Goal: Information Seeking & Learning: Learn about a topic

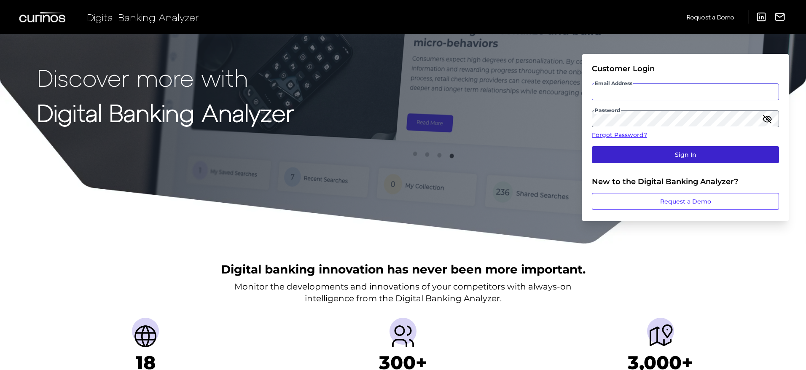
type input "[PERSON_NAME][EMAIL_ADDRESS][DOMAIN_NAME]"
click at [649, 156] on button "Sign In" at bounding box center [685, 154] width 187 height 17
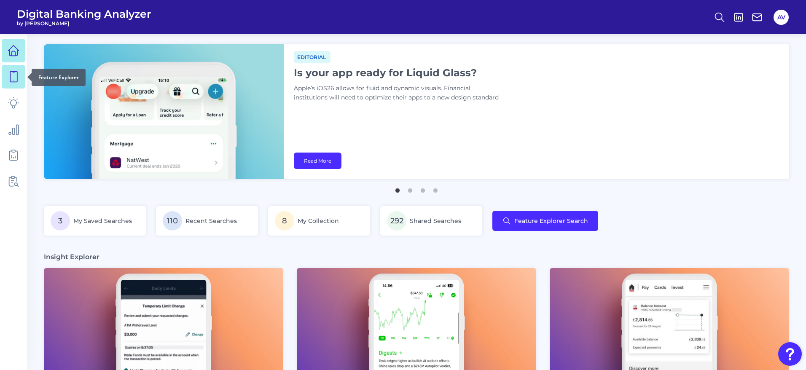
click at [22, 84] on link at bounding box center [14, 77] width 24 height 24
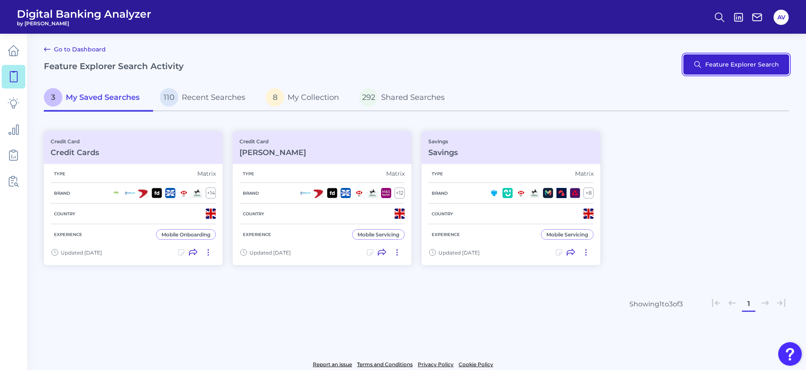
click at [760, 64] on button "Feature Explorer Search" at bounding box center [736, 64] width 106 height 20
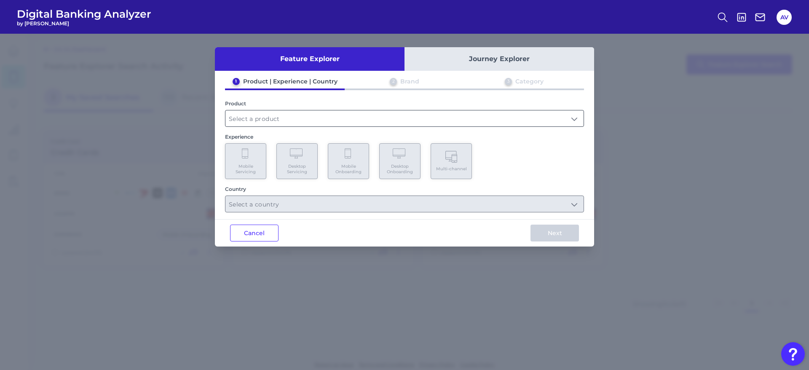
click at [305, 125] on input "text" at bounding box center [405, 118] width 358 height 16
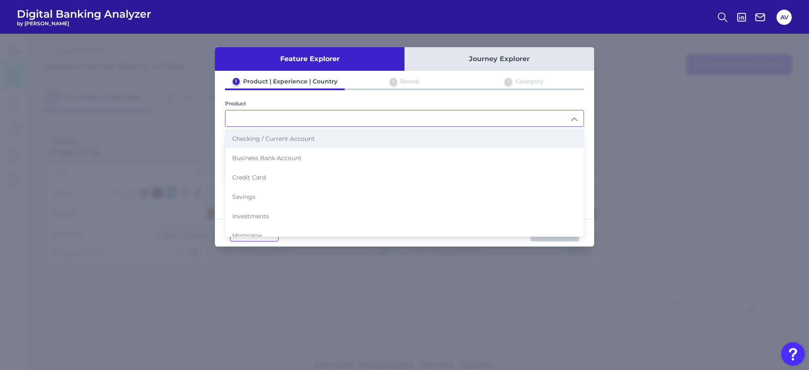
click at [306, 136] on span "Checking / Current Account" at bounding box center [273, 139] width 83 height 8
type input "Checking / Current Account"
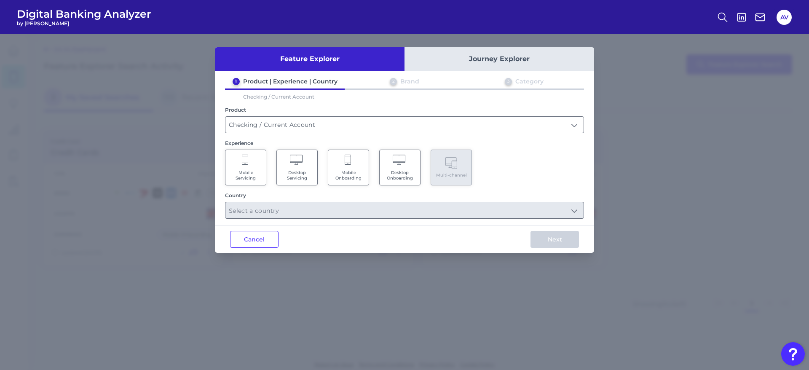
click at [240, 180] on span "Mobile Servicing" at bounding box center [246, 175] width 32 height 11
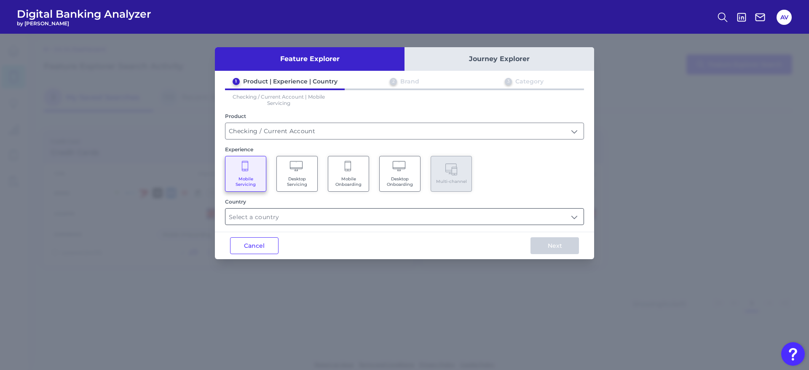
click at [455, 217] on input "text" at bounding box center [405, 217] width 358 height 16
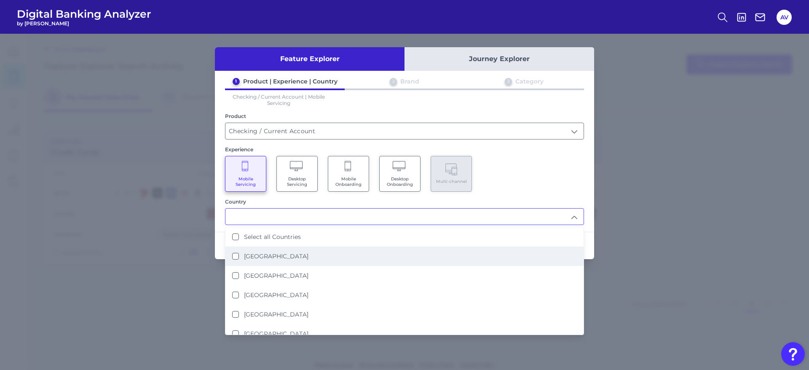
click at [325, 252] on li "[GEOGRAPHIC_DATA]" at bounding box center [405, 256] width 358 height 19
type input "[GEOGRAPHIC_DATA]"
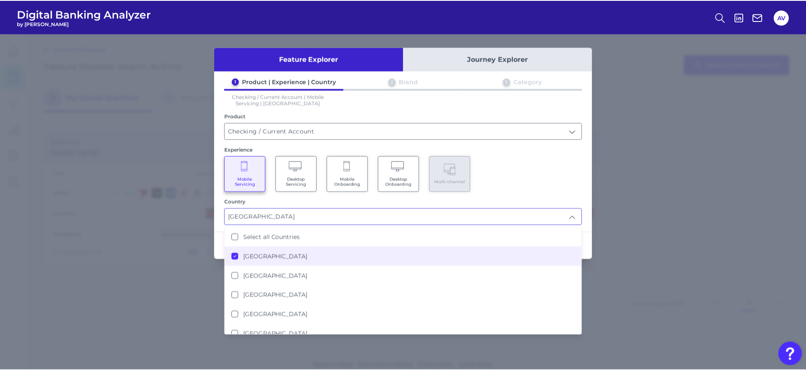
scroll to position [0, 0]
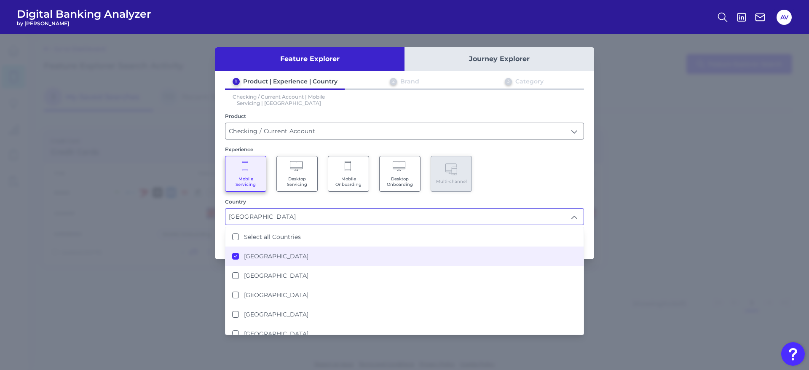
click at [550, 174] on div "Mobile Servicing Desktop Servicing Mobile Onboarding Desktop Onboarding Multi-c…" at bounding box center [404, 174] width 359 height 36
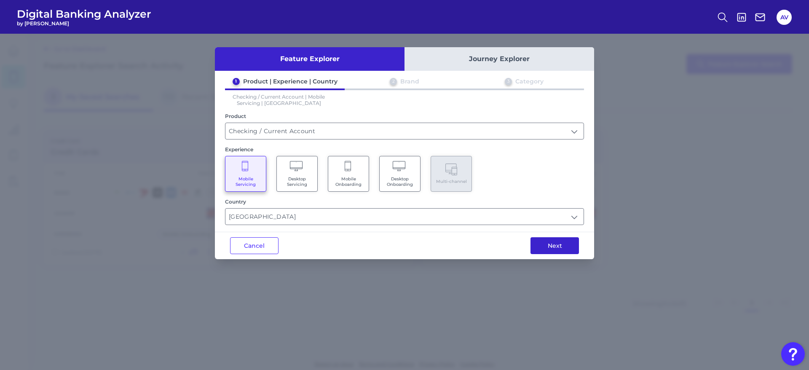
click at [568, 244] on button "Next" at bounding box center [555, 245] width 48 height 17
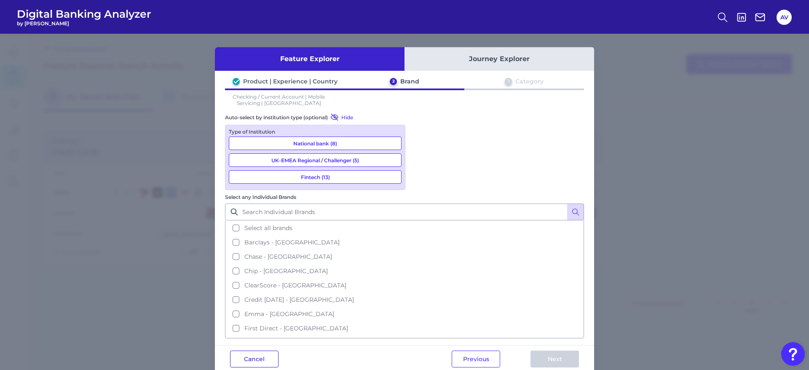
click at [270, 348] on button "Cancel" at bounding box center [254, 359] width 48 height 17
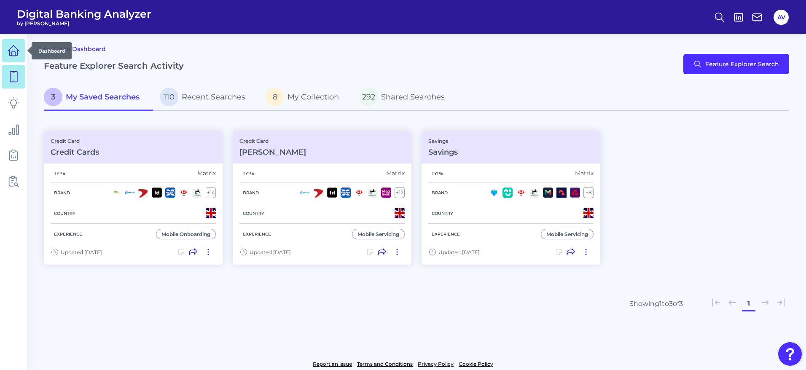
click at [9, 47] on icon at bounding box center [14, 51] width 12 height 12
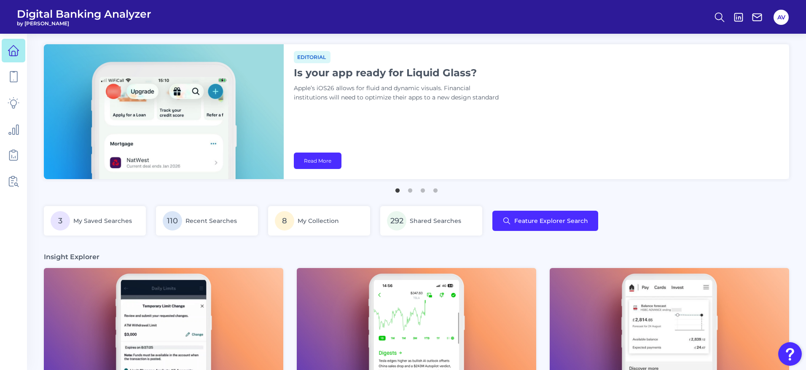
click at [529, 117] on div "Editorial Is your app ready for Liquid Glass? Apple’s iOS26 allows for fluid an…" at bounding box center [536, 111] width 505 height 135
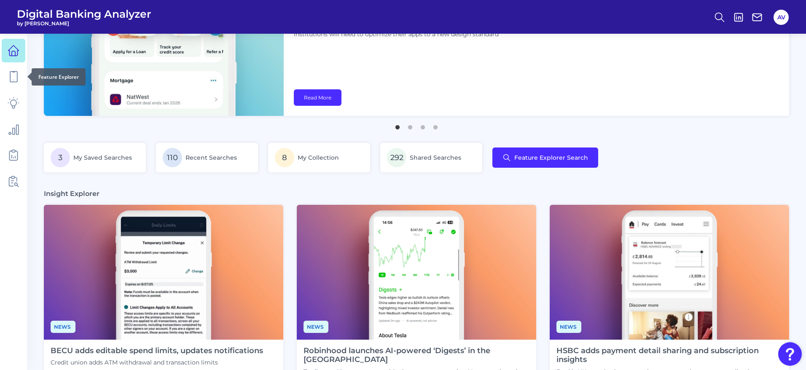
click at [24, 80] on div at bounding box center [27, 76] width 8 height 8
click at [18, 79] on icon at bounding box center [14, 77] width 12 height 12
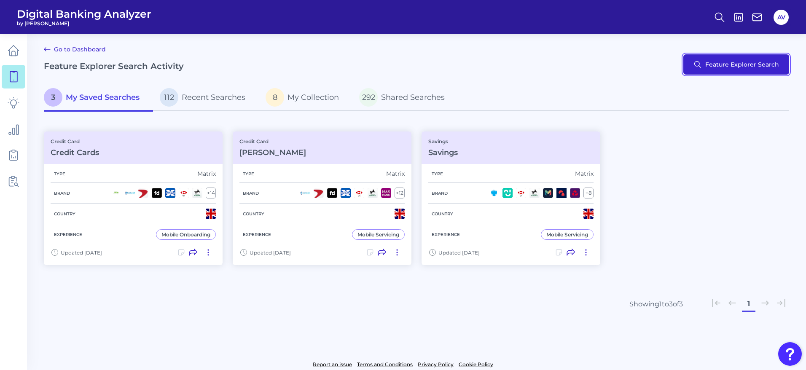
click at [717, 70] on button "Feature Explorer Search" at bounding box center [736, 64] width 106 height 20
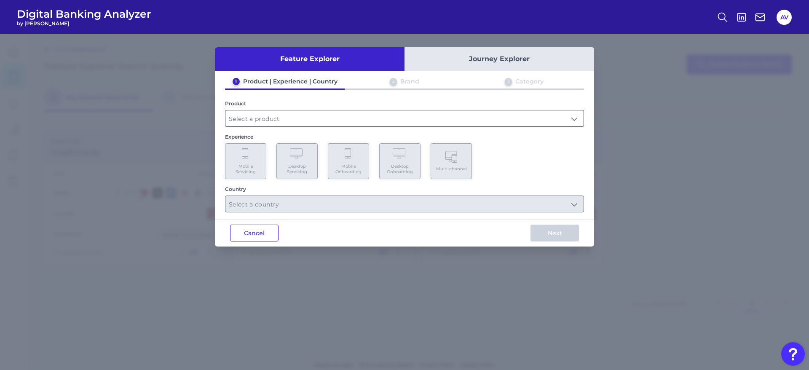
click at [408, 121] on input "text" at bounding box center [405, 118] width 358 height 16
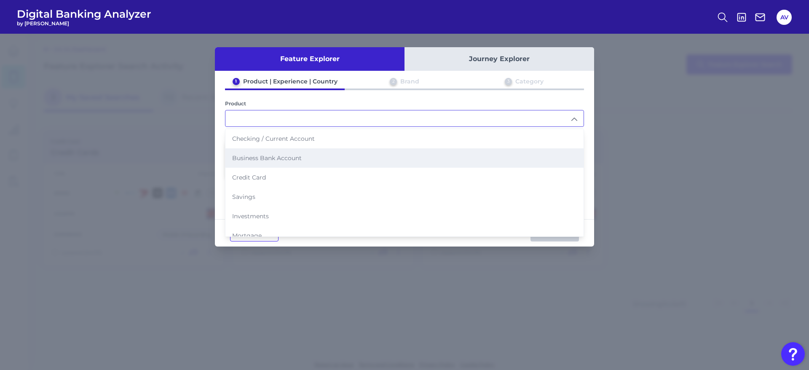
click at [333, 161] on li "Business Bank Account" at bounding box center [405, 157] width 358 height 19
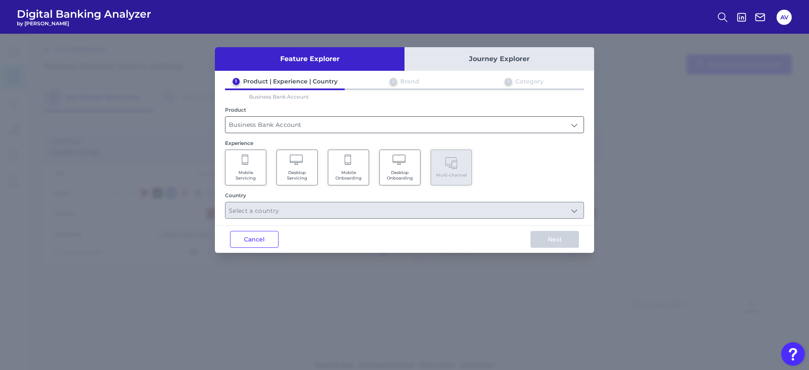
click at [357, 126] on input "Business Bank Account" at bounding box center [405, 125] width 358 height 16
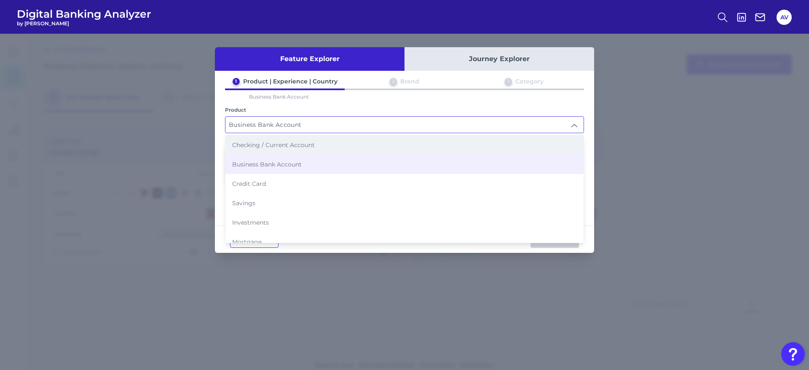
click at [305, 142] on span "Checking / Current Account" at bounding box center [273, 145] width 83 height 8
type input "Checking / Current Account"
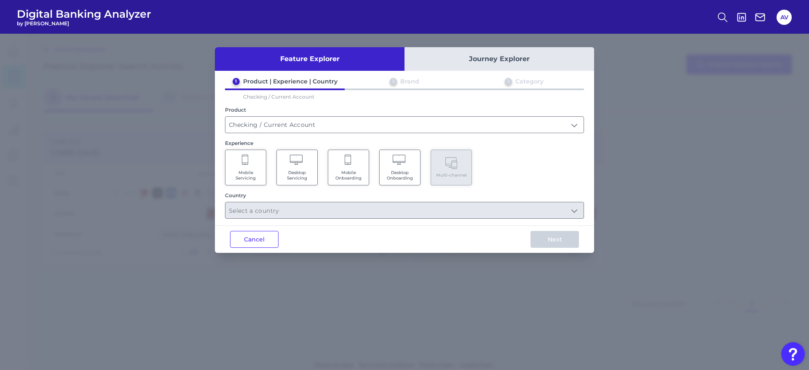
click at [245, 171] on span "Mobile Servicing" at bounding box center [246, 175] width 32 height 11
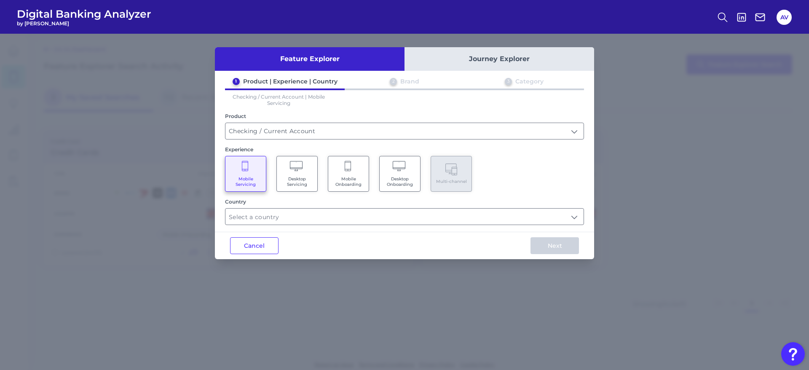
click at [298, 226] on div "Feature Explorer Journey Explorer 1 Product | Experience | Country 2 Brand 3 Ca…" at bounding box center [404, 153] width 379 height 212
click at [301, 216] on input "text" at bounding box center [405, 217] width 358 height 16
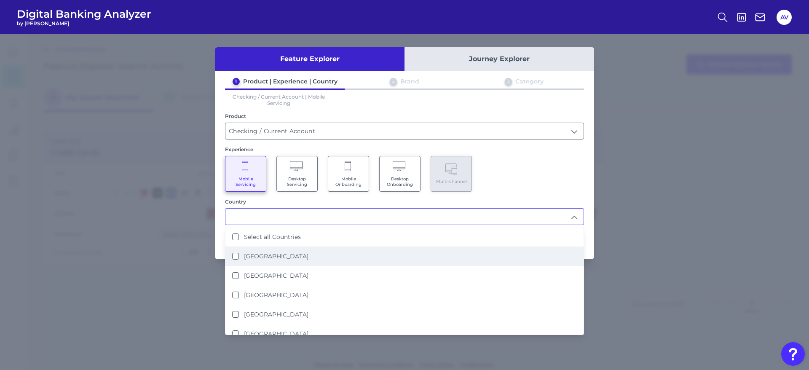
click at [298, 255] on li "[GEOGRAPHIC_DATA]" at bounding box center [405, 256] width 358 height 19
type input "[GEOGRAPHIC_DATA]"
click at [565, 169] on div "Mobile Servicing Desktop Servicing Mobile Onboarding Desktop Onboarding Multi-c…" at bounding box center [404, 174] width 359 height 36
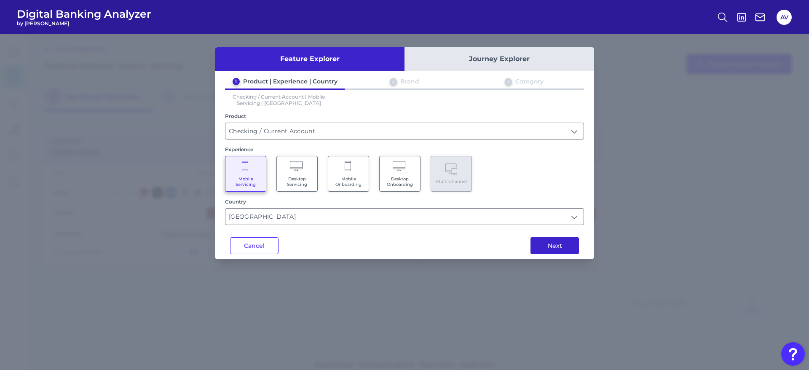
click at [547, 244] on button "Next" at bounding box center [555, 245] width 48 height 17
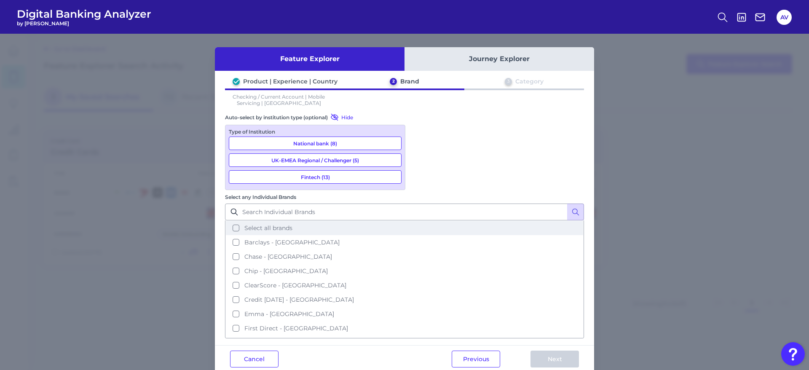
click at [293, 224] on span "Select all brands" at bounding box center [268, 228] width 48 height 8
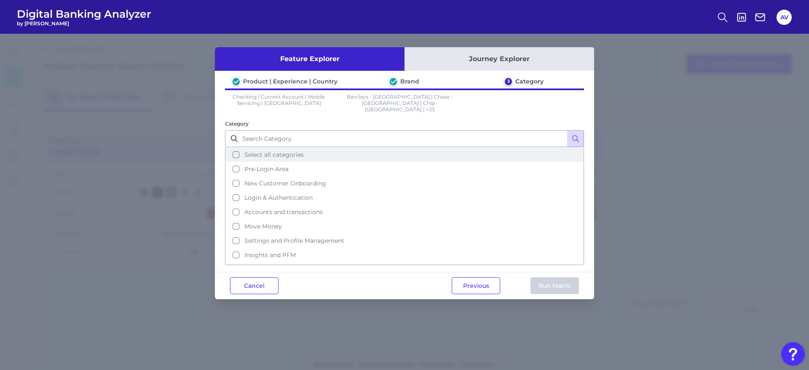
click at [314, 153] on button "Select all categories" at bounding box center [404, 155] width 357 height 14
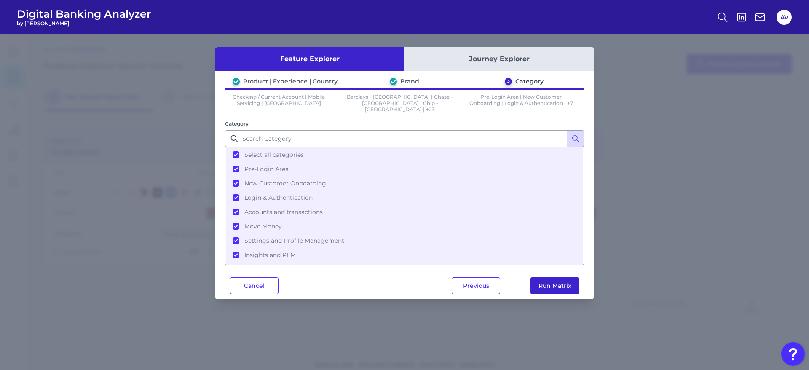
click at [543, 277] on button "Run Matrix" at bounding box center [555, 285] width 48 height 17
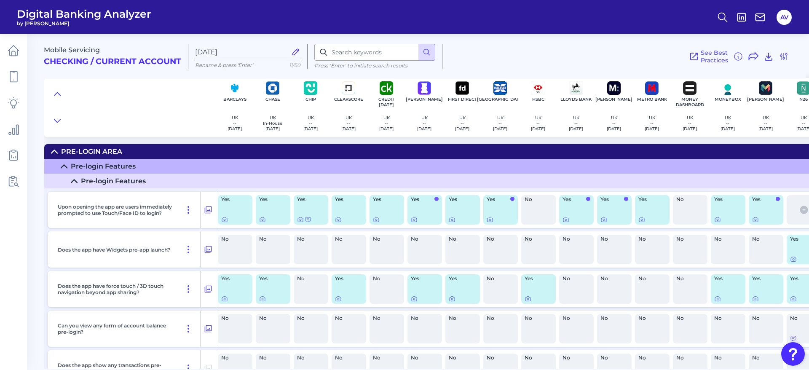
click at [56, 87] on div at bounding box center [130, 107] width 172 height 59
click at [59, 95] on icon at bounding box center [57, 94] width 7 height 8
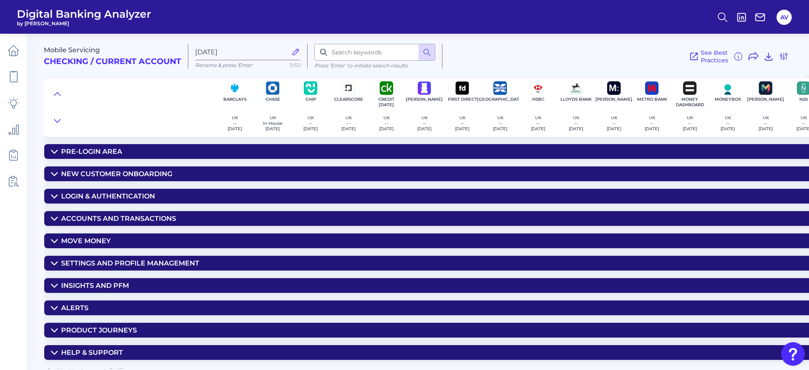
click at [131, 325] on summary "Product Journeys" at bounding box center [623, 330] width 1158 height 15
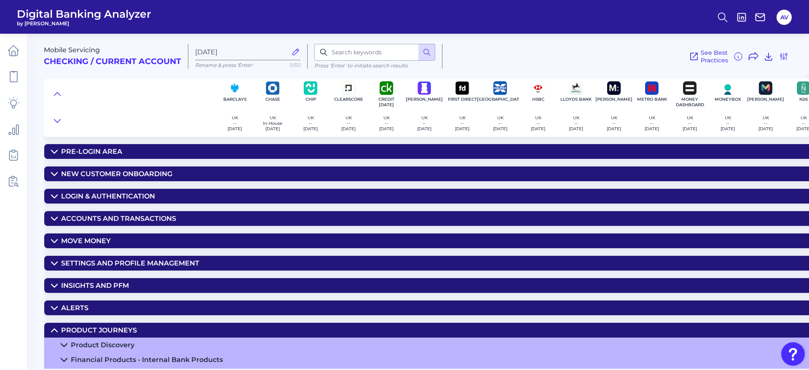
scroll to position [56, 0]
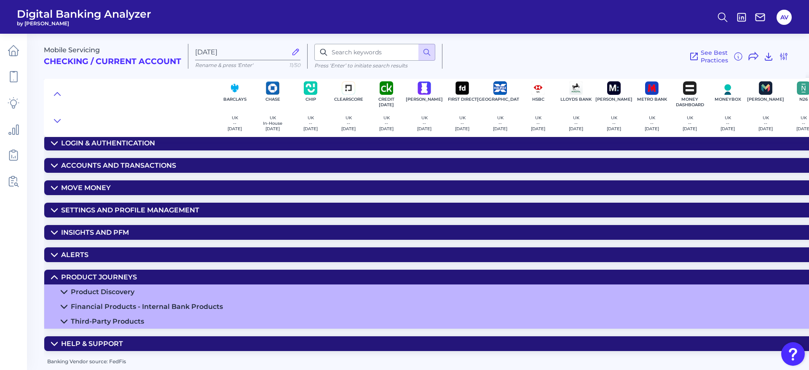
click at [150, 308] on summary "Financial Products - Internal Bank Products" at bounding box center [623, 306] width 1158 height 15
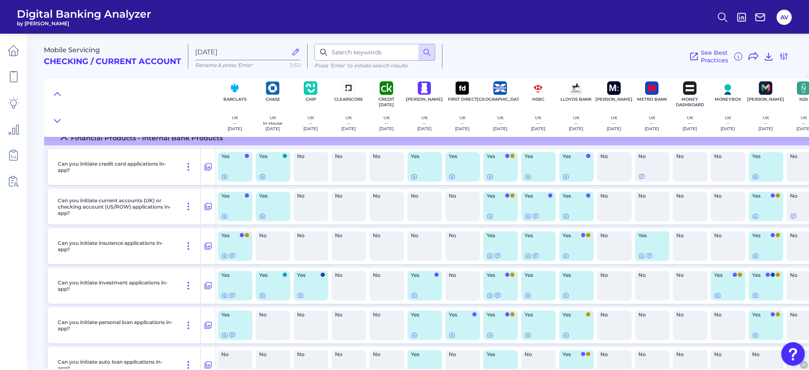
scroll to position [205, 0]
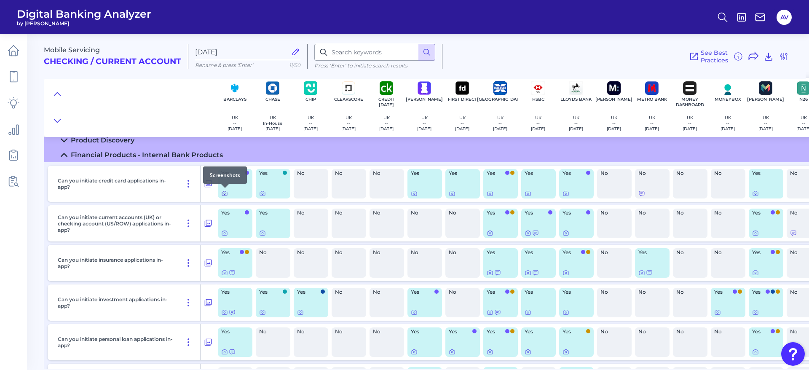
click at [224, 192] on div at bounding box center [225, 188] width 8 height 8
click at [563, 192] on icon at bounding box center [566, 193] width 7 height 7
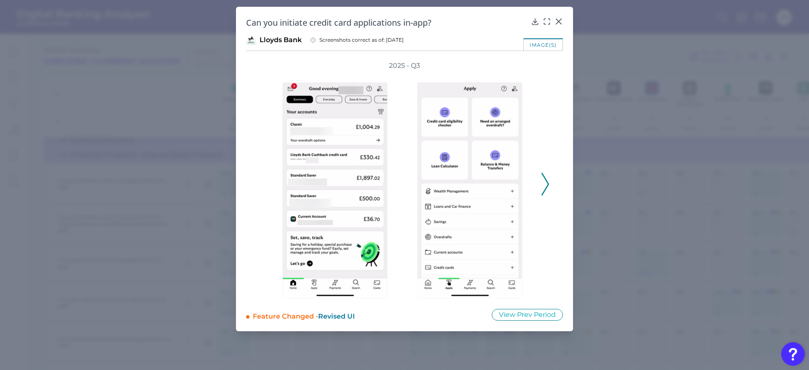
click at [546, 176] on icon at bounding box center [546, 184] width 8 height 23
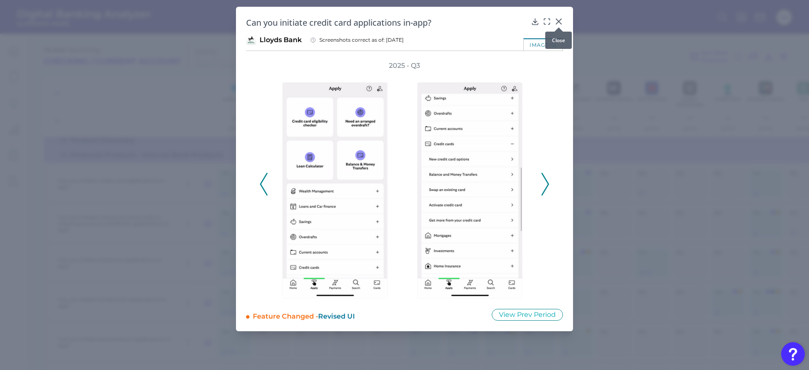
click at [561, 19] on icon at bounding box center [558, 21] width 5 height 5
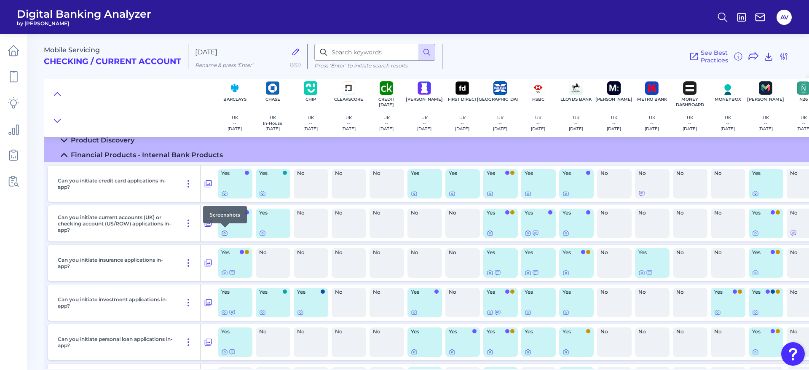
click at [225, 234] on icon at bounding box center [224, 233] width 7 height 7
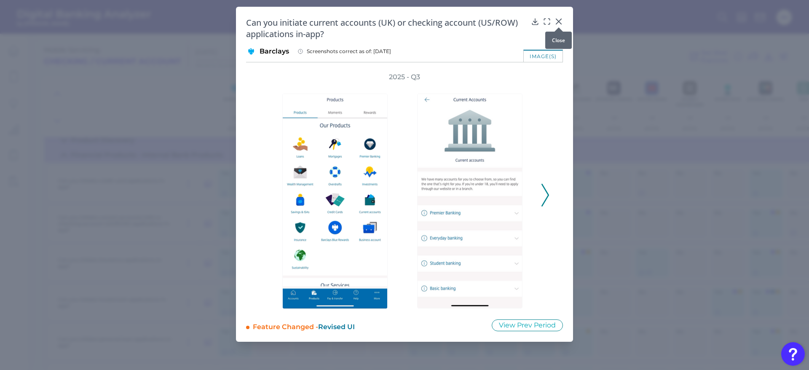
click at [558, 23] on div at bounding box center [559, 27] width 8 height 8
click at [559, 21] on icon at bounding box center [558, 21] width 5 height 5
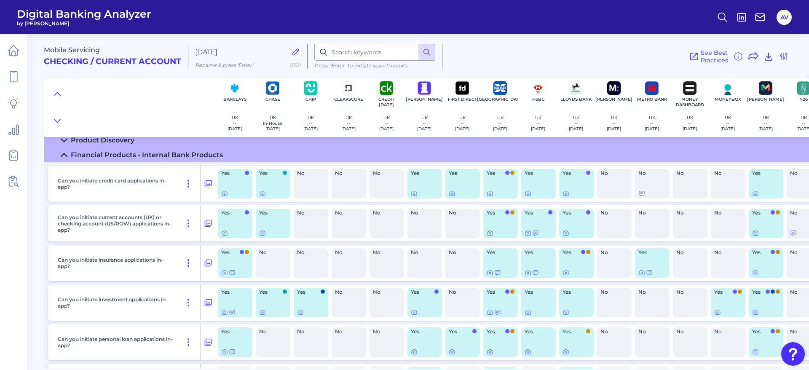
click at [220, 194] on div "Yes" at bounding box center [235, 184] width 35 height 30
click at [227, 193] on icon at bounding box center [224, 193] width 5 height 5
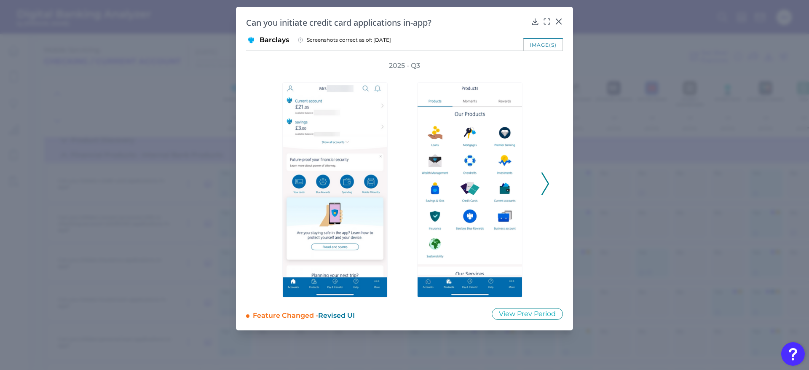
click at [553, 180] on div "2025 - Q3" at bounding box center [404, 179] width 317 height 236
click at [545, 183] on icon at bounding box center [546, 183] width 8 height 23
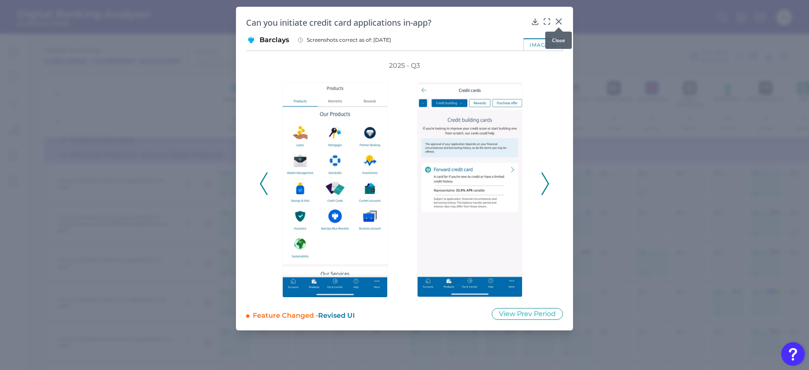
click at [560, 22] on icon at bounding box center [559, 21] width 8 height 8
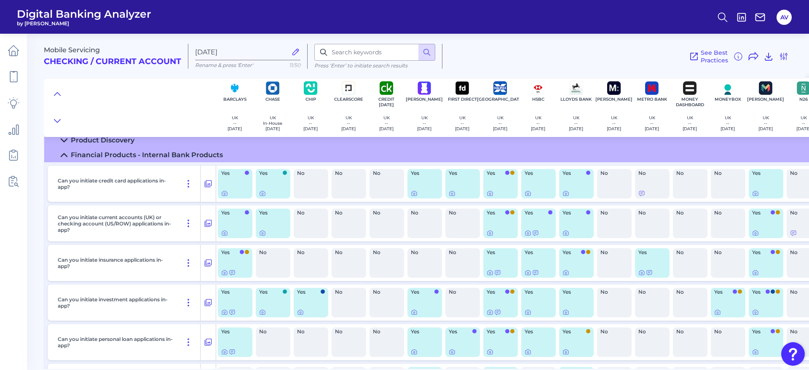
scroll to position [142, 0]
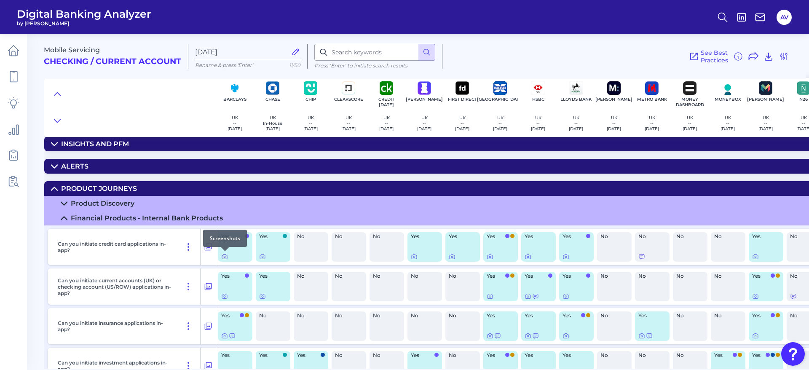
click at [223, 260] on icon at bounding box center [224, 256] width 7 height 7
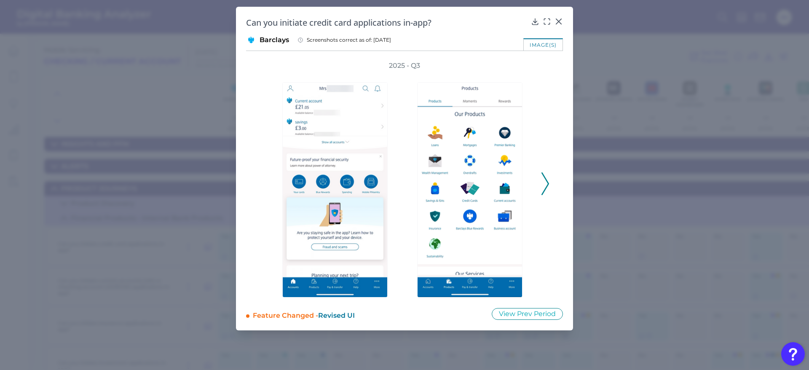
click at [549, 180] on button at bounding box center [545, 183] width 8 height 23
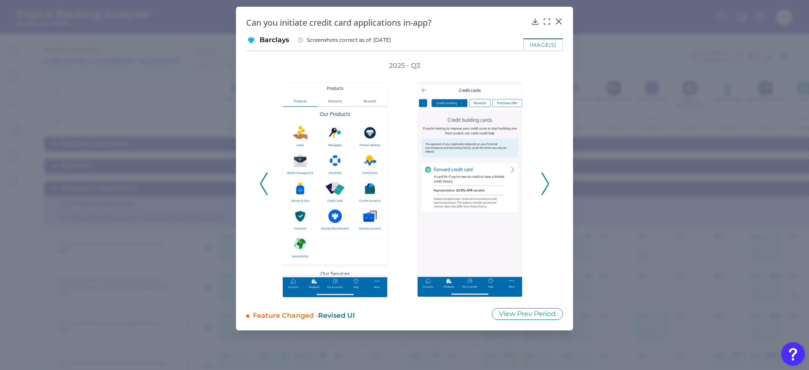
click at [549, 180] on button at bounding box center [545, 183] width 8 height 23
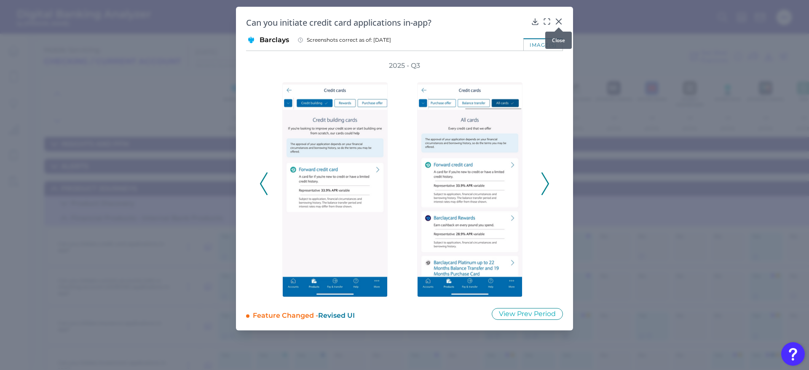
click at [561, 20] on icon at bounding box center [559, 21] width 8 height 8
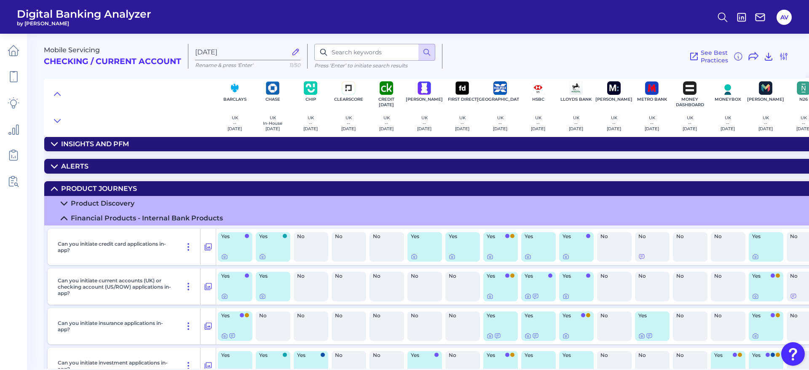
scroll to position [205, 0]
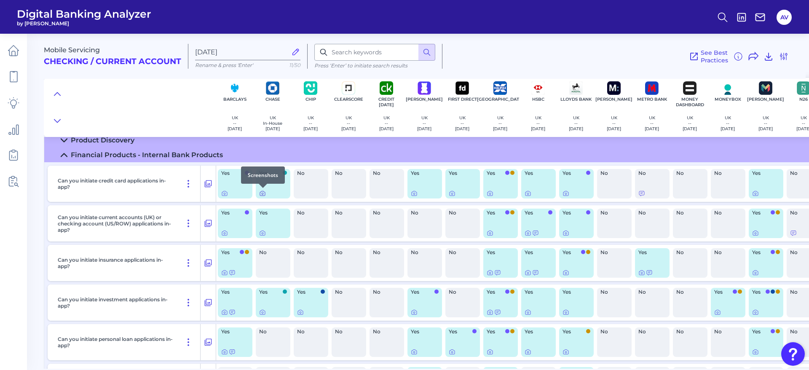
click at [263, 193] on icon at bounding box center [262, 193] width 7 height 7
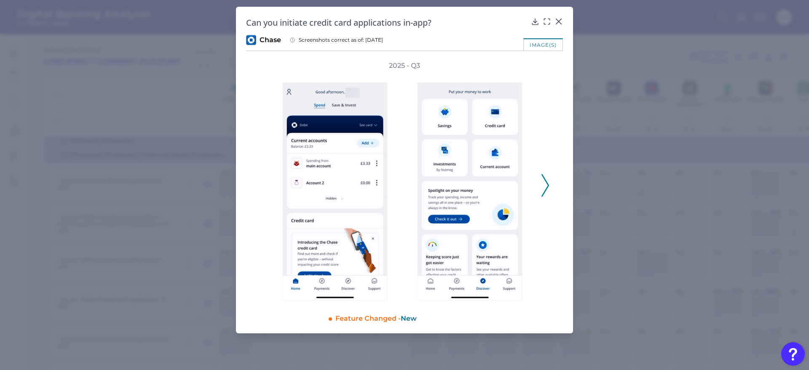
click at [549, 193] on icon at bounding box center [546, 185] width 8 height 23
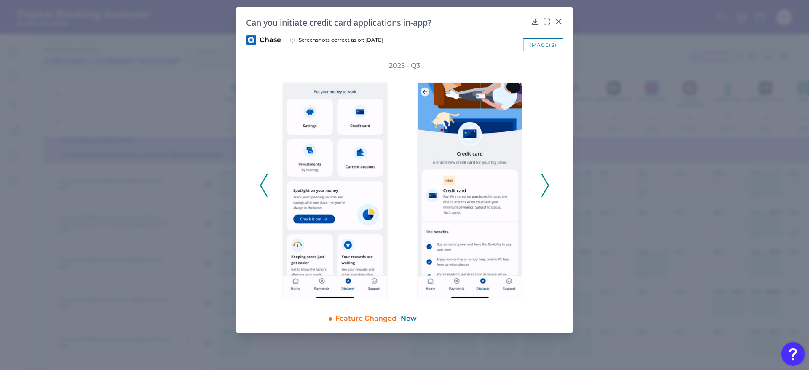
click at [549, 193] on icon at bounding box center [546, 185] width 8 height 23
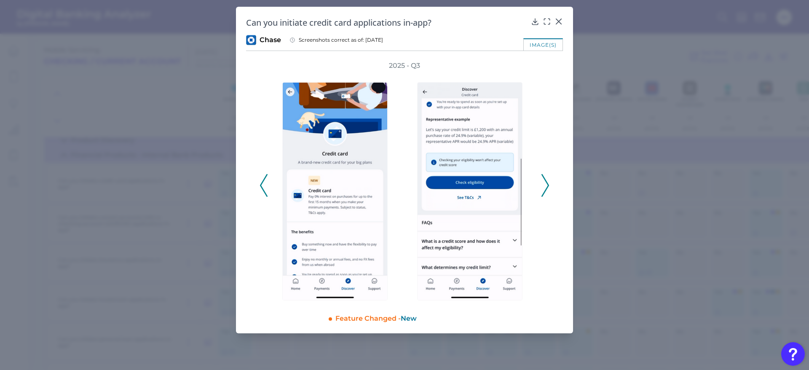
click at [549, 193] on icon at bounding box center [546, 185] width 8 height 23
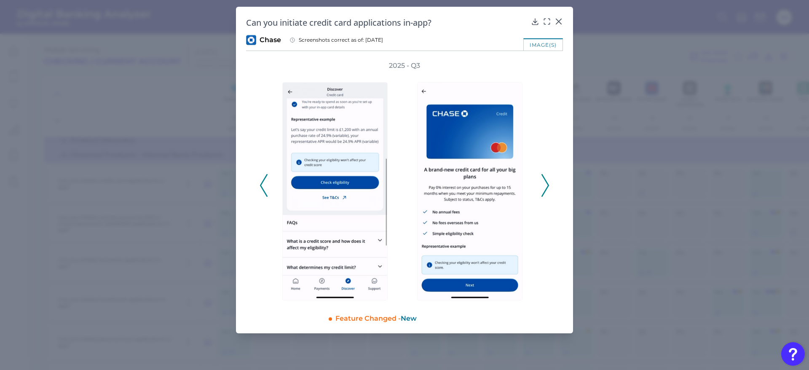
click at [549, 193] on icon at bounding box center [546, 185] width 8 height 23
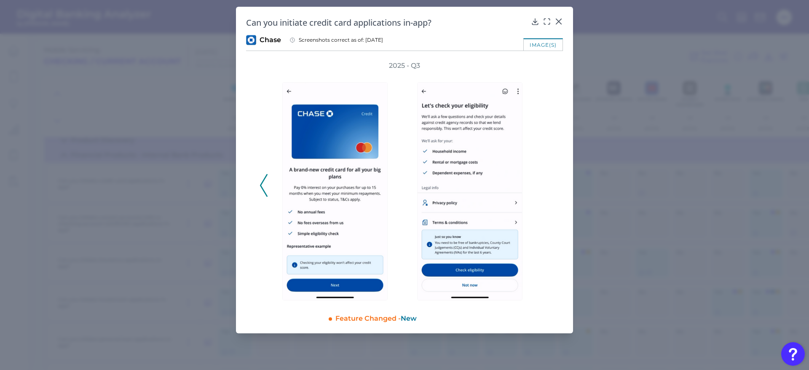
click at [549, 193] on div "2025 - Q3" at bounding box center [405, 180] width 290 height 239
click at [557, 24] on div at bounding box center [559, 27] width 8 height 8
click at [561, 22] on icon at bounding box center [559, 21] width 8 height 8
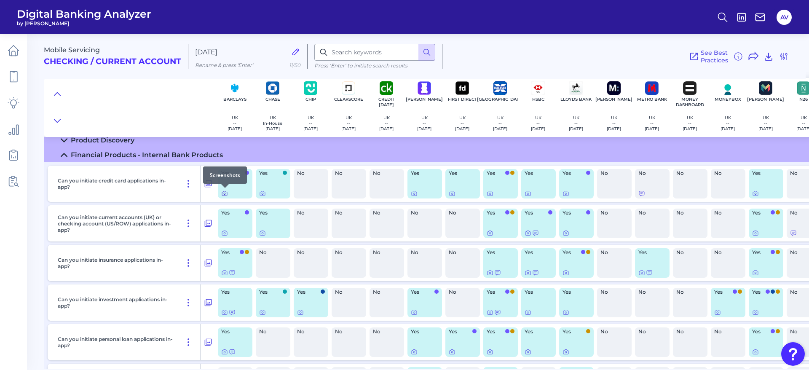
click at [226, 195] on icon at bounding box center [224, 193] width 7 height 7
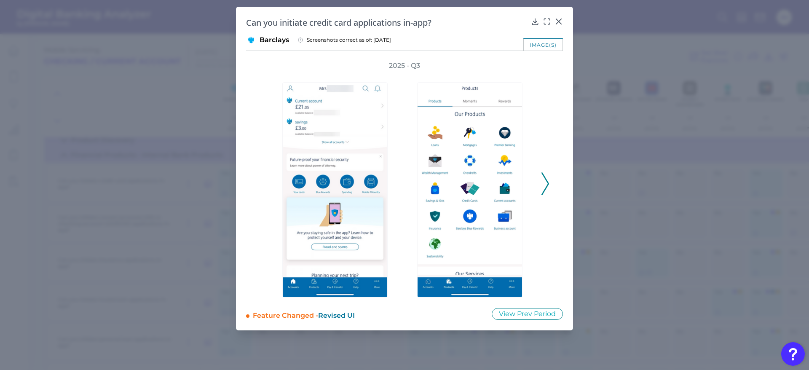
click at [540, 183] on div "2025 - Q3" at bounding box center [405, 179] width 290 height 236
click at [546, 185] on icon at bounding box center [546, 183] width 8 height 23
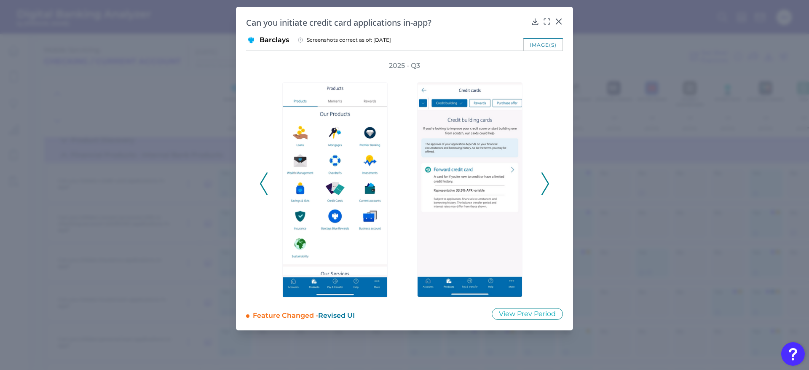
click at [546, 185] on icon at bounding box center [546, 183] width 8 height 23
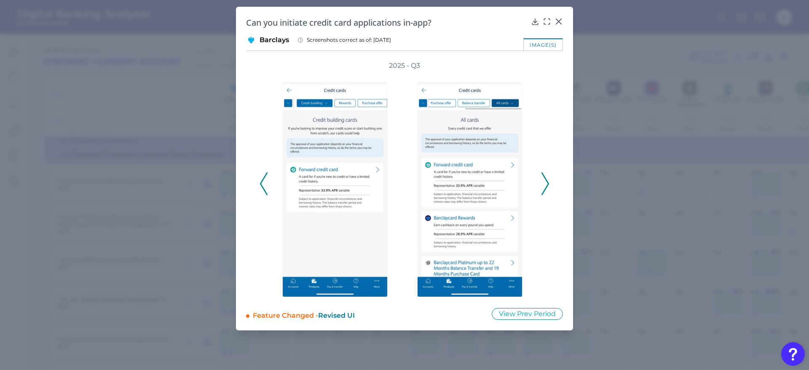
click at [546, 185] on icon at bounding box center [546, 183] width 8 height 23
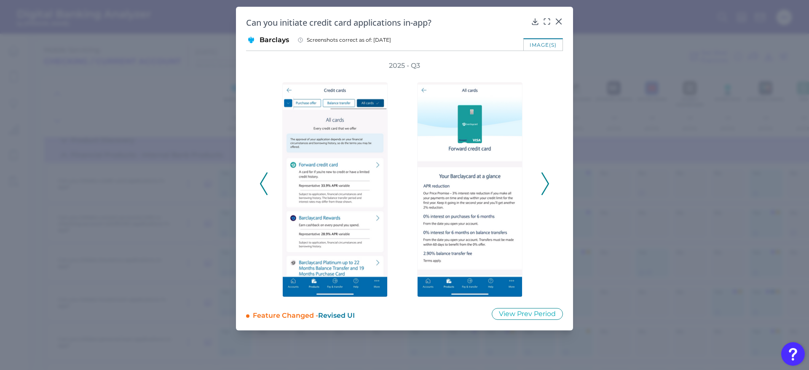
click at [546, 185] on icon at bounding box center [546, 183] width 8 height 23
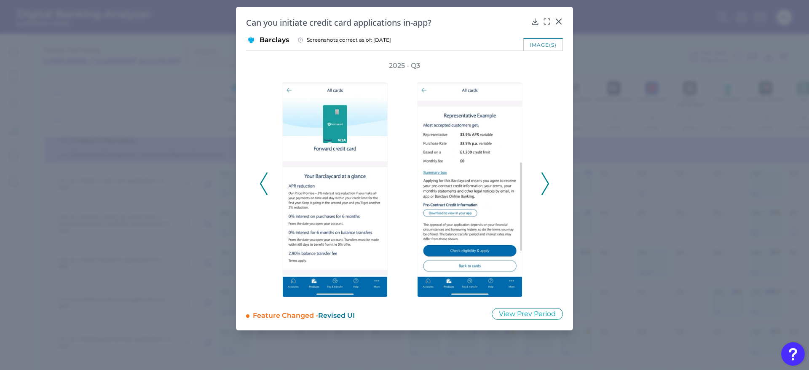
click at [546, 185] on icon at bounding box center [546, 183] width 8 height 23
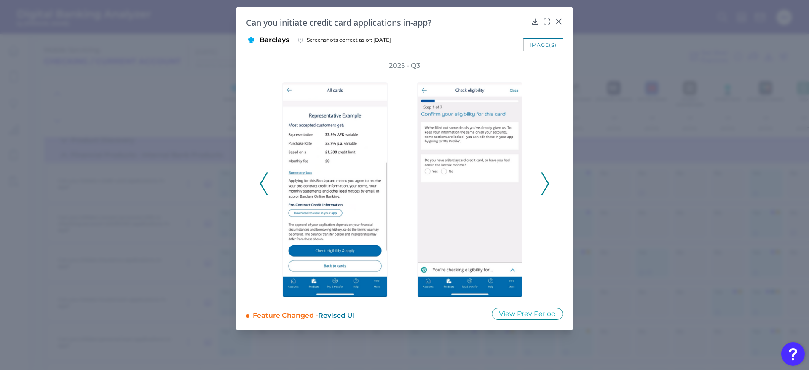
click at [546, 185] on icon at bounding box center [546, 183] width 8 height 23
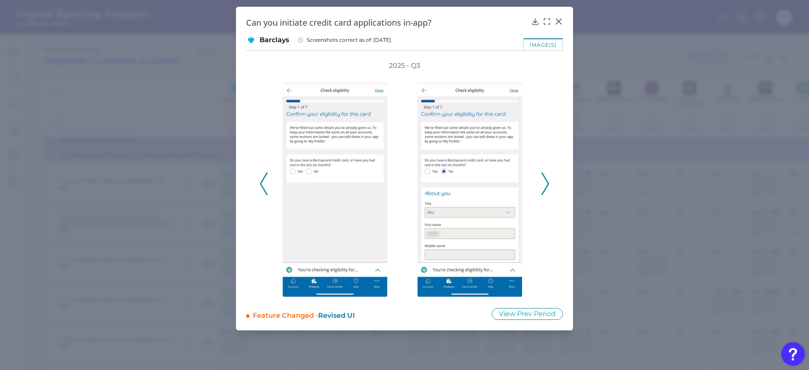
click at [546, 185] on icon at bounding box center [546, 183] width 8 height 23
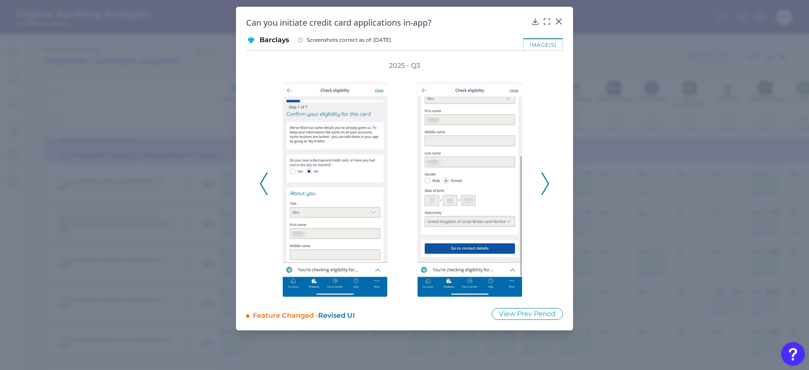
click at [546, 185] on icon at bounding box center [546, 183] width 8 height 23
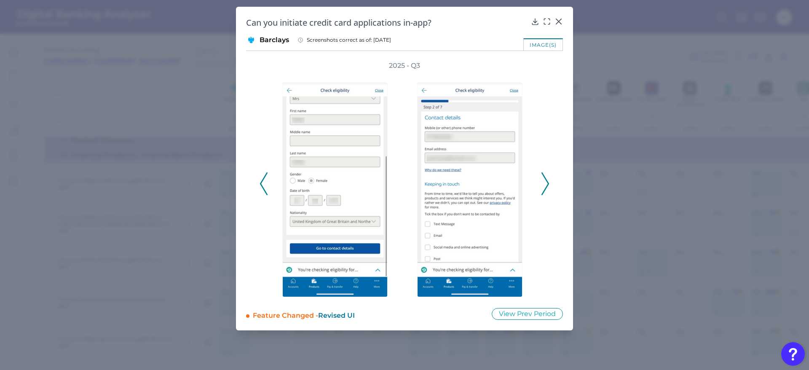
click at [546, 185] on icon at bounding box center [546, 183] width 8 height 23
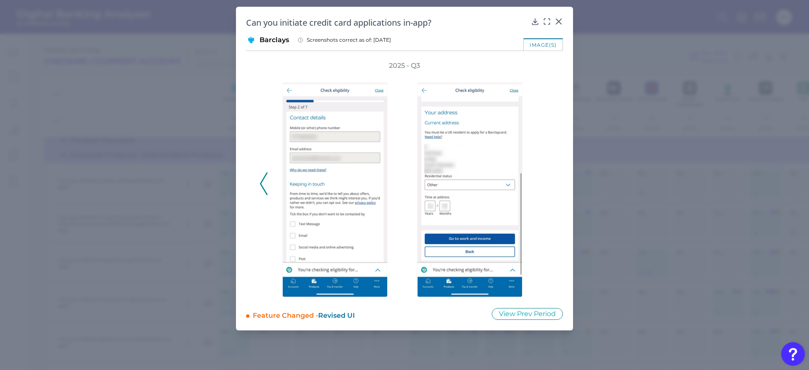
click at [546, 185] on div "2025 - Q3" at bounding box center [405, 179] width 290 height 236
click at [263, 177] on icon at bounding box center [264, 183] width 8 height 23
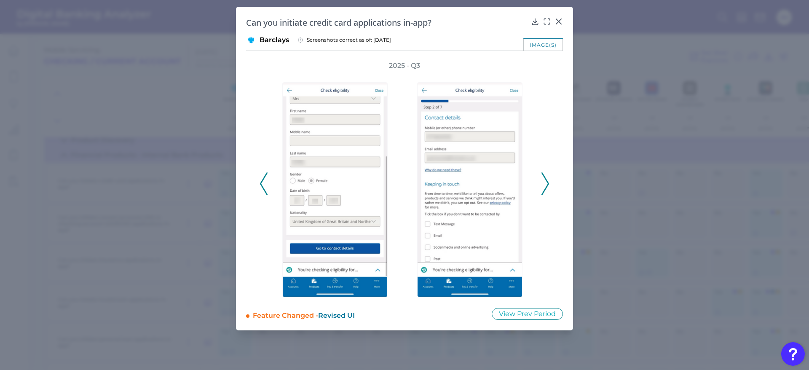
click at [263, 177] on icon at bounding box center [264, 183] width 8 height 23
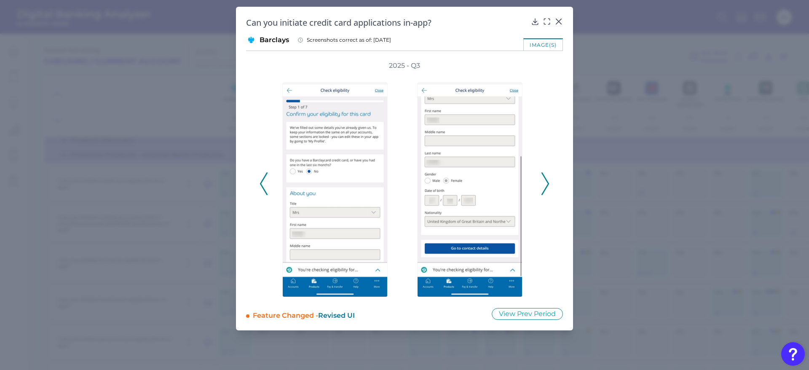
click at [263, 177] on icon at bounding box center [264, 183] width 8 height 23
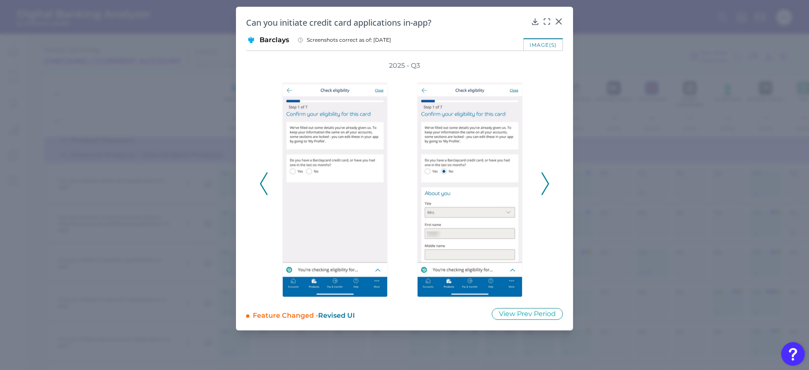
click at [261, 181] on icon at bounding box center [264, 183] width 8 height 23
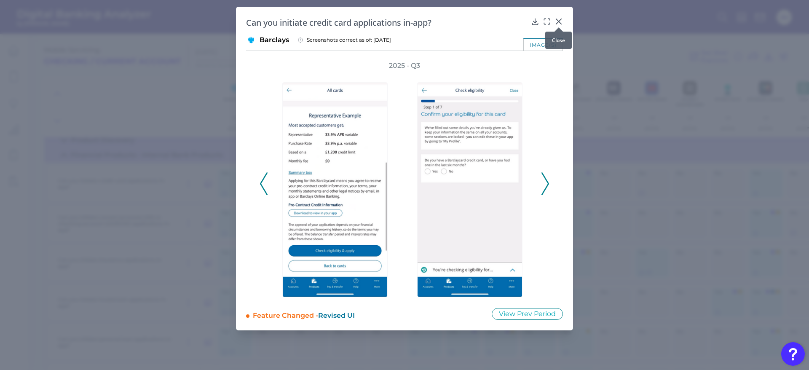
click at [557, 23] on div at bounding box center [559, 27] width 8 height 8
click at [557, 22] on icon at bounding box center [559, 21] width 8 height 8
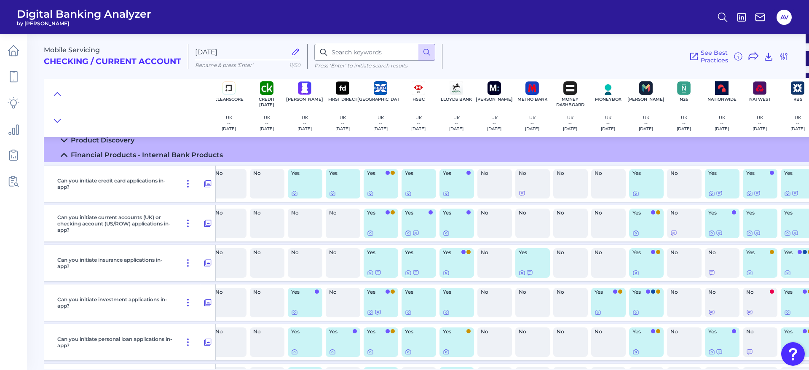
scroll to position [205, 151]
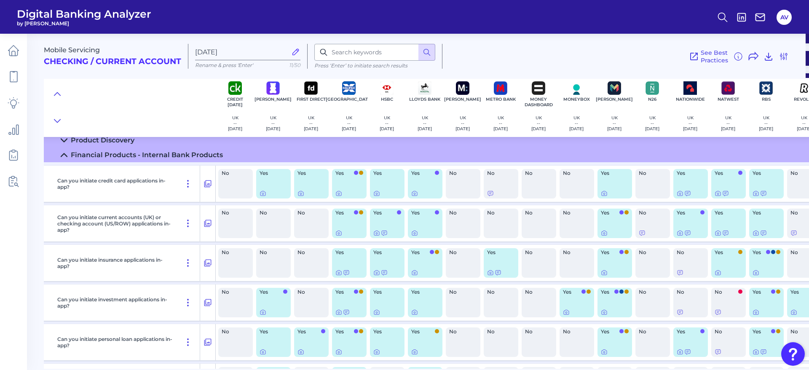
click at [490, 188] on div "No" at bounding box center [501, 184] width 35 height 30
click at [490, 192] on icon at bounding box center [490, 193] width 7 height 7
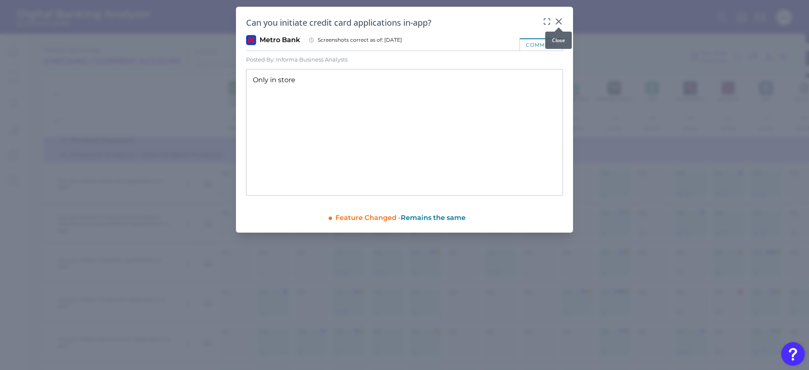
click at [560, 21] on icon at bounding box center [559, 21] width 8 height 8
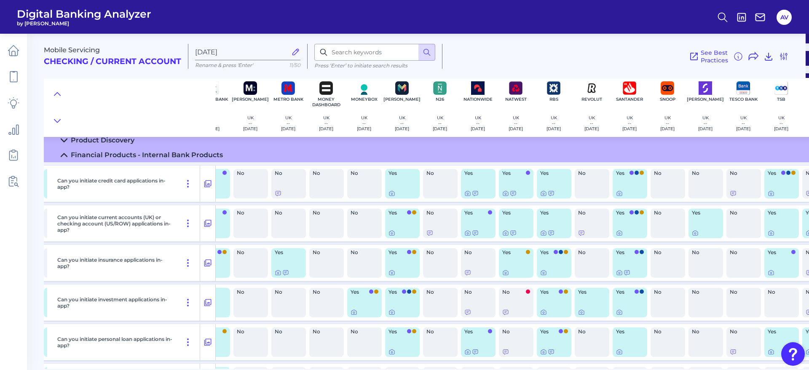
scroll to position [205, 373]
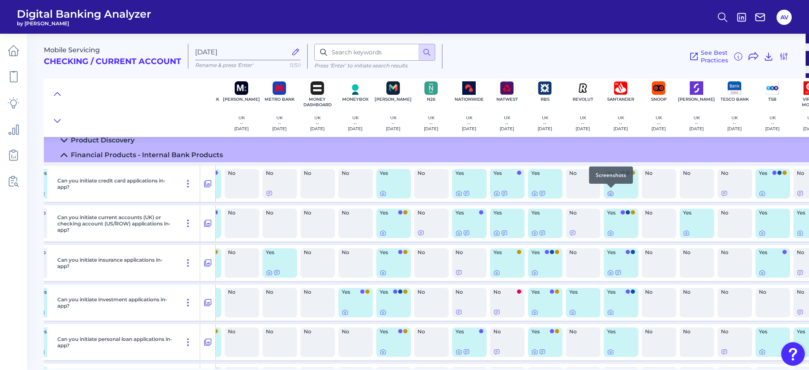
click at [613, 191] on div at bounding box center [611, 188] width 8 height 8
click at [608, 193] on icon at bounding box center [610, 193] width 5 height 5
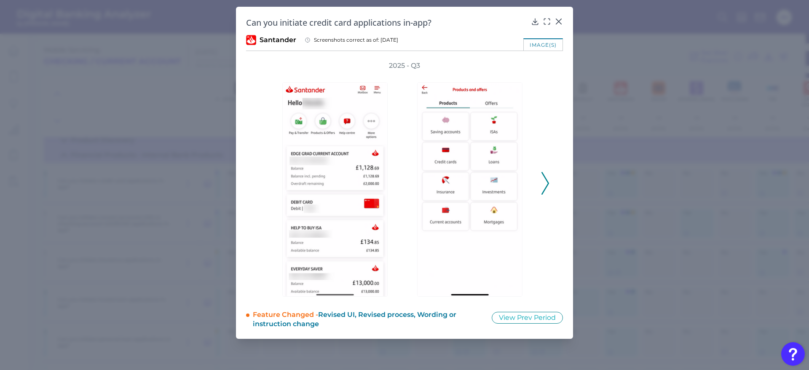
click at [548, 178] on icon at bounding box center [546, 183] width 8 height 23
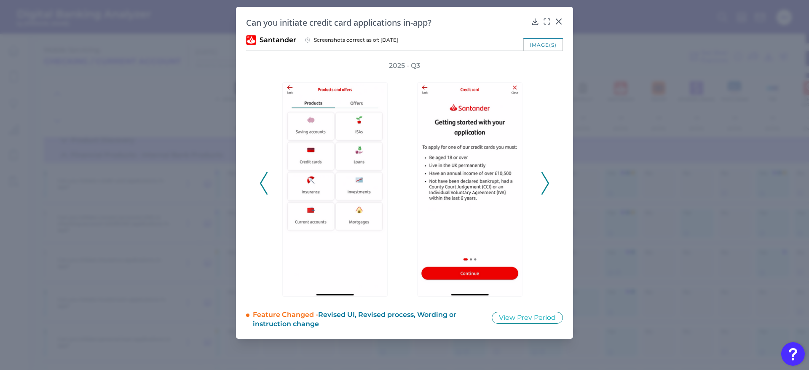
click at [548, 178] on icon at bounding box center [546, 183] width 8 height 23
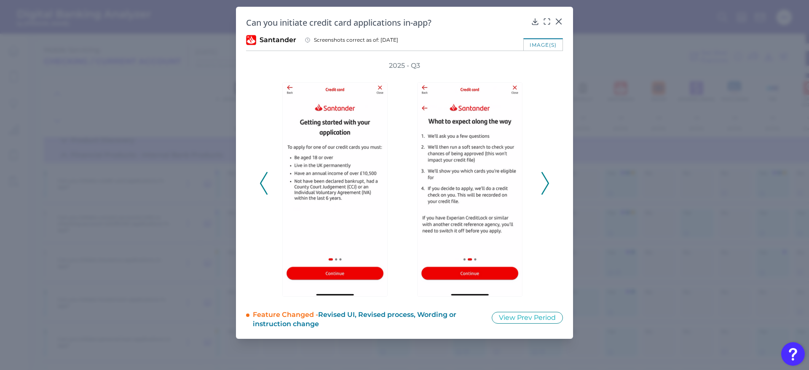
click at [548, 178] on icon at bounding box center [546, 183] width 8 height 23
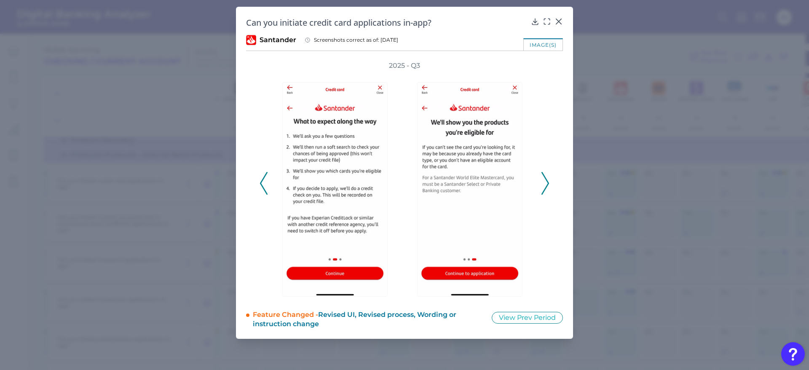
click at [548, 178] on icon at bounding box center [546, 183] width 8 height 23
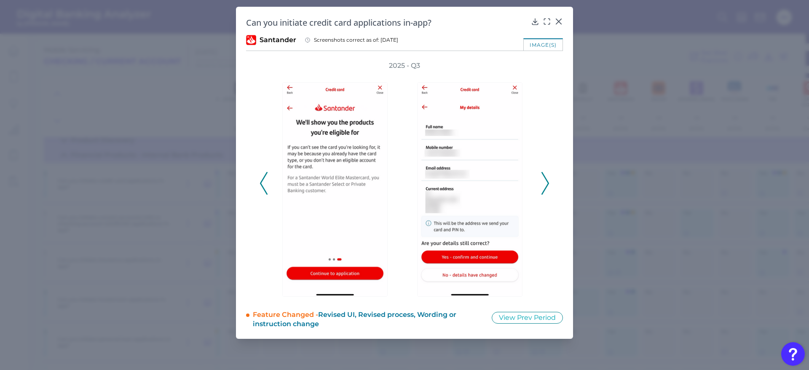
click at [548, 178] on icon at bounding box center [546, 183] width 8 height 23
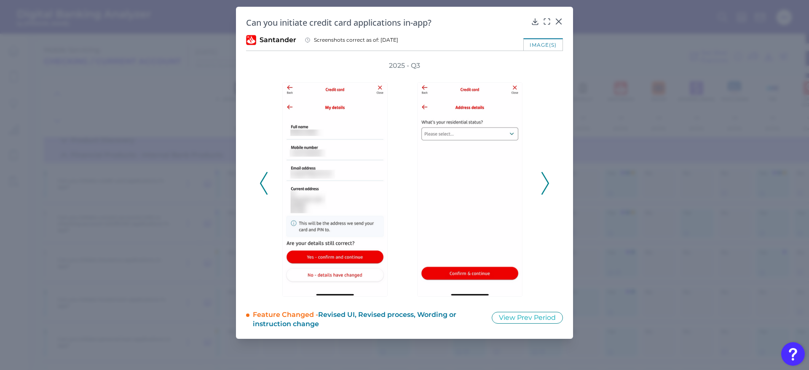
click at [548, 178] on icon at bounding box center [546, 183] width 8 height 23
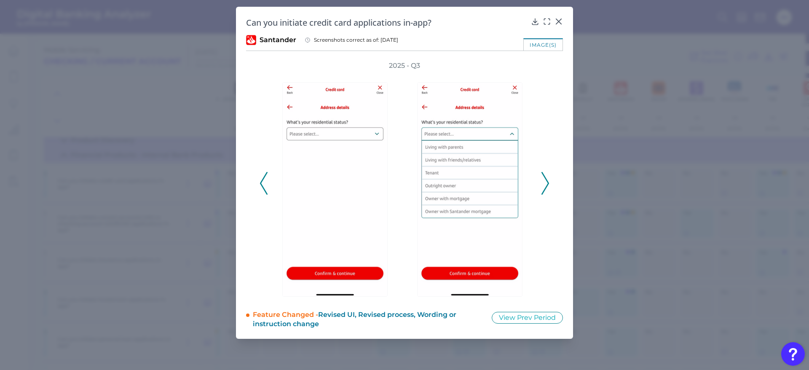
click at [548, 178] on icon at bounding box center [546, 183] width 8 height 23
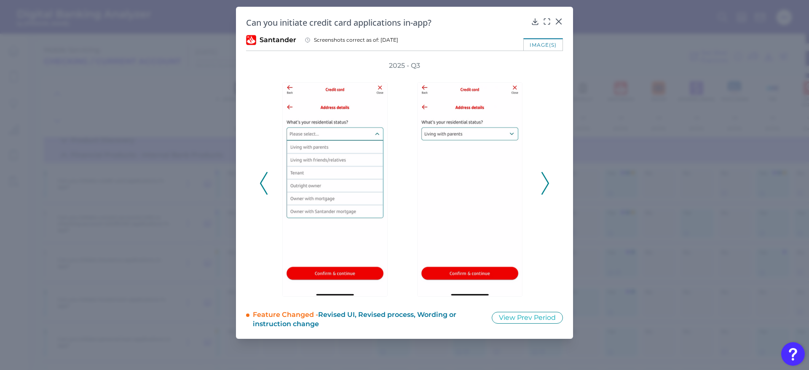
click at [548, 178] on icon at bounding box center [546, 183] width 8 height 23
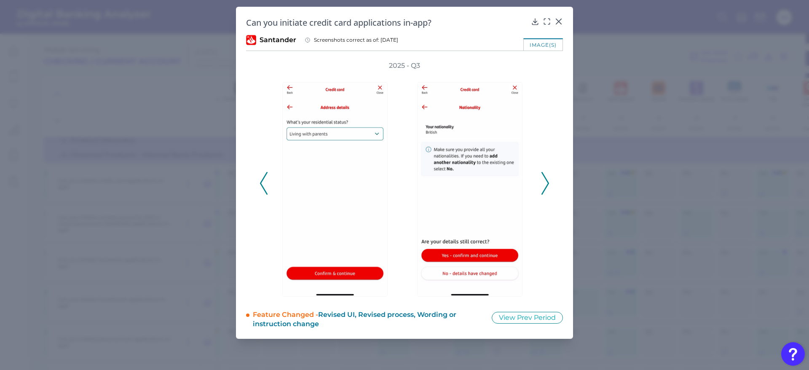
click at [548, 178] on icon at bounding box center [546, 183] width 8 height 23
click at [558, 19] on icon at bounding box center [559, 21] width 8 height 8
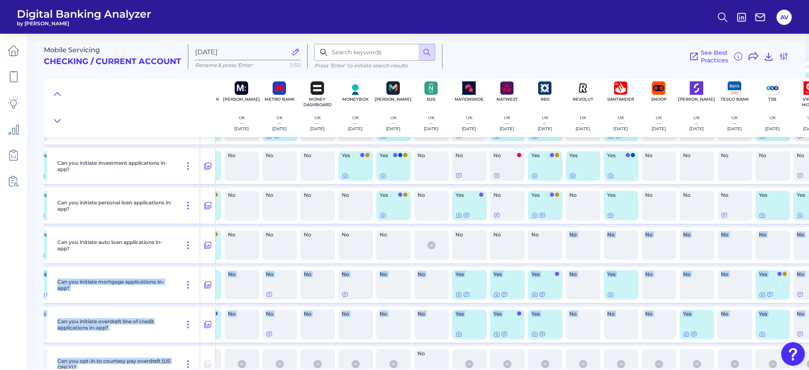
drag, startPoint x: 547, startPoint y: 365, endPoint x: 227, endPoint y: 363, distance: 320.3
click at [227, 348] on div "Can you initiate credit card applications in-app? Yes Yes No No No Yes Yes Yes …" at bounding box center [253, 226] width 1162 height 401
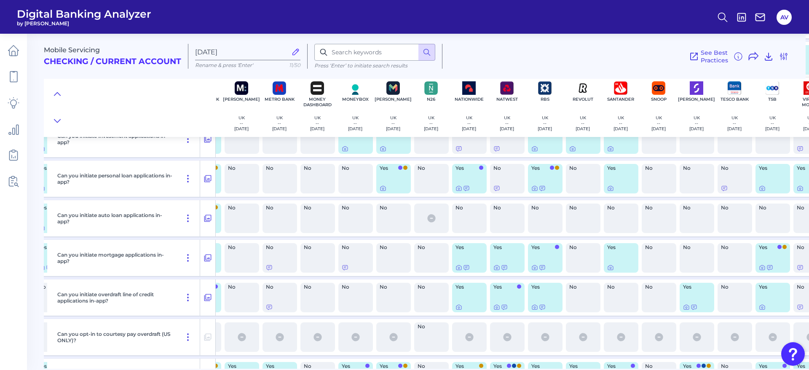
click at [157, 106] on div at bounding box center [130, 107] width 172 height 59
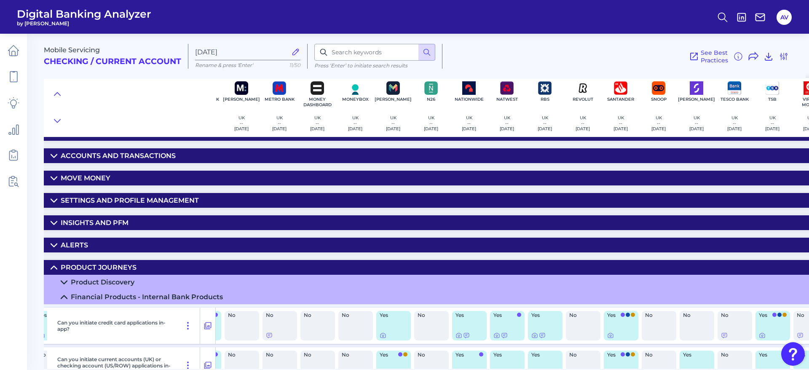
scroll to position [0, 373]
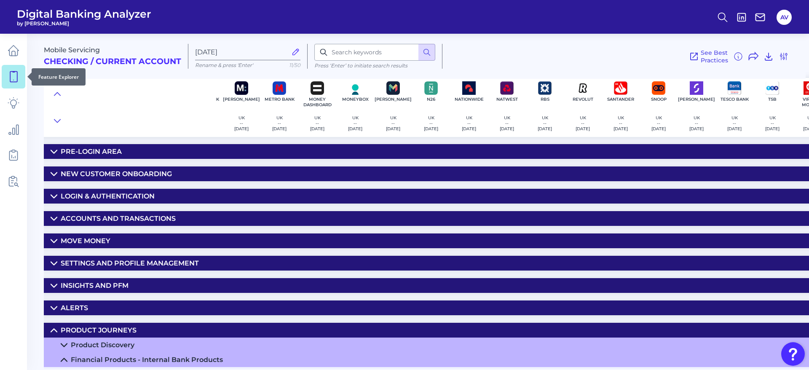
click at [14, 77] on icon at bounding box center [14, 77] width 12 height 12
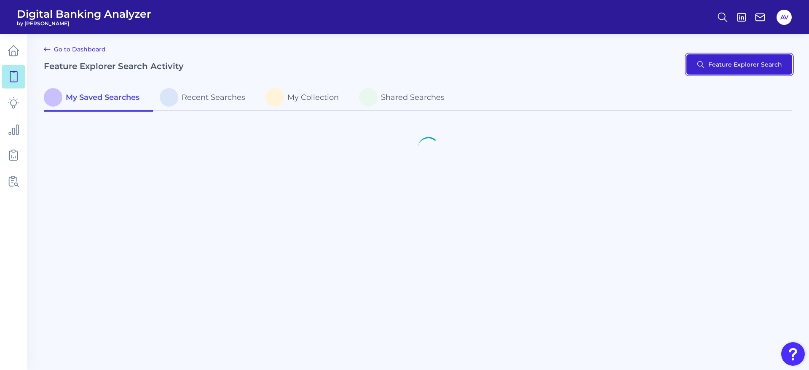
click at [762, 65] on button "Feature Explorer Search" at bounding box center [740, 64] width 106 height 20
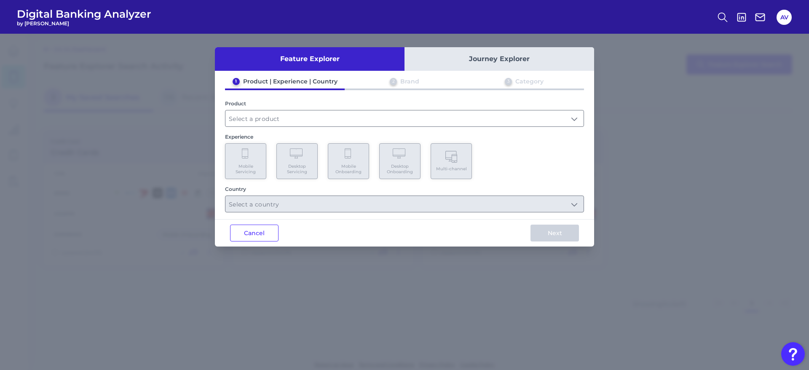
click at [188, 107] on div "Feature Explorer Journey Explorer 1 Product | Experience | Country 2 Brand 3 Ca…" at bounding box center [404, 202] width 809 height 336
click at [261, 232] on button "Cancel" at bounding box center [254, 233] width 48 height 17
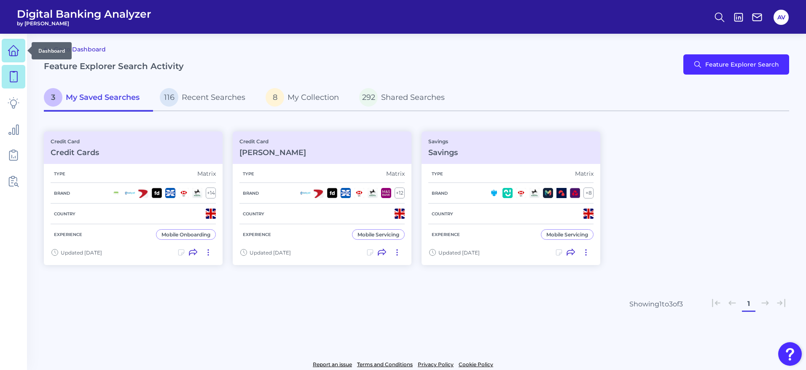
click at [11, 47] on icon at bounding box center [14, 51] width 12 height 12
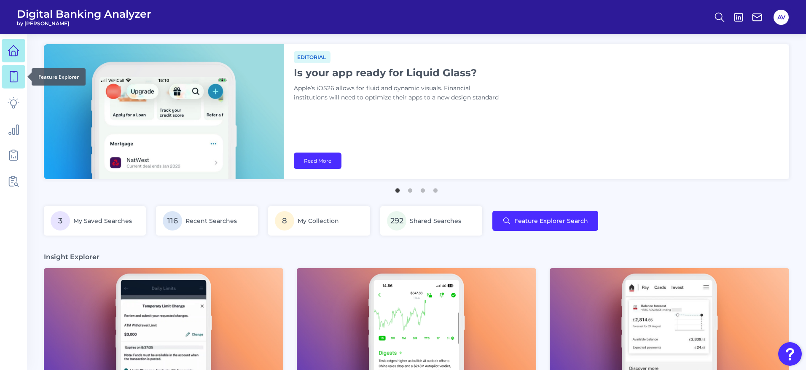
click at [19, 83] on link at bounding box center [14, 77] width 24 height 24
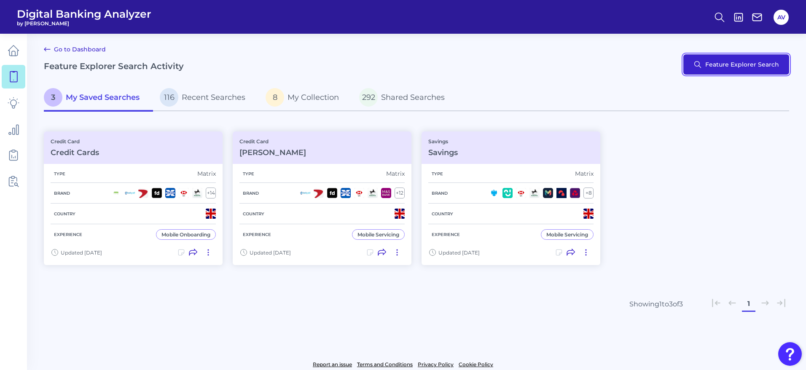
click at [731, 67] on button "Feature Explorer Search" at bounding box center [736, 64] width 106 height 20
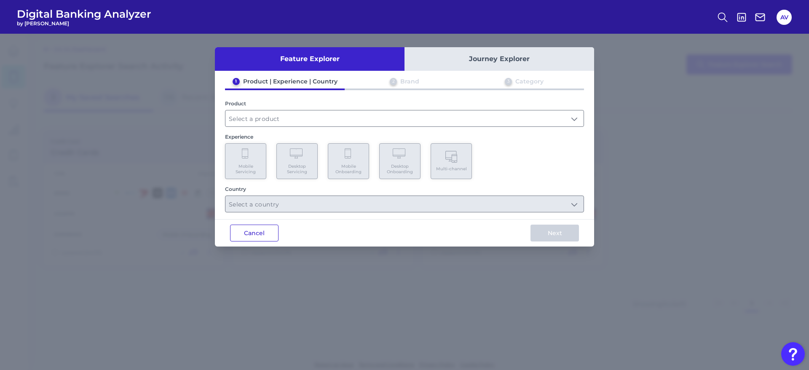
click at [249, 231] on button "Cancel" at bounding box center [254, 233] width 48 height 17
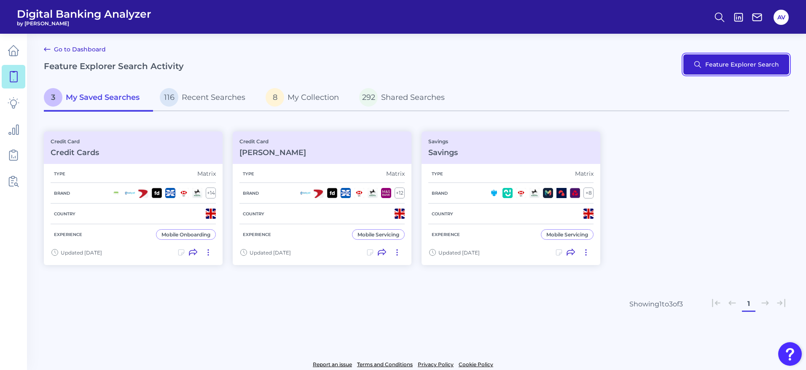
click at [732, 70] on button "Feature Explorer Search" at bounding box center [736, 64] width 106 height 20
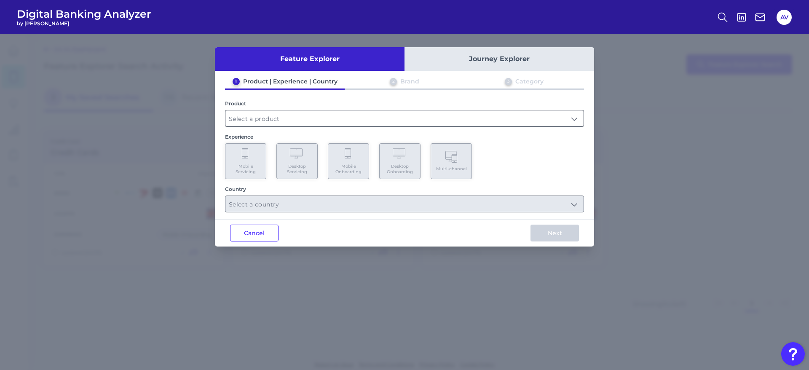
click at [303, 121] on input "text" at bounding box center [405, 118] width 358 height 16
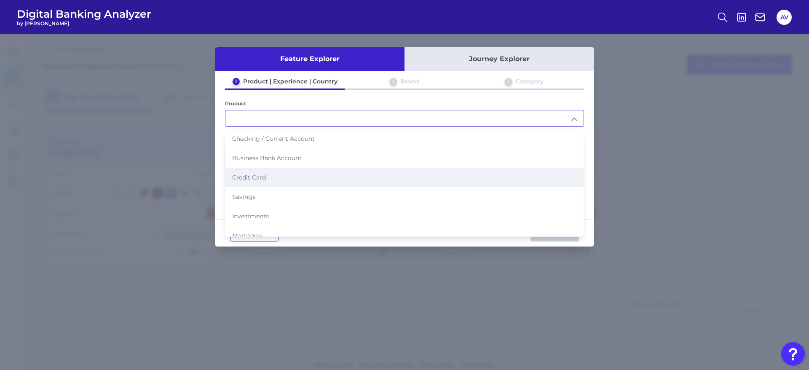
click at [285, 173] on li "Credit Card" at bounding box center [405, 177] width 358 height 19
type input "Credit Card"
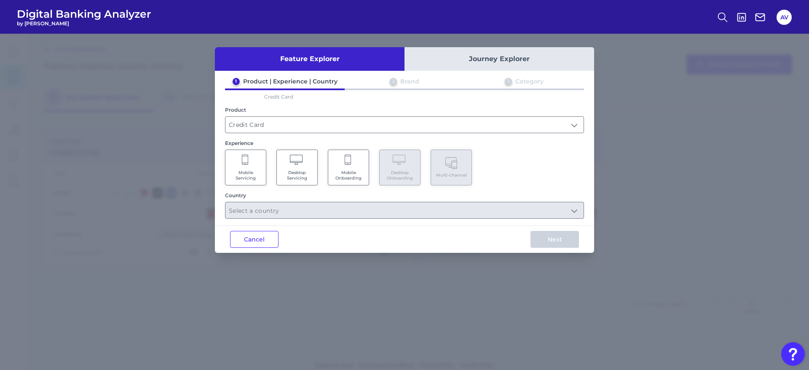
click at [245, 165] on icon at bounding box center [246, 161] width 8 height 12
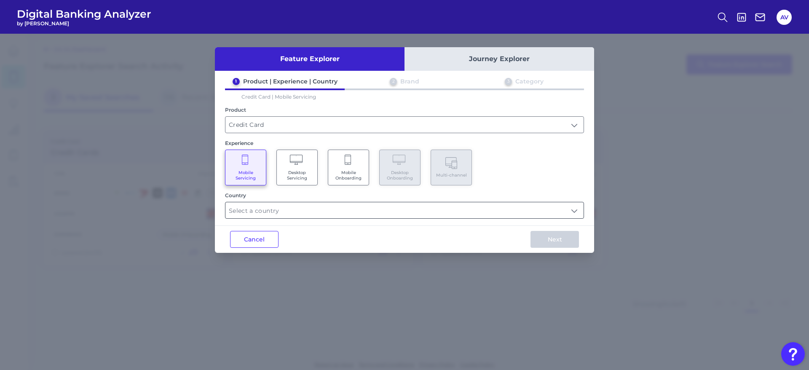
click at [290, 209] on input "text" at bounding box center [405, 210] width 358 height 16
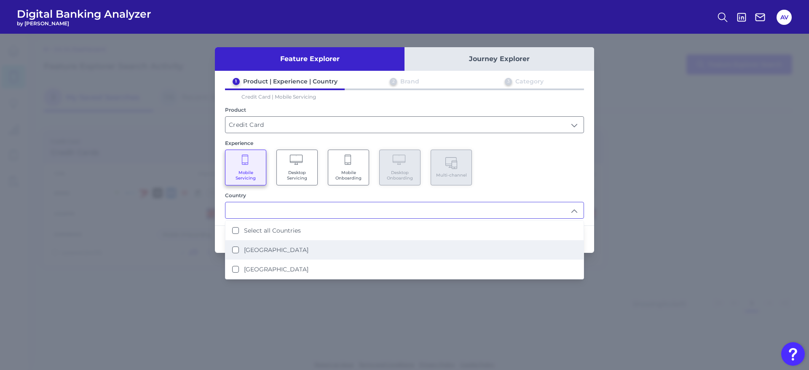
click at [301, 243] on li "[GEOGRAPHIC_DATA]" at bounding box center [405, 249] width 358 height 19
type input "[GEOGRAPHIC_DATA]"
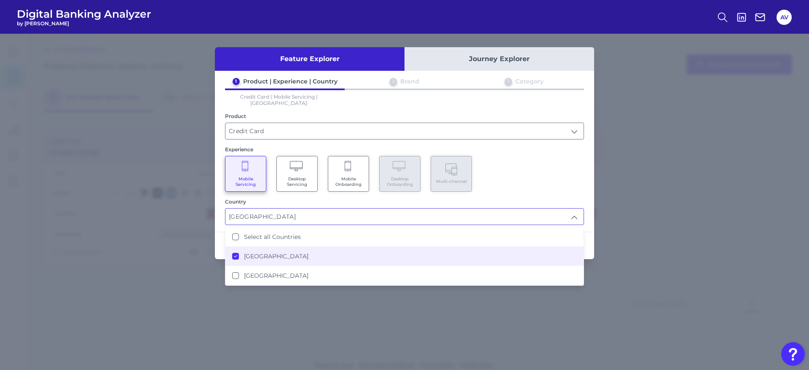
scroll to position [0, 0]
click at [567, 156] on div "Mobile Servicing Desktop Servicing Mobile Onboarding Desktop Onboarding Multi-c…" at bounding box center [404, 174] width 359 height 36
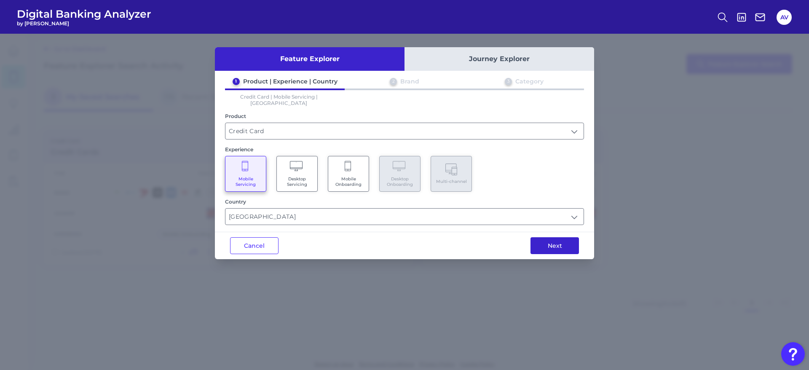
click at [560, 241] on button "Next" at bounding box center [555, 245] width 48 height 17
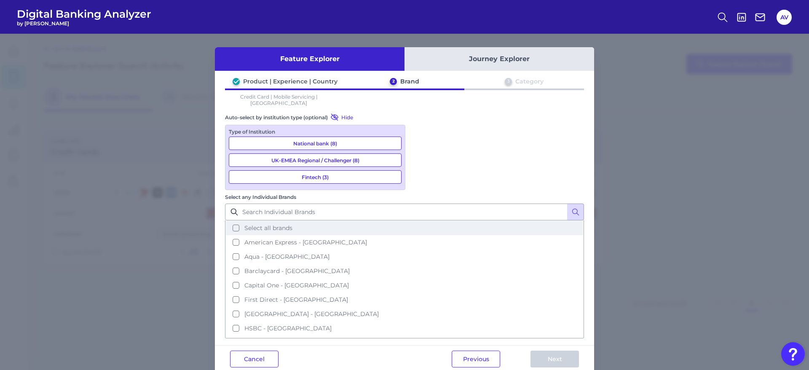
click at [481, 221] on button "Select all brands" at bounding box center [404, 228] width 357 height 14
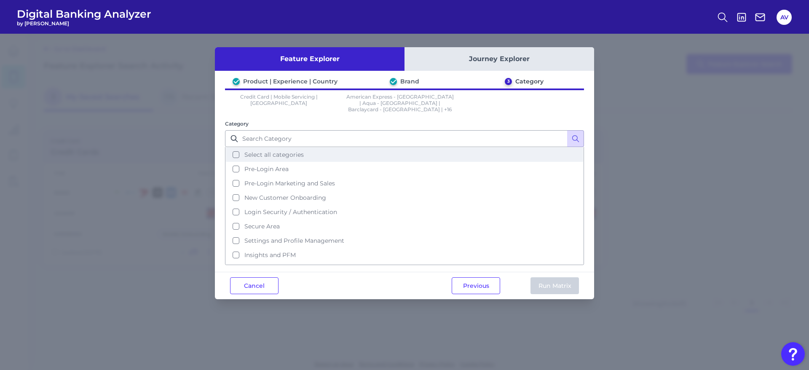
click at [296, 152] on button "Select all categories" at bounding box center [404, 155] width 357 height 14
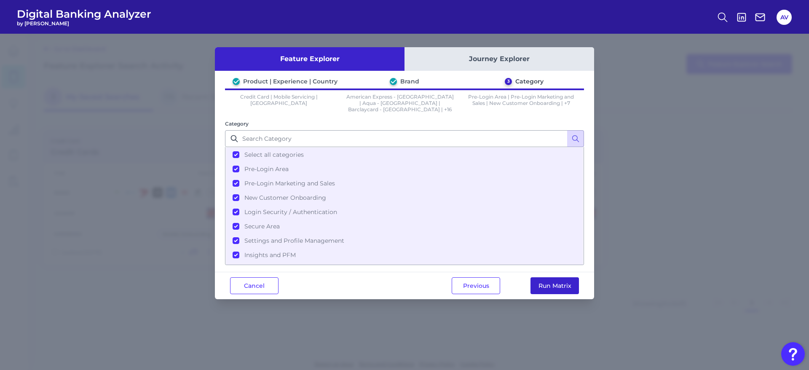
click at [551, 277] on button "Run Matrix" at bounding box center [555, 285] width 48 height 17
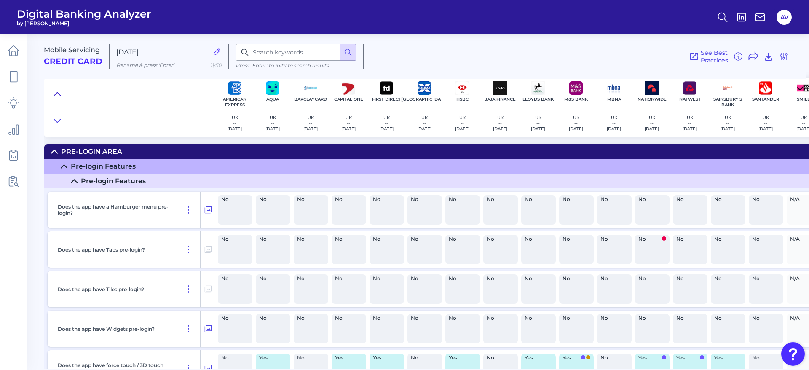
click at [58, 90] on icon at bounding box center [57, 94] width 7 height 8
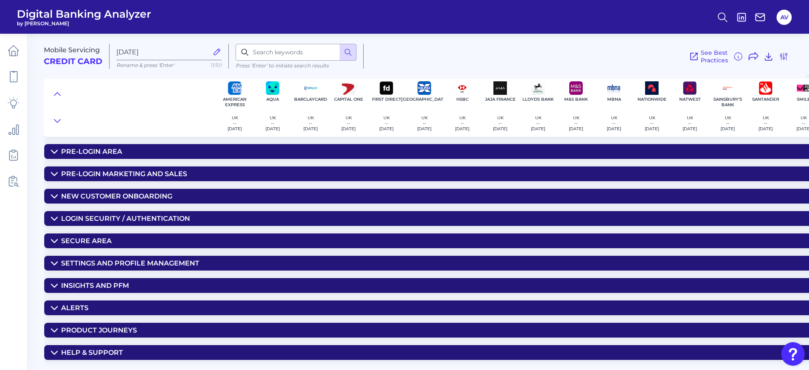
click at [110, 237] on div "Secure Area" at bounding box center [86, 241] width 51 height 8
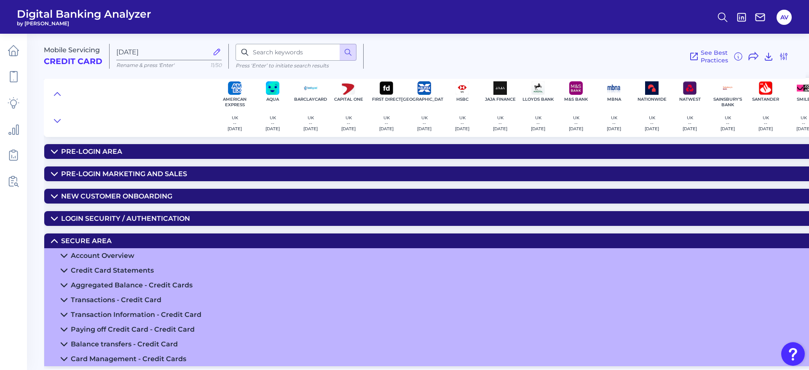
scroll to position [63, 0]
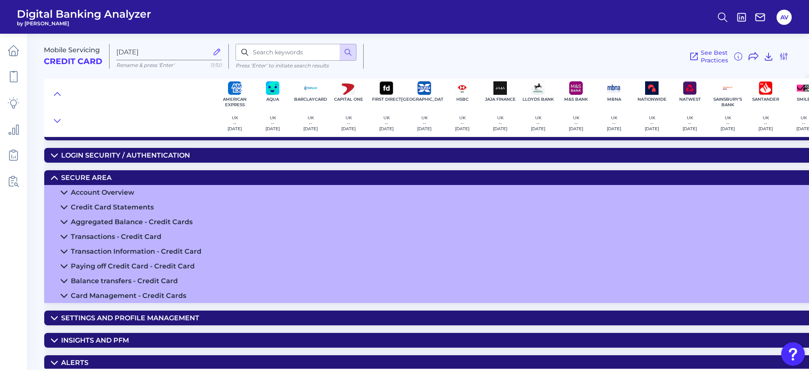
click at [177, 275] on summary "Balance transfers - Credit Card" at bounding box center [490, 281] width 893 height 15
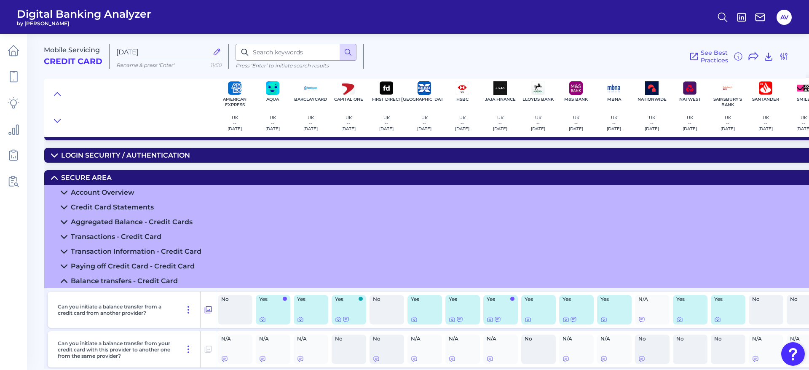
scroll to position [89, 0]
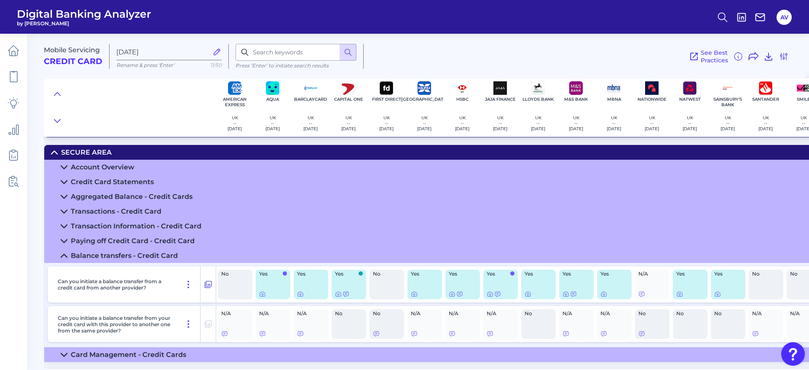
click at [178, 240] on div "Paying off Credit Card - Credit Card" at bounding box center [133, 241] width 124 height 8
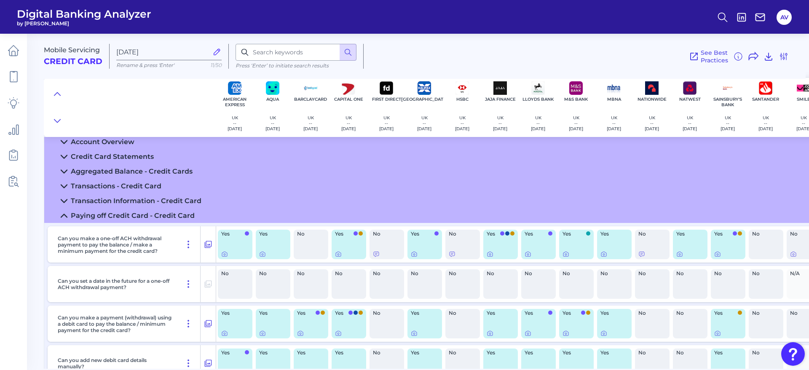
scroll to position [139, 0]
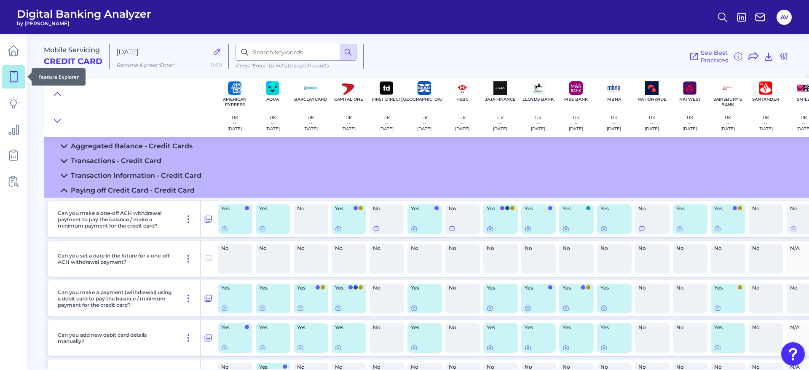
click at [8, 72] on icon at bounding box center [14, 77] width 12 height 12
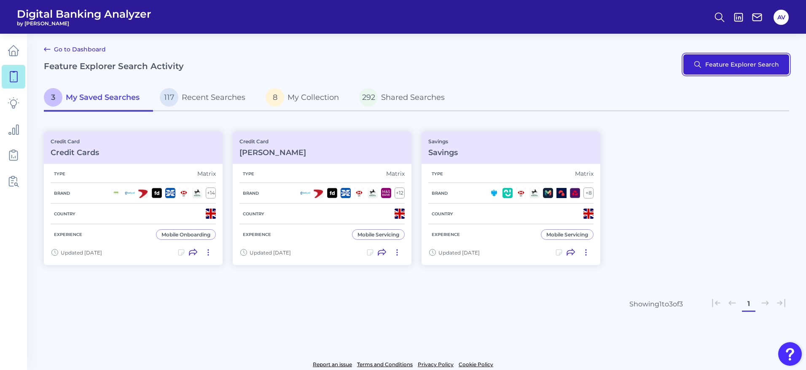
click at [747, 66] on button "Feature Explorer Search" at bounding box center [736, 64] width 106 height 20
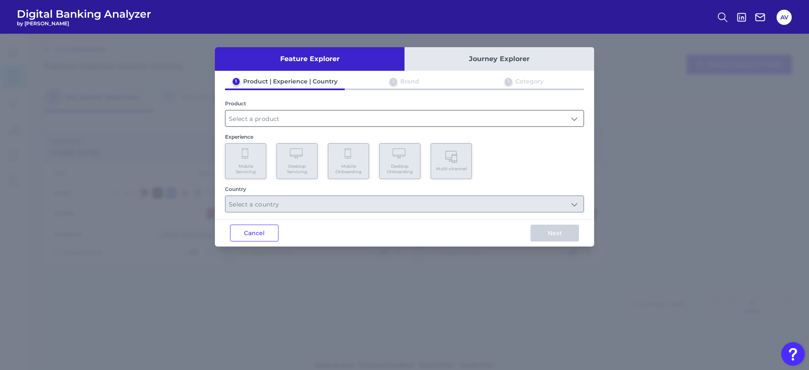
click at [262, 116] on input "text" at bounding box center [405, 118] width 358 height 16
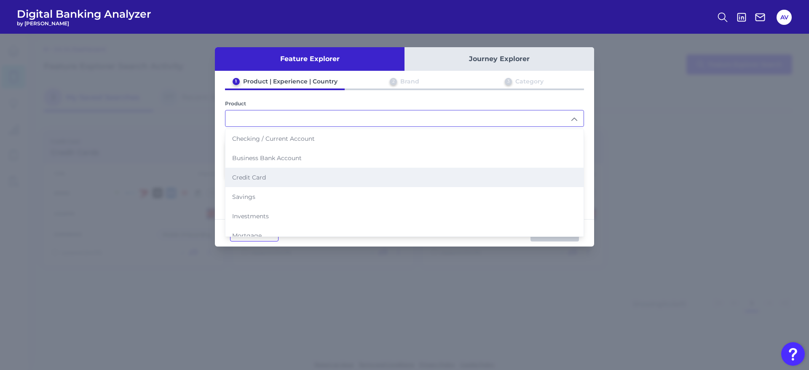
click at [260, 176] on span "Credit Card" at bounding box center [249, 178] width 34 height 8
type input "Credit Card"
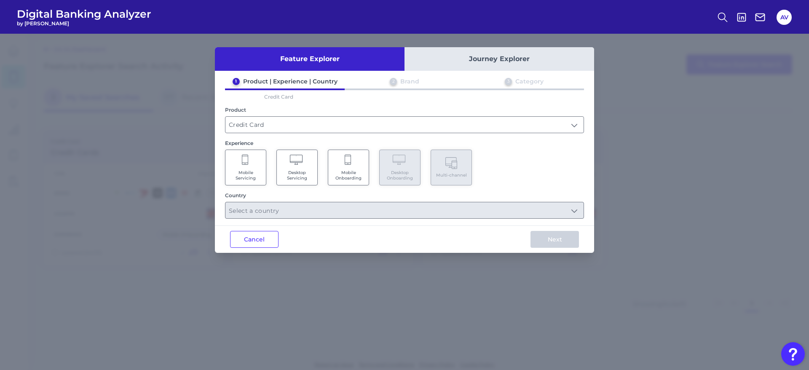
click at [256, 156] on Servicing "Mobile Servicing" at bounding box center [245, 168] width 41 height 36
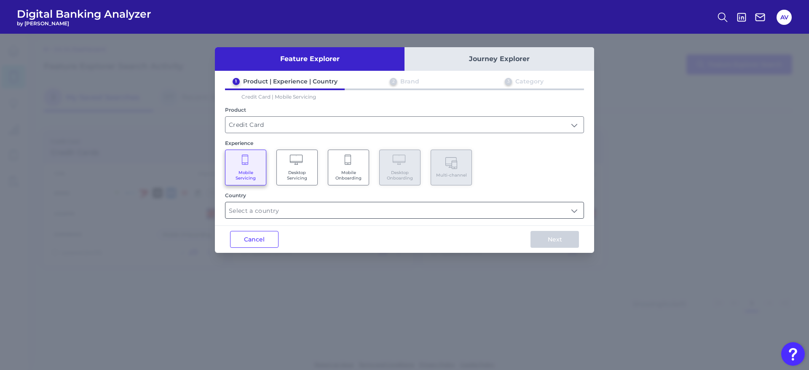
click at [297, 216] on input "text" at bounding box center [405, 210] width 358 height 16
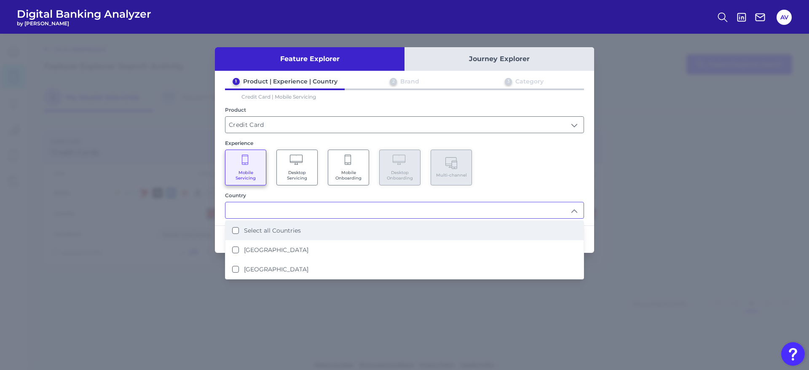
drag, startPoint x: 289, startPoint y: 244, endPoint x: 354, endPoint y: 231, distance: 65.9
click at [289, 244] on li "[GEOGRAPHIC_DATA]" at bounding box center [405, 249] width 358 height 19
type input "[GEOGRAPHIC_DATA]"
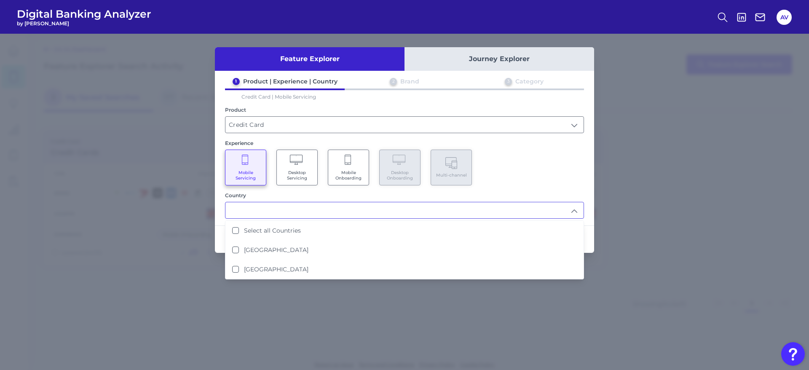
scroll to position [0, 0]
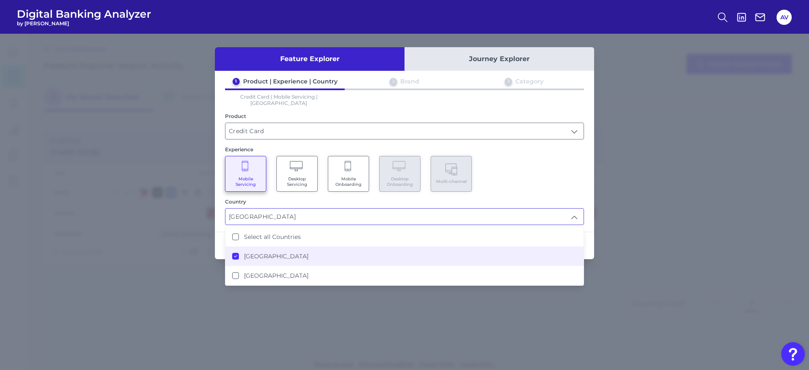
click at [504, 183] on div "Mobile Servicing Desktop Servicing Mobile Onboarding Desktop Onboarding Multi-c…" at bounding box center [404, 174] width 359 height 36
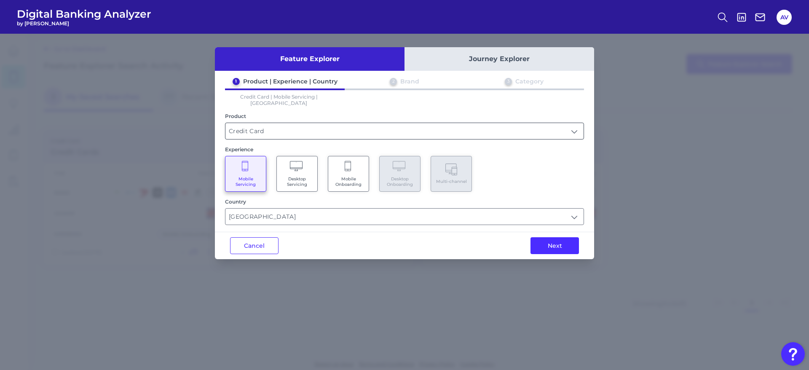
click at [272, 123] on input "Credit Card" at bounding box center [405, 131] width 358 height 16
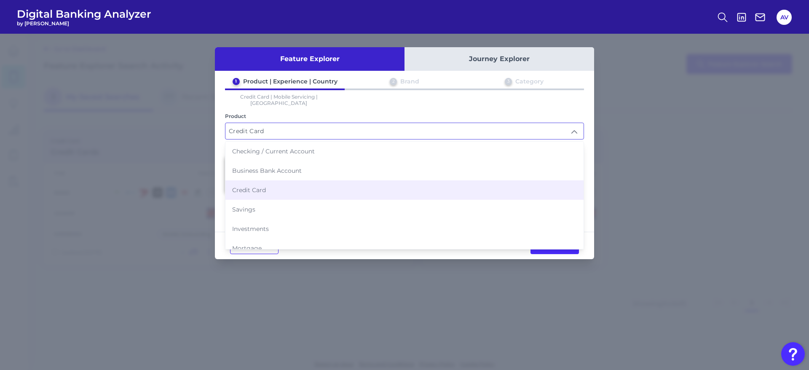
drag, startPoint x: 279, startPoint y: 141, endPoint x: 288, endPoint y: 137, distance: 10.3
click at [279, 148] on span "Checking / Current Account" at bounding box center [273, 152] width 83 height 8
type input "Checking / Current Account"
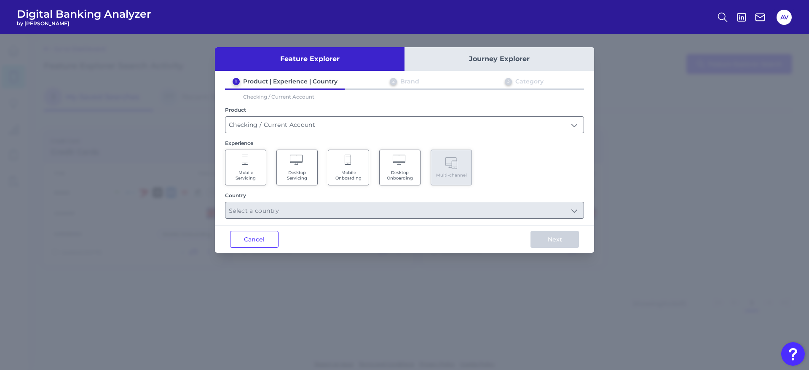
drag, startPoint x: 248, startPoint y: 172, endPoint x: 266, endPoint y: 175, distance: 17.9
click at [248, 172] on span "Mobile Servicing" at bounding box center [246, 175] width 32 height 11
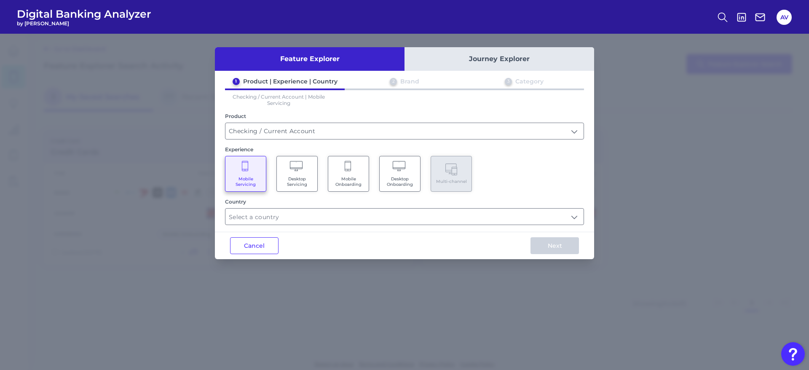
click at [342, 204] on div "Country" at bounding box center [404, 202] width 359 height 6
click at [342, 211] on input "text" at bounding box center [405, 217] width 358 height 16
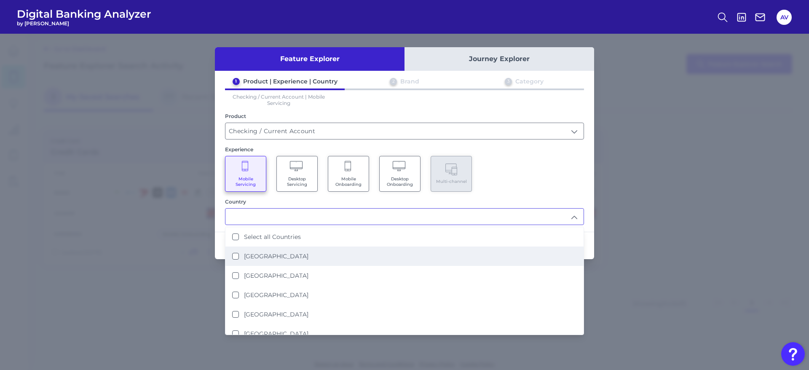
click at [326, 255] on li "[GEOGRAPHIC_DATA]" at bounding box center [405, 256] width 358 height 19
type input "[GEOGRAPHIC_DATA]"
click at [513, 163] on div "Mobile Servicing Desktop Servicing Mobile Onboarding Desktop Onboarding Multi-c…" at bounding box center [404, 174] width 359 height 36
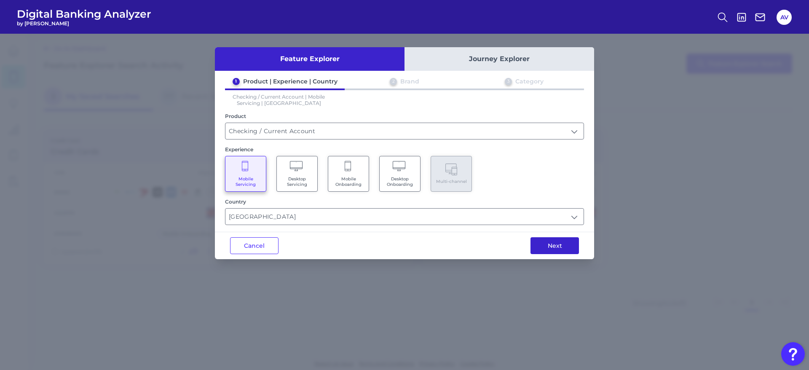
click at [549, 242] on button "Next" at bounding box center [555, 245] width 48 height 17
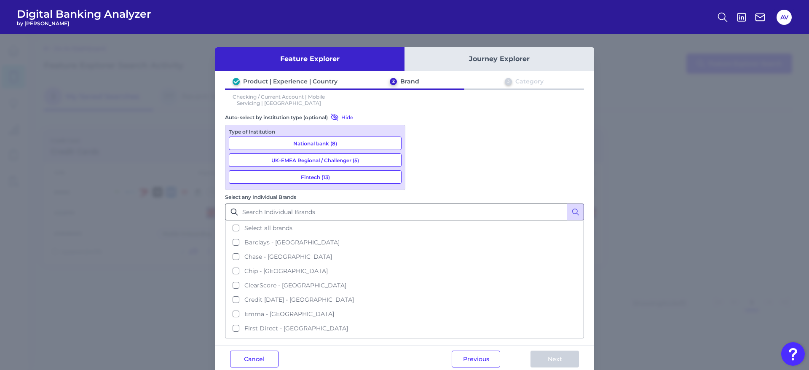
drag, startPoint x: 438, startPoint y: 145, endPoint x: 449, endPoint y: 156, distance: 15.5
click at [293, 224] on span "Select all brands" at bounding box center [268, 228] width 48 height 8
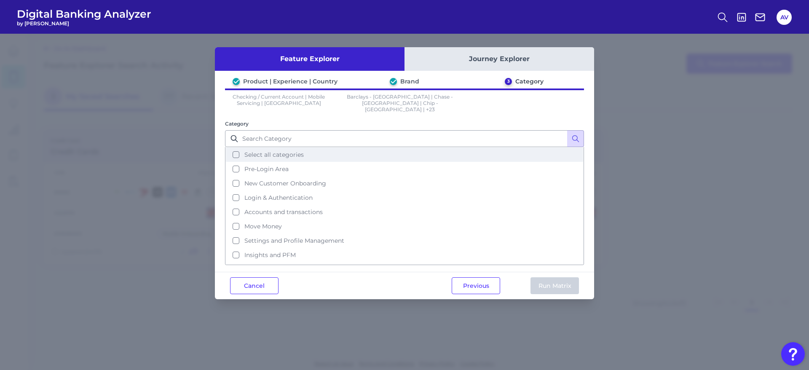
click at [306, 148] on button "Select all categories" at bounding box center [404, 155] width 357 height 14
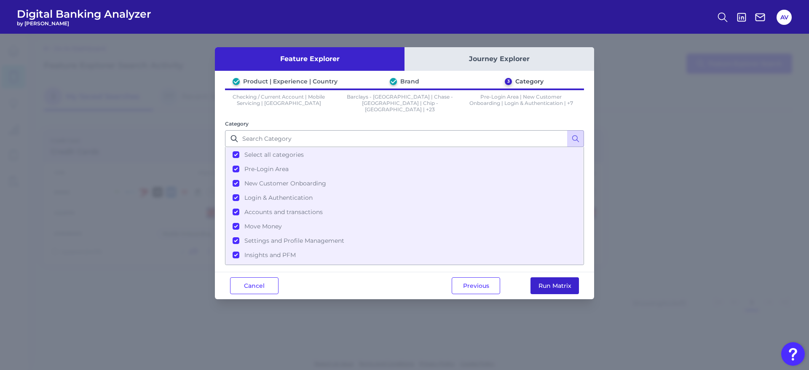
click at [539, 282] on button "Run Matrix" at bounding box center [555, 285] width 48 height 17
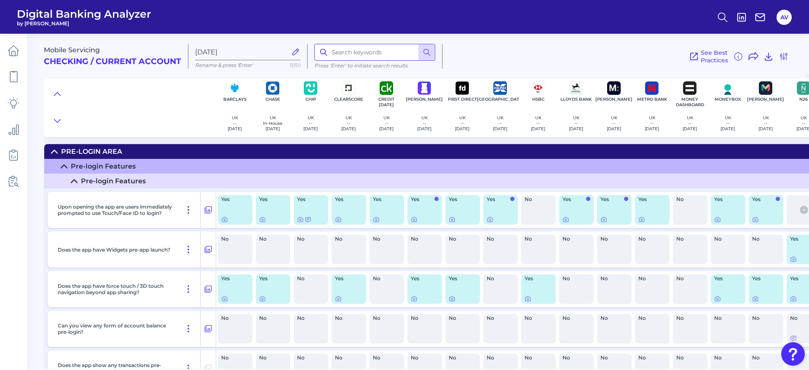
click at [374, 49] on input at bounding box center [374, 52] width 121 height 17
type input "marketing"
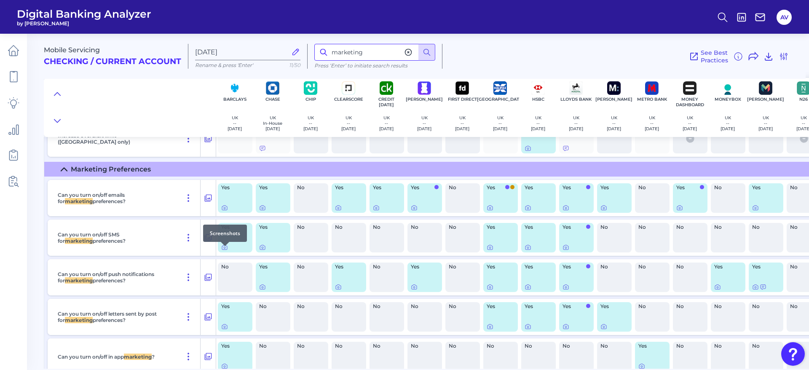
scroll to position [8376, 0]
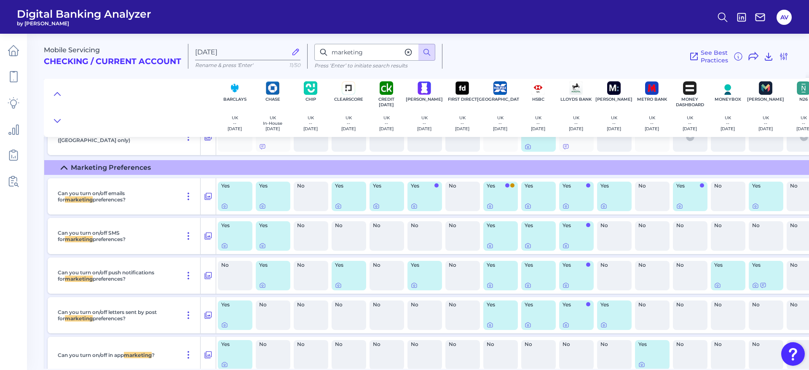
click at [186, 215] on div "Can you turn on/off emails for marketing preferences? Yes Yes No Yes Yes Yes No…" at bounding box center [625, 296] width 1162 height 243
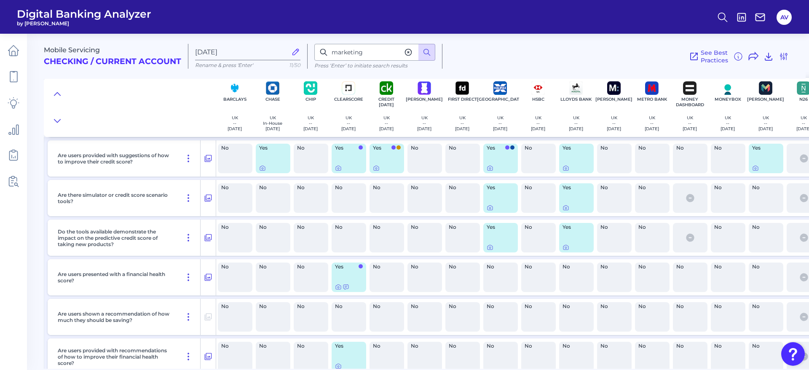
scroll to position [10885, 0]
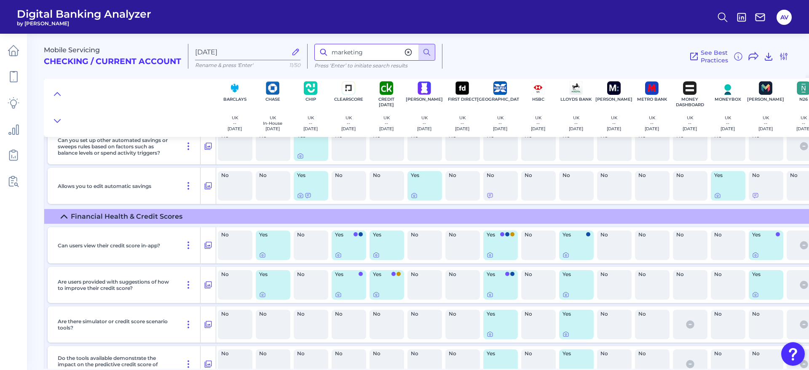
click at [378, 49] on input "marketing" at bounding box center [374, 52] width 121 height 17
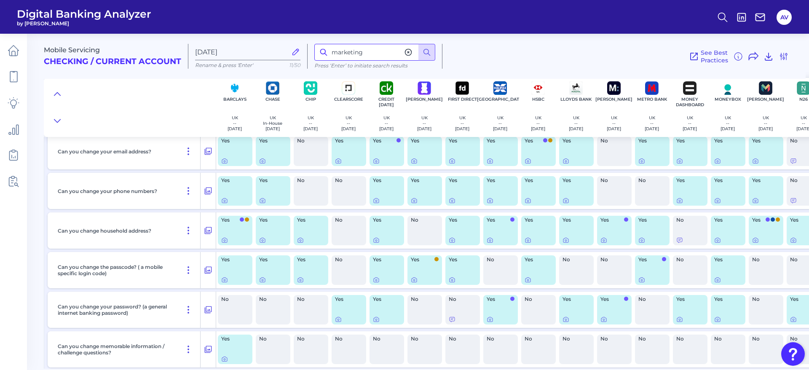
scroll to position [7598, 0]
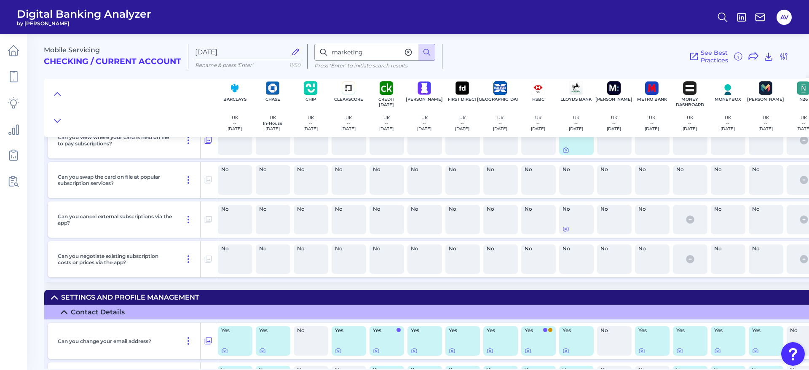
click at [153, 112] on div at bounding box center [130, 107] width 172 height 59
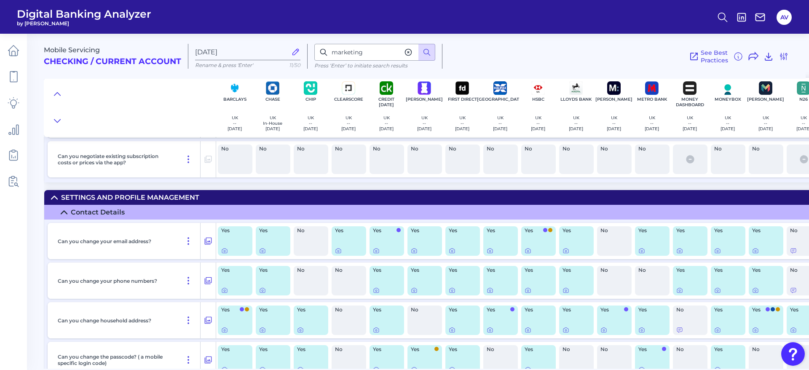
scroll to position [7787, 0]
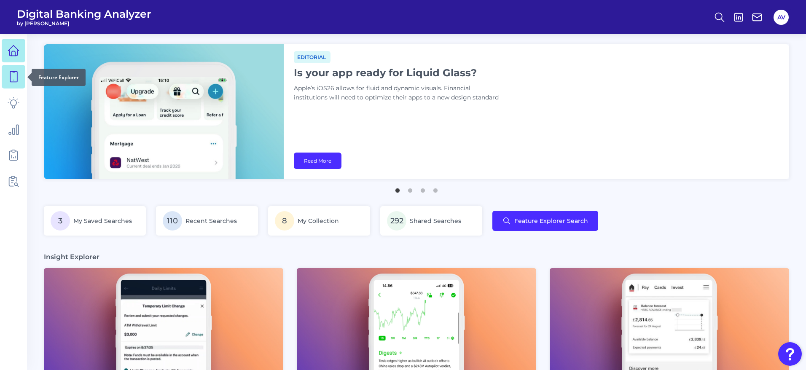
click at [13, 79] on icon at bounding box center [14, 77] width 12 height 12
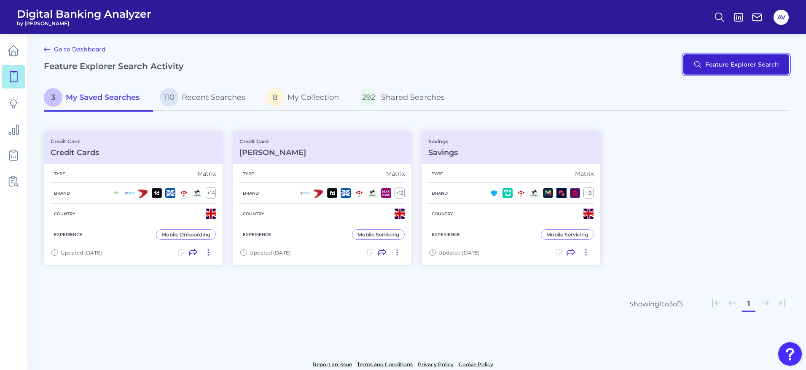
click at [769, 58] on button "Feature Explorer Search" at bounding box center [736, 64] width 106 height 20
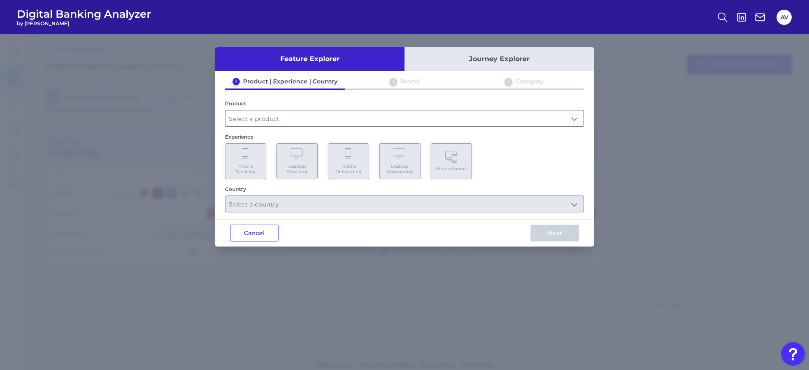
click at [293, 117] on input "text" at bounding box center [405, 118] width 358 height 16
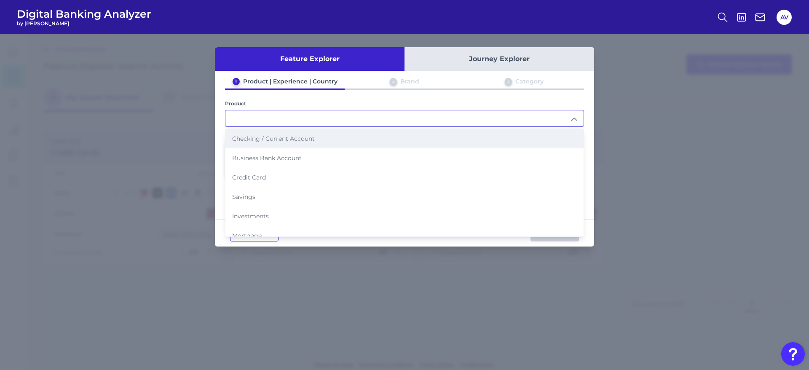
click at [289, 132] on li "Checking / Current Account" at bounding box center [405, 138] width 358 height 19
type input "Checking / Current Account"
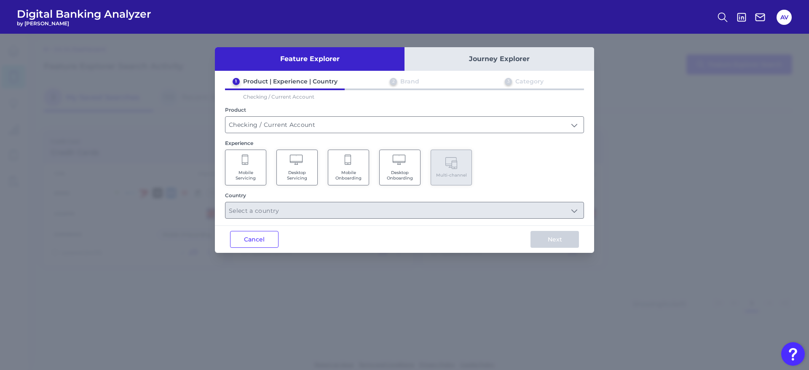
click at [265, 162] on Servicing "Mobile Servicing" at bounding box center [245, 168] width 41 height 36
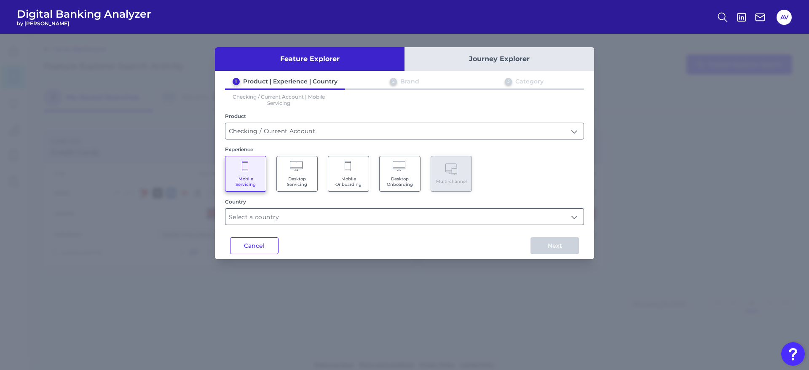
click at [281, 218] on input "text" at bounding box center [405, 217] width 358 height 16
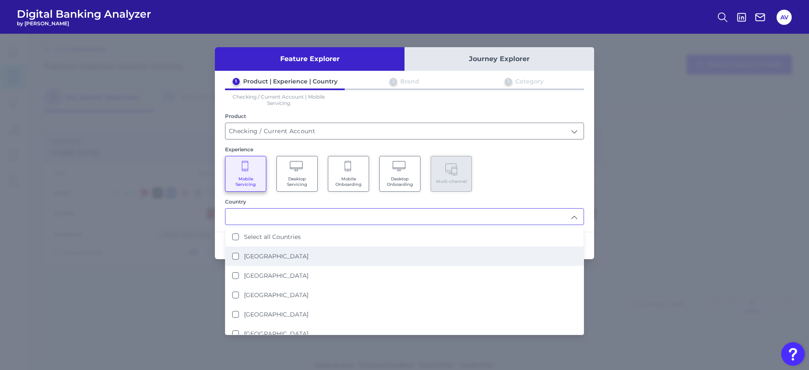
click at [293, 253] on label "[GEOGRAPHIC_DATA]" at bounding box center [276, 256] width 64 height 8
type input "[GEOGRAPHIC_DATA]"
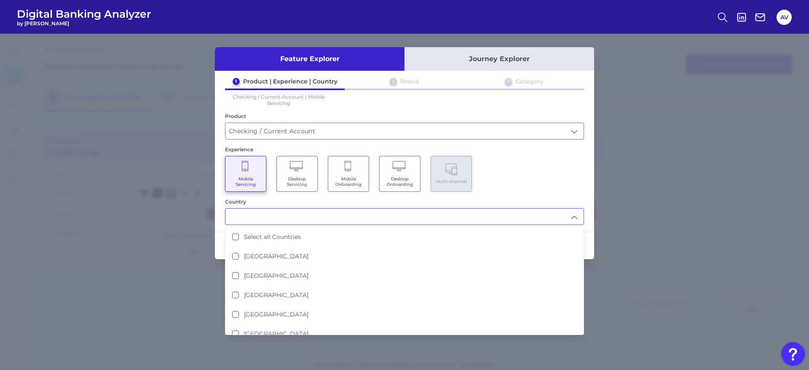
scroll to position [0, 0]
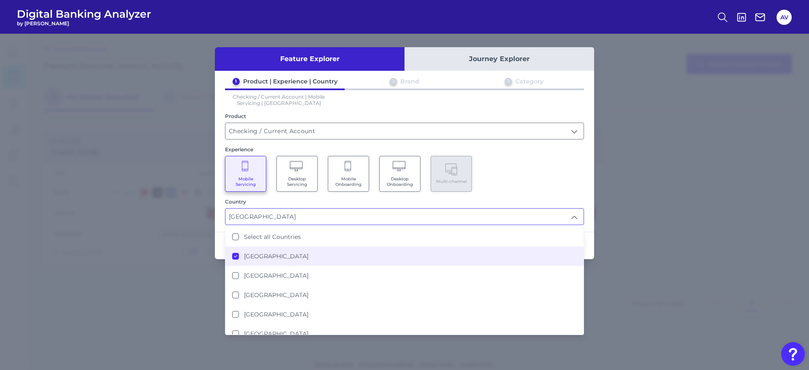
click at [543, 165] on div "Mobile Servicing Desktop Servicing Mobile Onboarding Desktop Onboarding Multi-c…" at bounding box center [404, 174] width 359 height 36
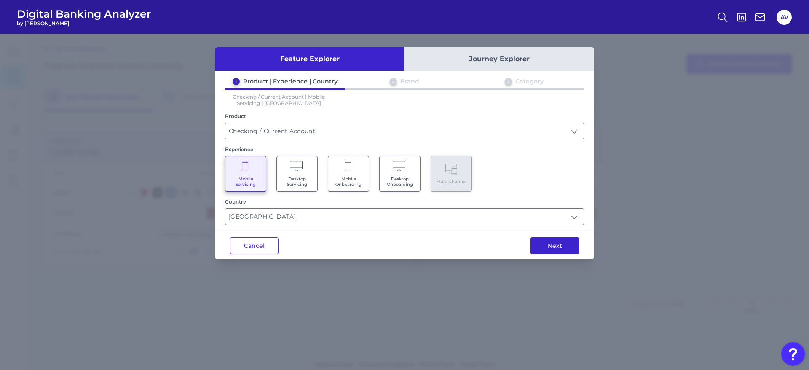
click at [545, 239] on button "Next" at bounding box center [555, 245] width 48 height 17
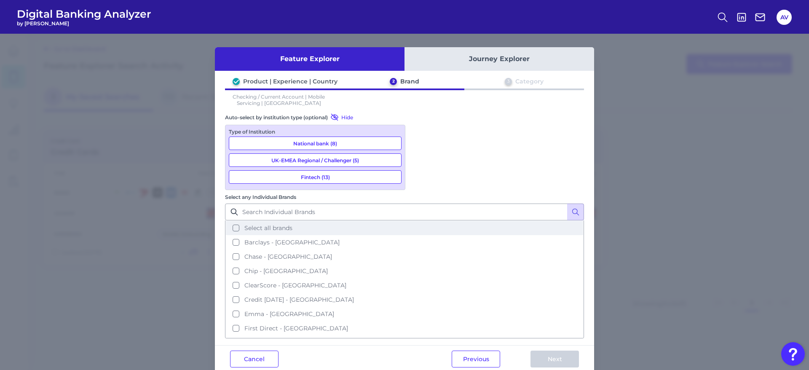
click at [293, 224] on span "Select all brands" at bounding box center [268, 228] width 48 height 8
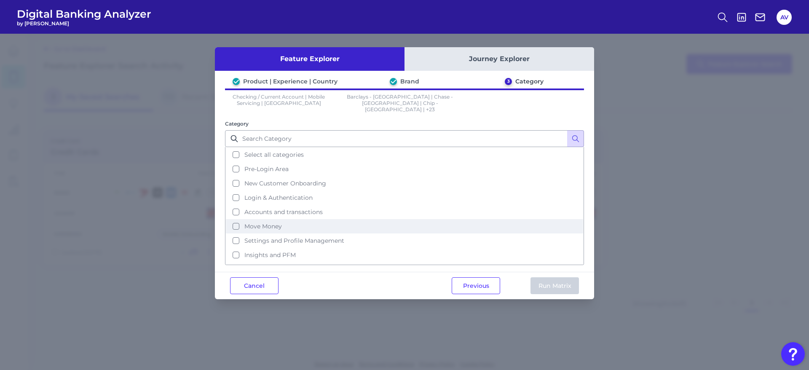
drag, startPoint x: 264, startPoint y: 143, endPoint x: 462, endPoint y: 226, distance: 214.0
click at [266, 148] on button "Select all categories" at bounding box center [404, 155] width 357 height 14
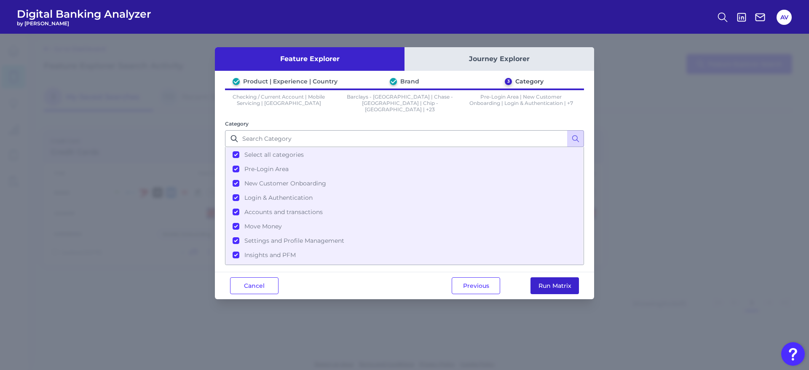
click at [546, 284] on button "Run Matrix" at bounding box center [555, 285] width 48 height 17
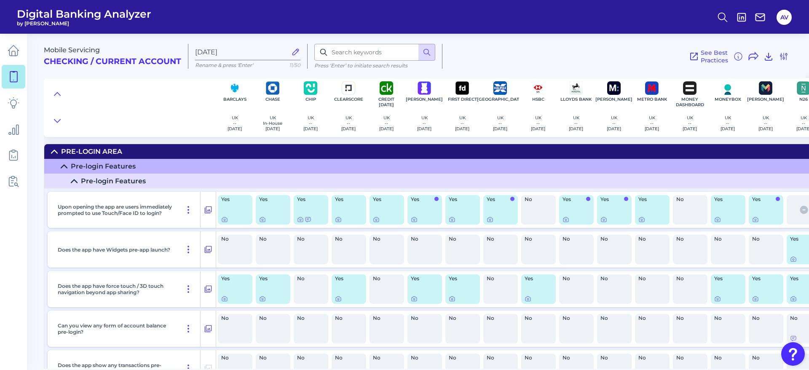
click at [15, 83] on link at bounding box center [14, 77] width 24 height 24
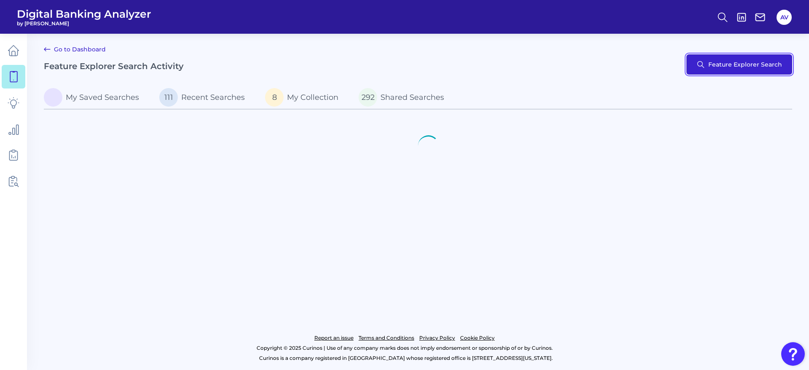
click at [725, 64] on button "Feature Explorer Search" at bounding box center [740, 64] width 106 height 20
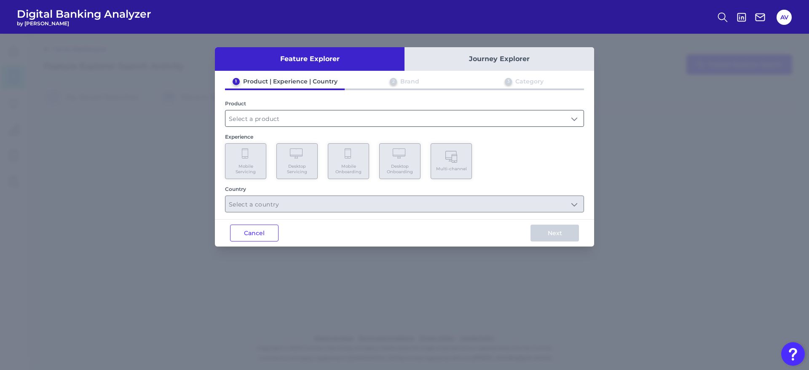
click at [279, 119] on input "text" at bounding box center [405, 118] width 358 height 16
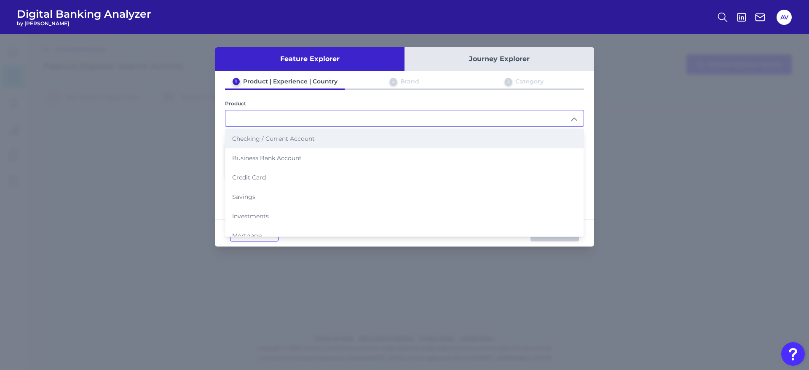
click at [285, 148] on li "Checking / Current Account" at bounding box center [405, 138] width 358 height 19
type input "Checking / Current Account"
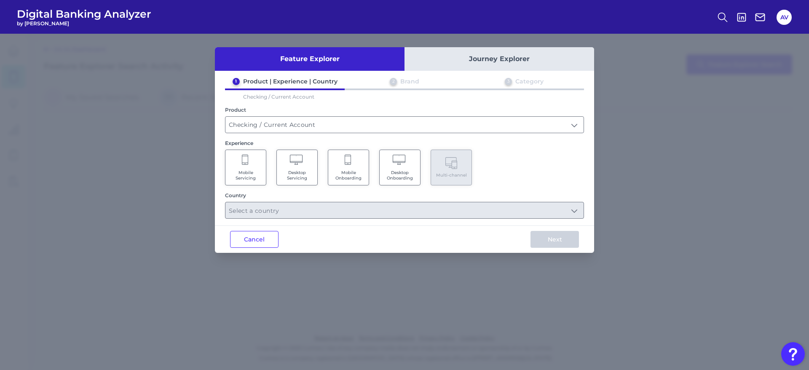
click at [239, 162] on Servicing "Mobile Servicing" at bounding box center [245, 168] width 41 height 36
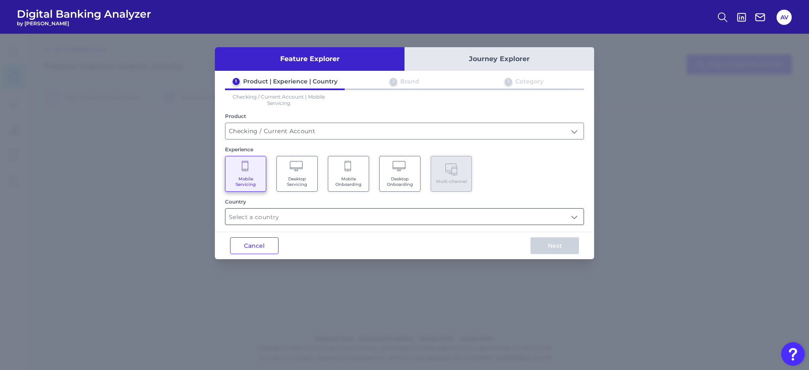
click at [294, 214] on input "text" at bounding box center [405, 217] width 358 height 16
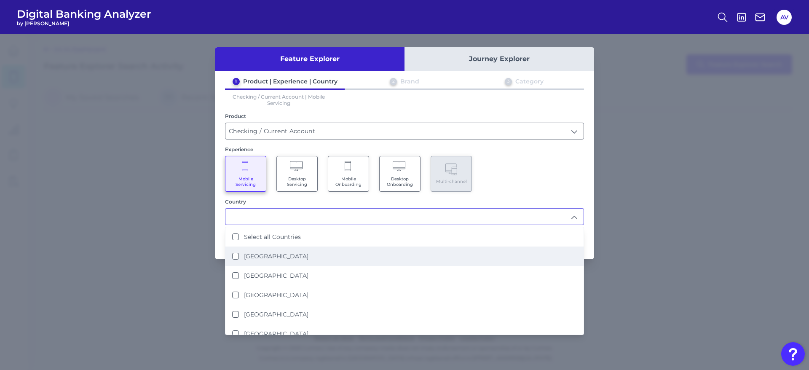
click at [305, 255] on li "[GEOGRAPHIC_DATA]" at bounding box center [405, 256] width 358 height 19
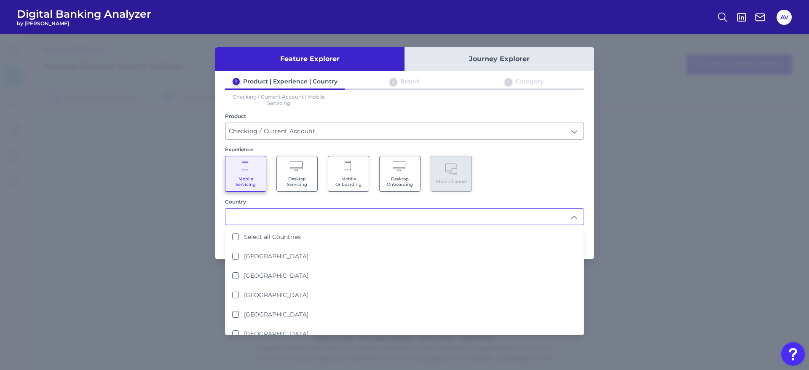
type input "[GEOGRAPHIC_DATA]"
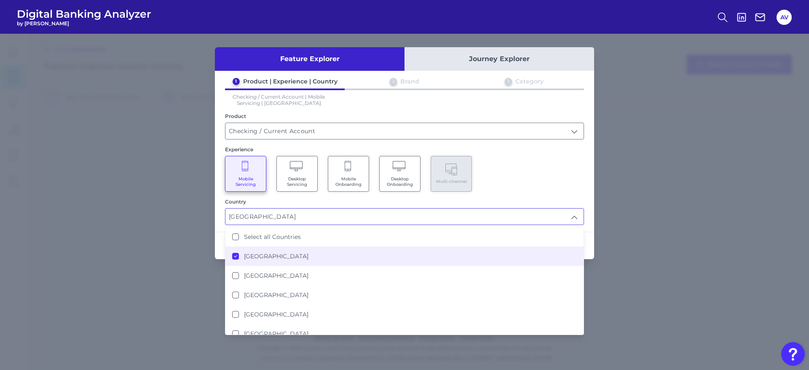
click at [510, 154] on div "Experience Mobile Servicing Desktop Servicing Mobile Onboarding Desktop Onboard…" at bounding box center [404, 169] width 359 height 46
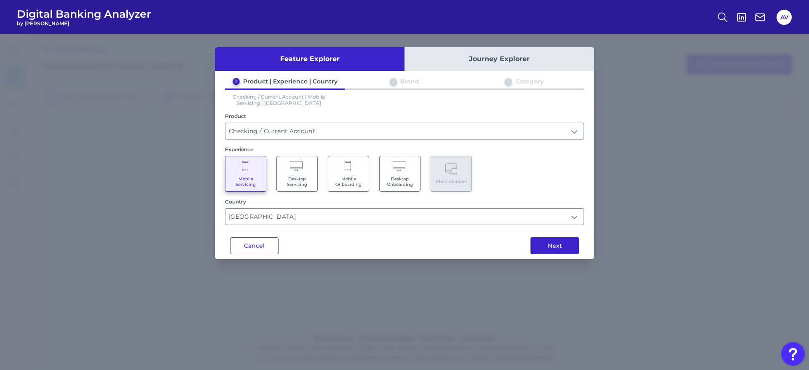
click at [550, 242] on button "Next" at bounding box center [555, 245] width 48 height 17
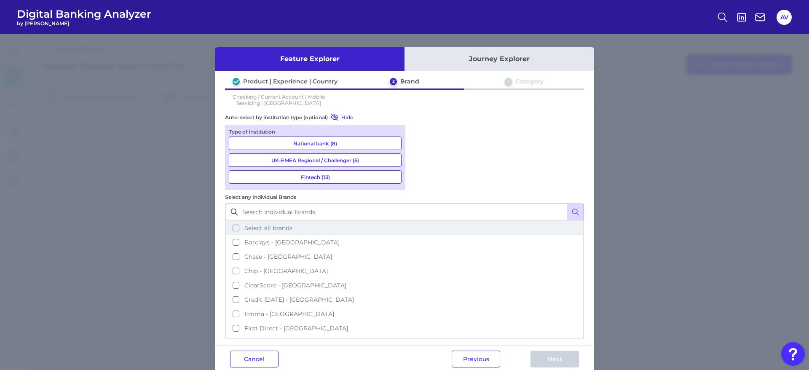
click at [425, 221] on button "Select all brands" at bounding box center [404, 228] width 357 height 14
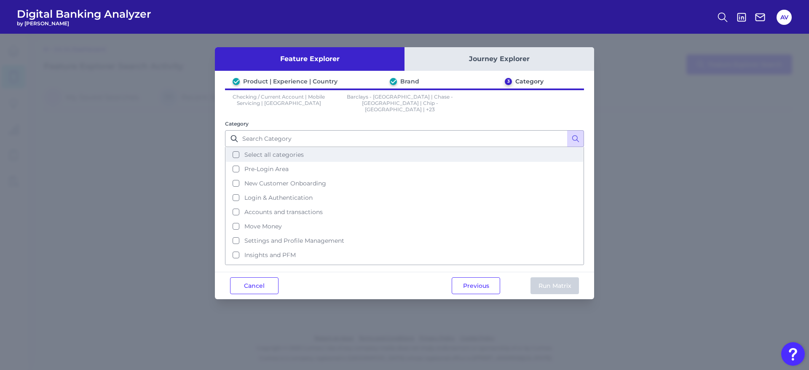
click at [292, 152] on button "Select all categories" at bounding box center [404, 155] width 357 height 14
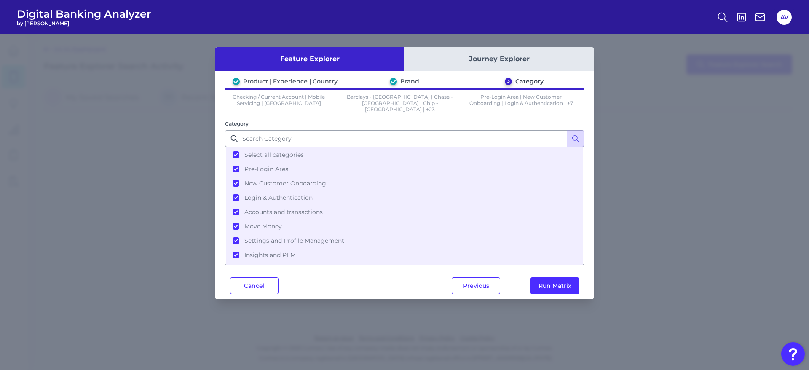
click at [553, 263] on div "Feature Explorer Journey Explorer Product | Experience | Country Brand 3 Catego…" at bounding box center [404, 173] width 379 height 252
click at [549, 277] on button "Run Matrix" at bounding box center [555, 285] width 48 height 17
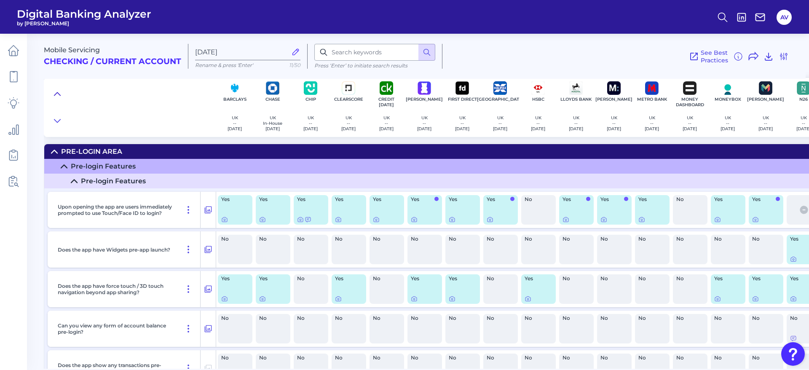
click at [57, 92] on icon at bounding box center [57, 93] width 6 height 3
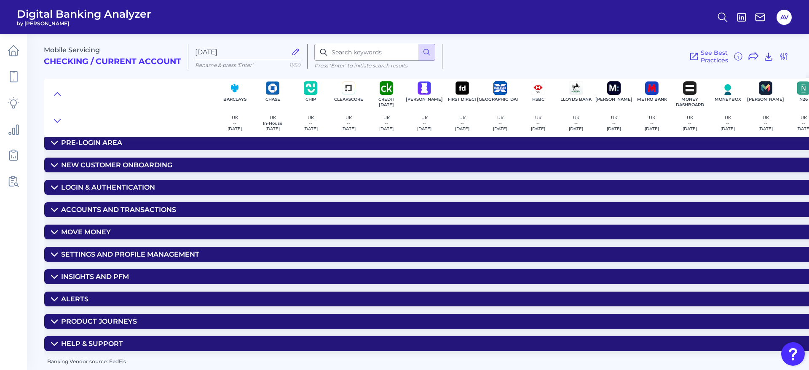
click at [113, 319] on div "Product Journeys" at bounding box center [99, 321] width 76 height 8
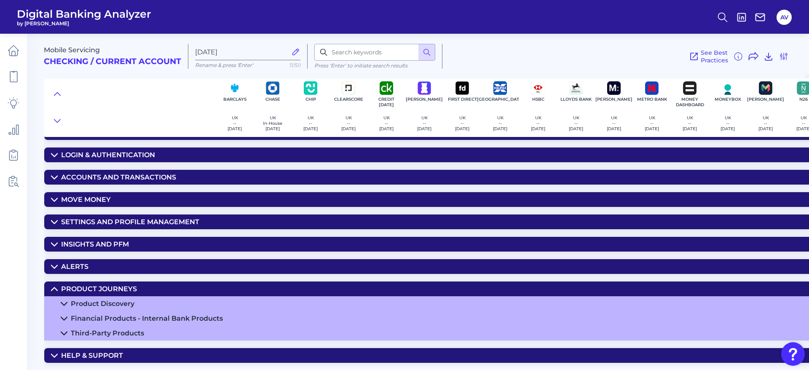
scroll to position [56, 0]
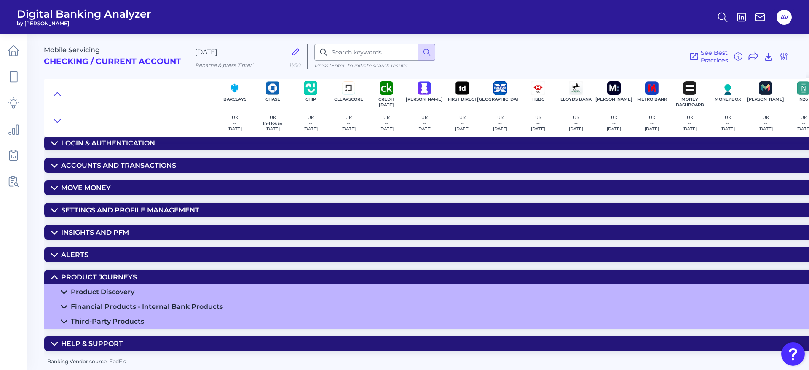
click at [111, 290] on div "Product Discovery" at bounding box center [103, 292] width 64 height 8
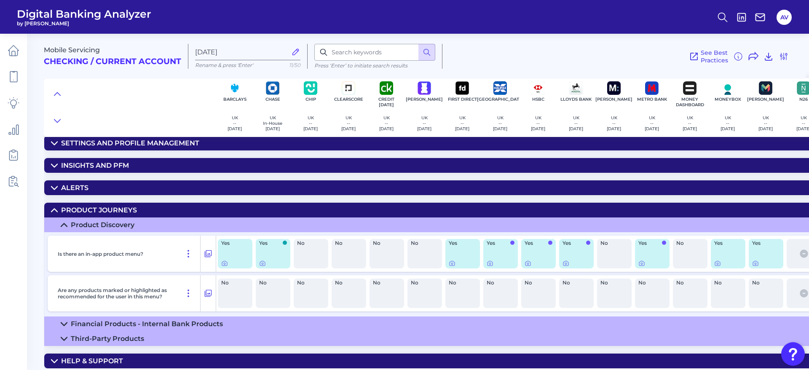
scroll to position [141, 0]
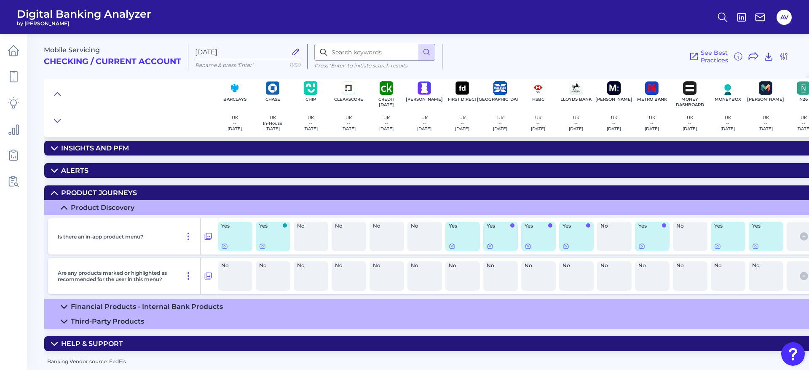
click at [108, 189] on div "Product Journeys" at bounding box center [99, 193] width 76 height 8
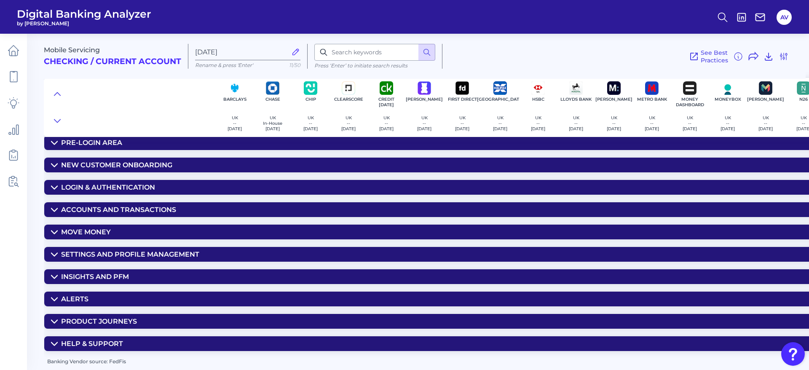
click at [104, 292] on summary "Alerts" at bounding box center [623, 299] width 1158 height 15
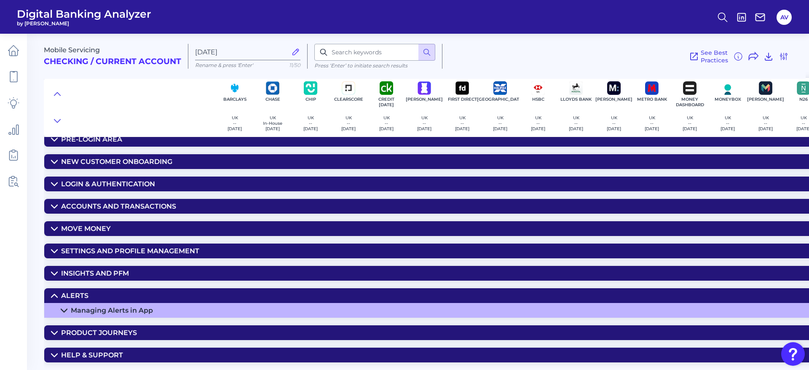
click at [112, 327] on summary "Product Journeys" at bounding box center [623, 332] width 1158 height 15
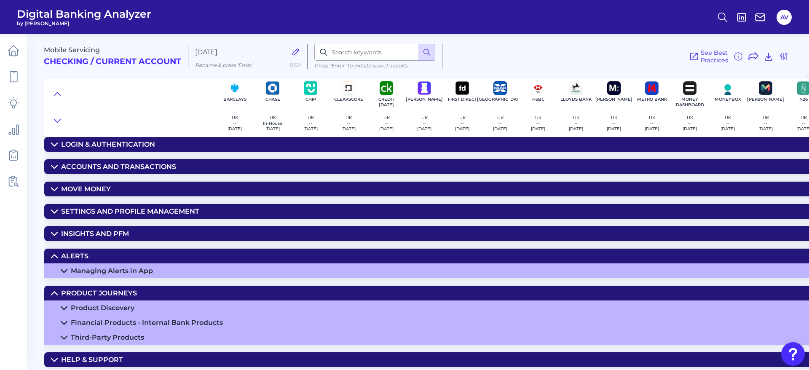
scroll to position [71, 0]
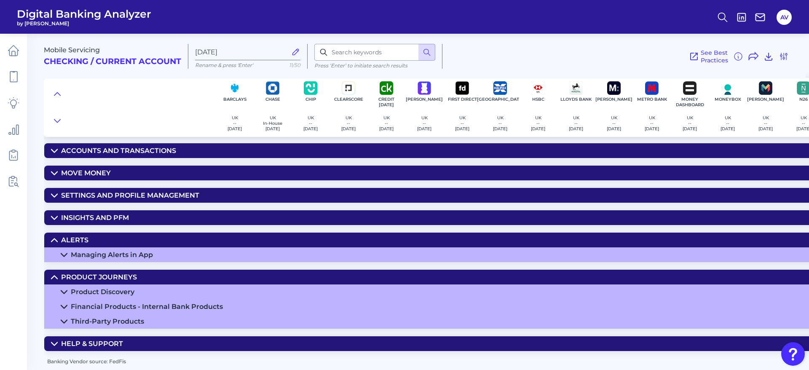
click at [109, 303] on div "Financial Products - Internal Bank Products" at bounding box center [147, 307] width 152 height 8
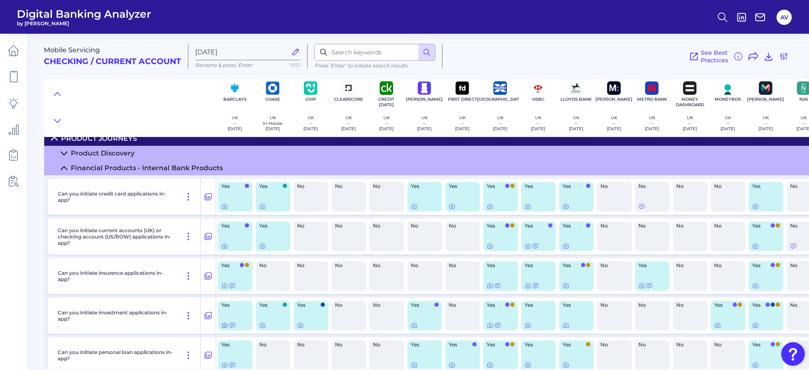
scroll to position [198, 0]
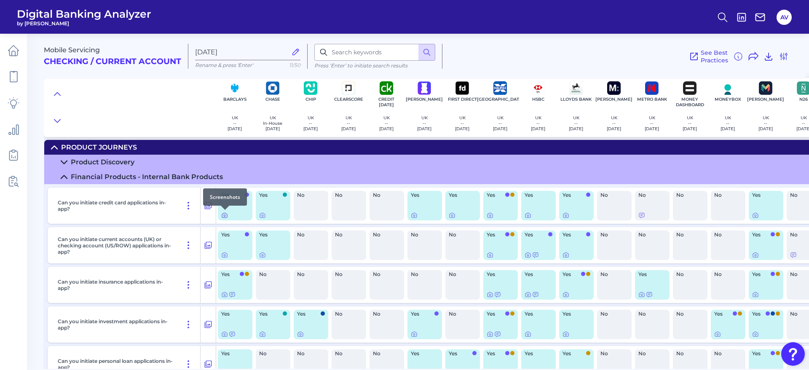
click at [225, 215] on icon at bounding box center [225, 216] width 2 height 2
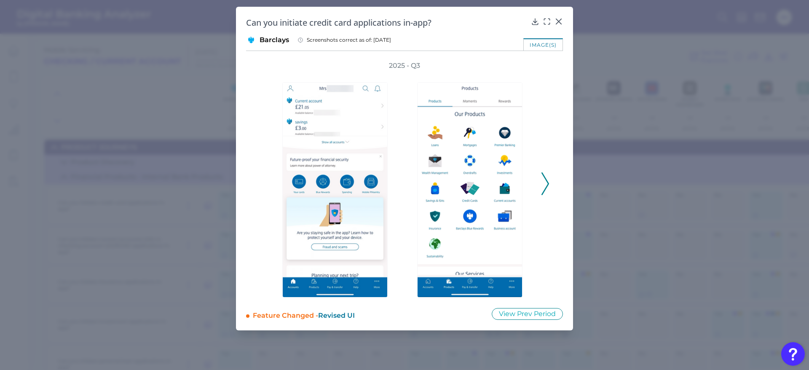
click at [563, 22] on icon at bounding box center [559, 21] width 8 height 8
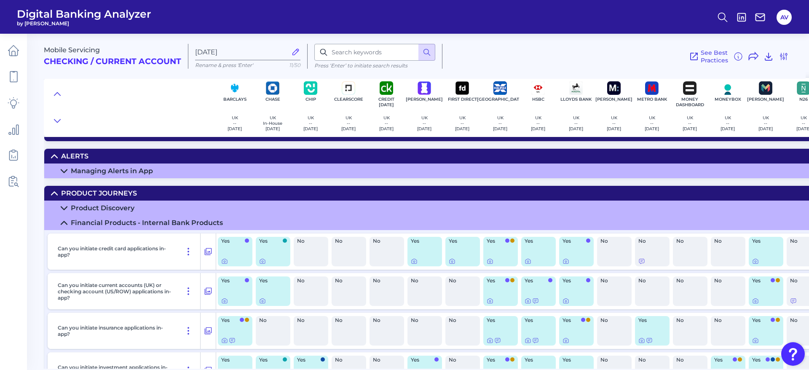
scroll to position [134, 0]
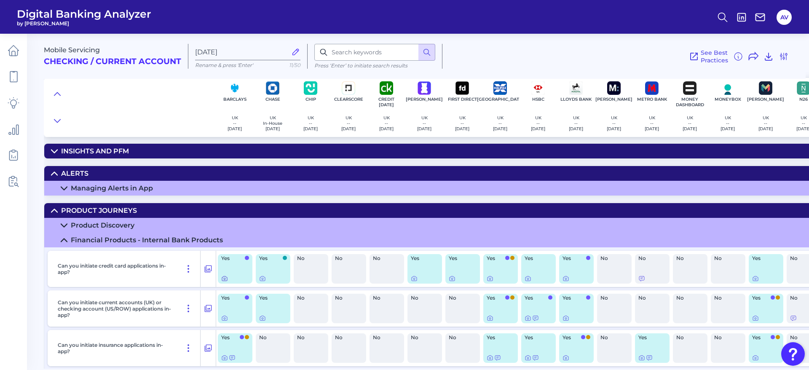
click at [222, 279] on icon at bounding box center [224, 279] width 5 height 5
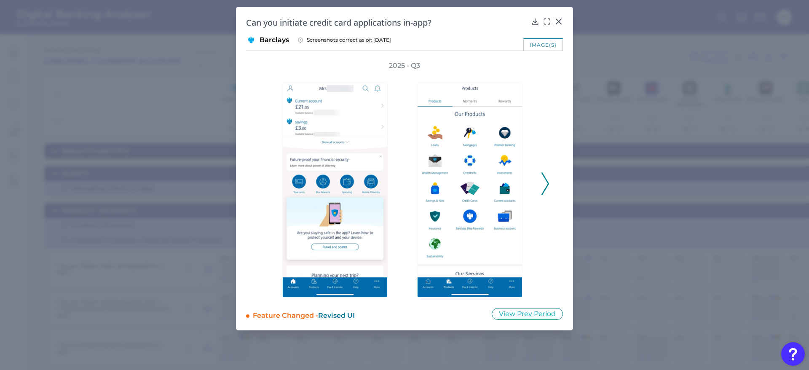
click at [545, 183] on icon at bounding box center [546, 183] width 8 height 23
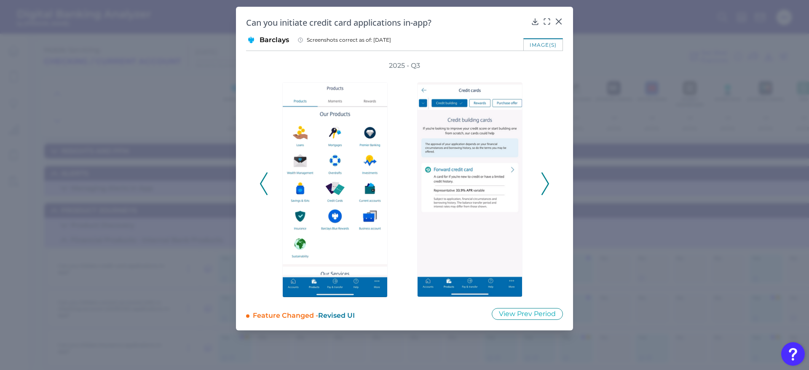
click at [545, 183] on icon at bounding box center [546, 183] width 8 height 23
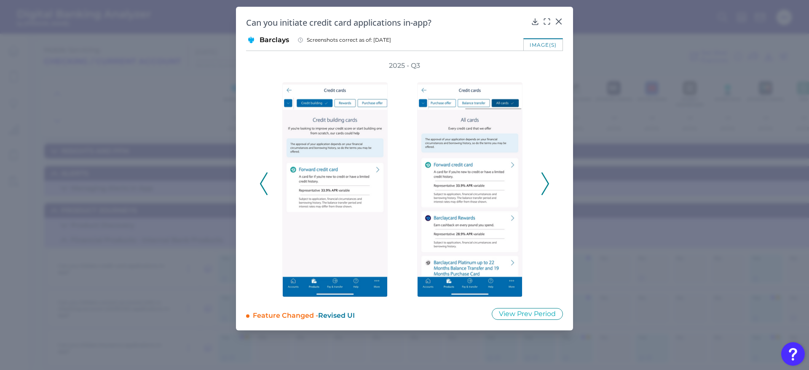
click at [545, 183] on icon at bounding box center [546, 183] width 8 height 23
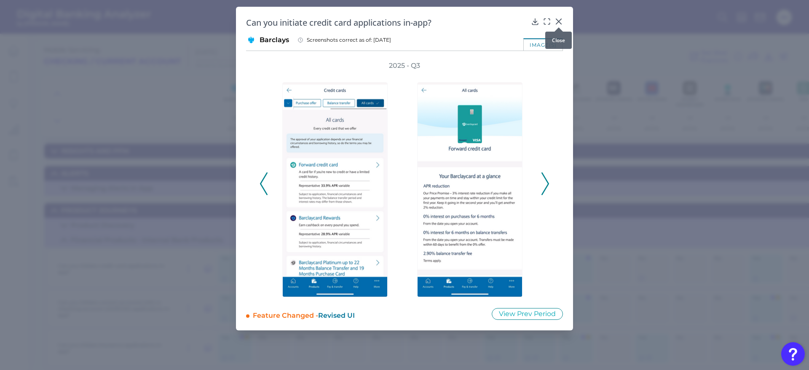
click at [557, 20] on icon at bounding box center [559, 21] width 8 height 8
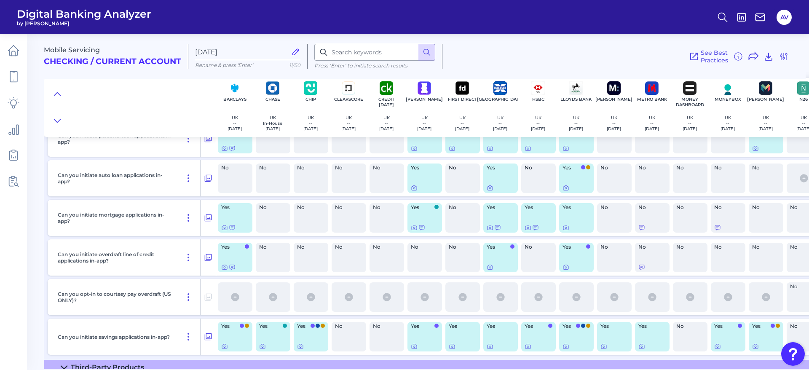
scroll to position [451, 0]
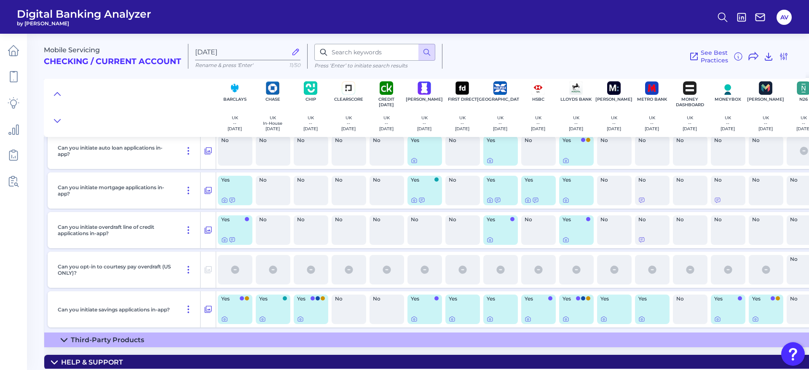
click at [524, 36] on div "Mobile Servicing Checking / Current Account Sep 22 2025 Rename & press 'Enter' …" at bounding box center [425, 53] width 762 height 52
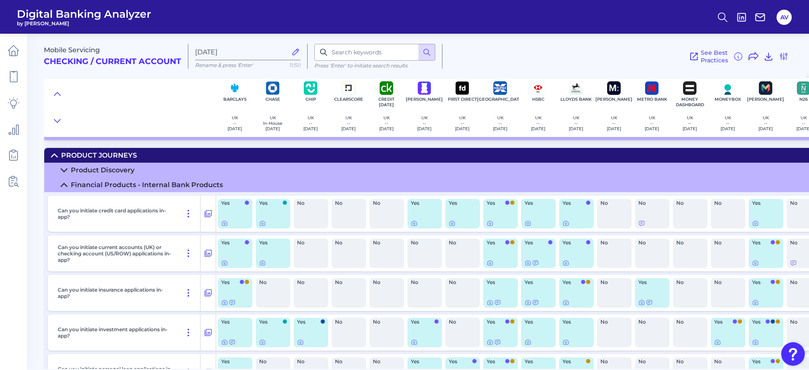
scroll to position [253, 0]
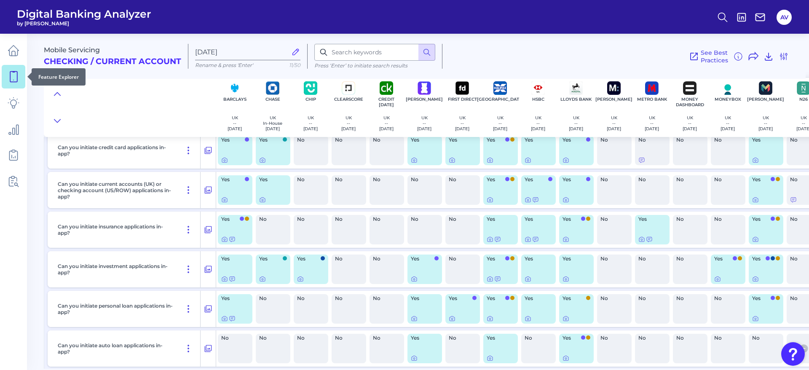
click at [7, 78] on link at bounding box center [14, 77] width 24 height 24
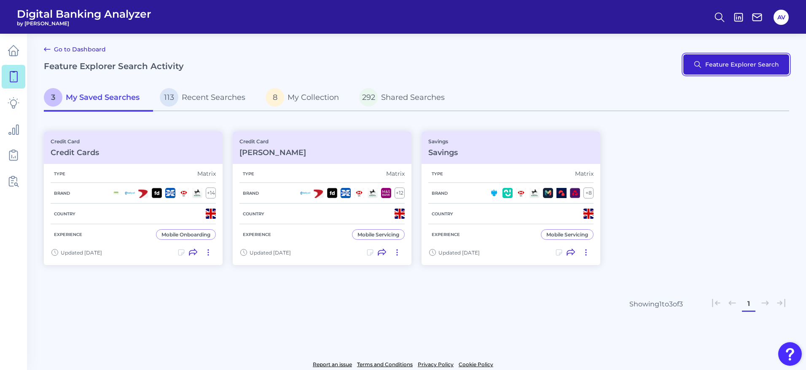
click at [745, 69] on button "Feature Explorer Search" at bounding box center [736, 64] width 106 height 20
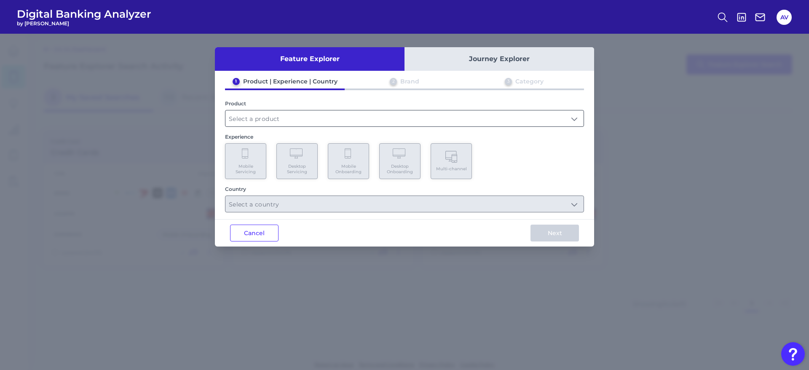
click at [352, 118] on input "text" at bounding box center [405, 118] width 358 height 16
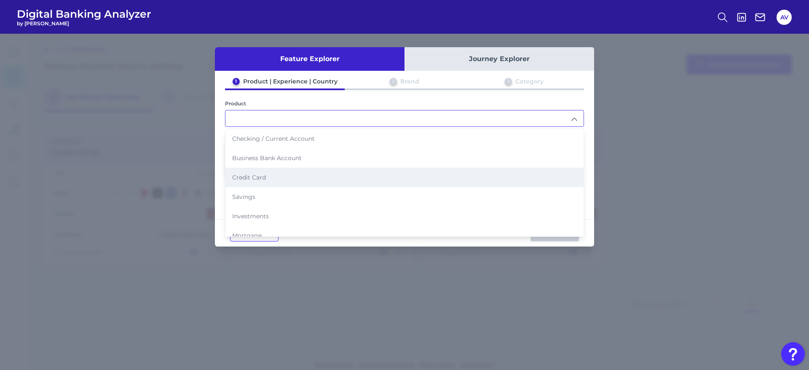
click at [314, 183] on li "Credit Card" at bounding box center [405, 177] width 358 height 19
type input "Credit Card"
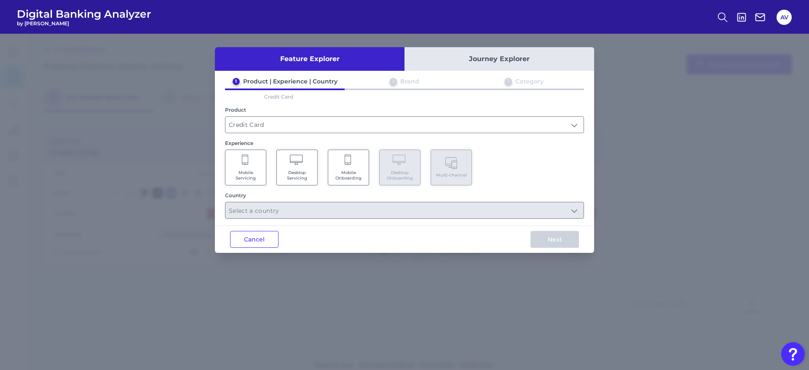
click at [220, 157] on div "1 Product | Experience | Country 2 Brand 3 Category Credit Card Product Credit …" at bounding box center [404, 148] width 379 height 141
click at [248, 162] on icon at bounding box center [246, 161] width 8 height 12
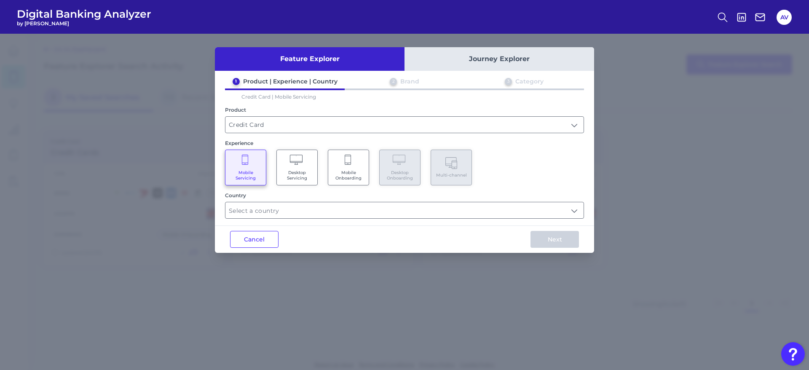
click at [307, 220] on div "Feature Explorer Journey Explorer 1 Product | Experience | Country 2 Brand 3 Ca…" at bounding box center [404, 150] width 379 height 206
click at [344, 218] on input "text" at bounding box center [405, 210] width 358 height 16
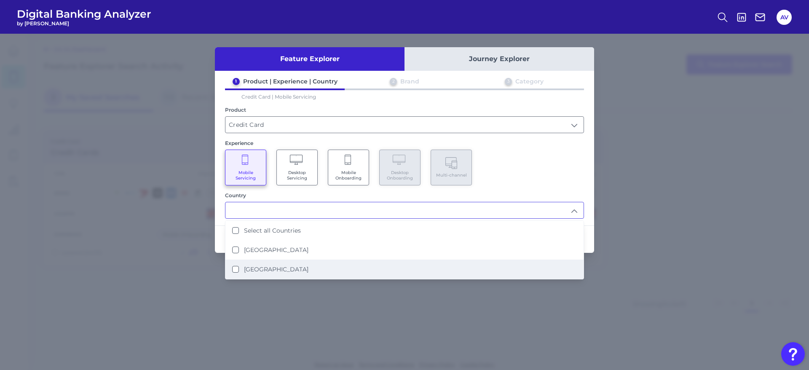
click at [341, 266] on li "[GEOGRAPHIC_DATA]" at bounding box center [405, 269] width 358 height 19
type input "[GEOGRAPHIC_DATA]"
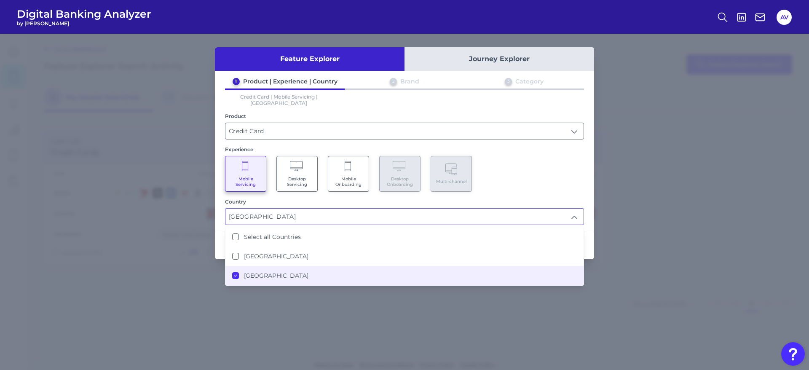
scroll to position [0, 0]
click at [253, 272] on label "[GEOGRAPHIC_DATA]" at bounding box center [276, 276] width 64 height 8
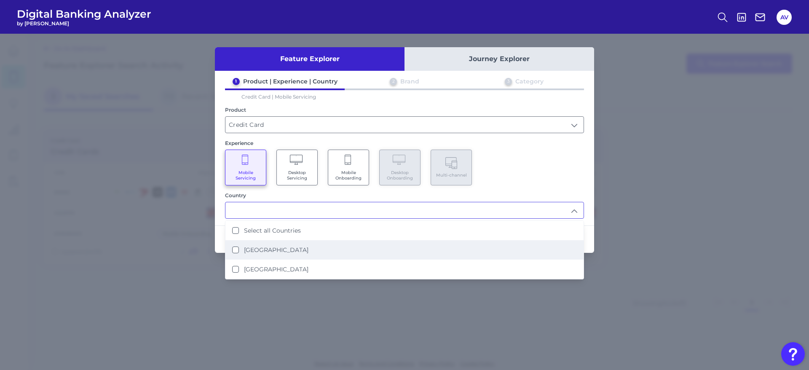
click at [239, 255] on li "[GEOGRAPHIC_DATA]" at bounding box center [405, 249] width 358 height 19
type input "[GEOGRAPHIC_DATA]"
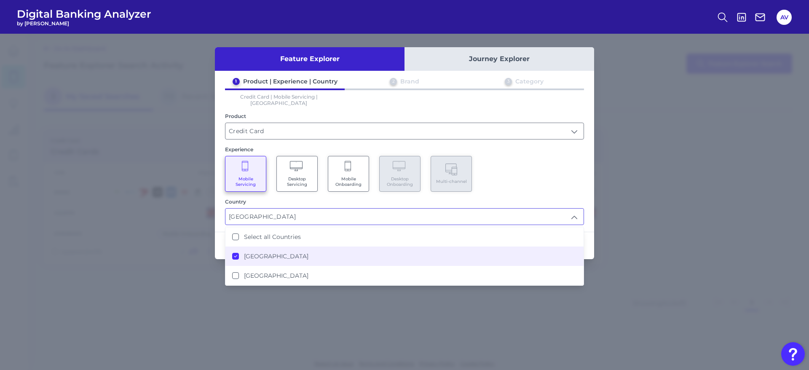
scroll to position [1, 0]
click at [517, 165] on div "Mobile Servicing Desktop Servicing Mobile Onboarding Desktop Onboarding Multi-c…" at bounding box center [404, 174] width 359 height 36
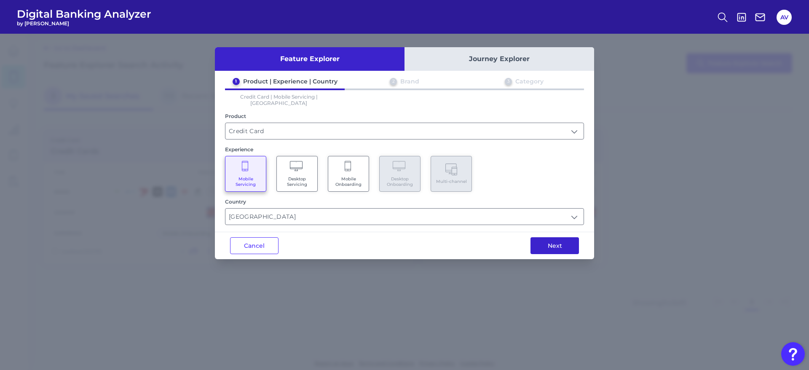
click at [542, 241] on button "Next" at bounding box center [555, 245] width 48 height 17
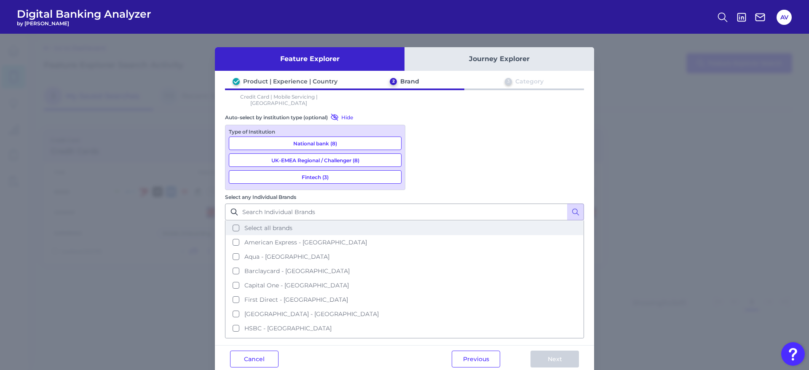
click at [293, 224] on span "Select all brands" at bounding box center [268, 228] width 48 height 8
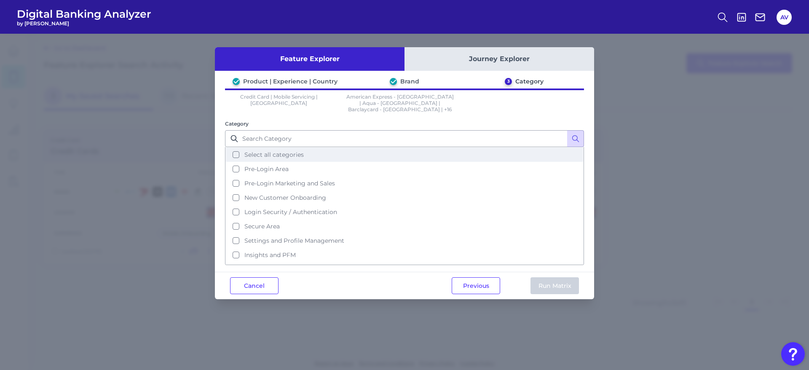
click at [353, 151] on button "Select all categories" at bounding box center [404, 155] width 357 height 14
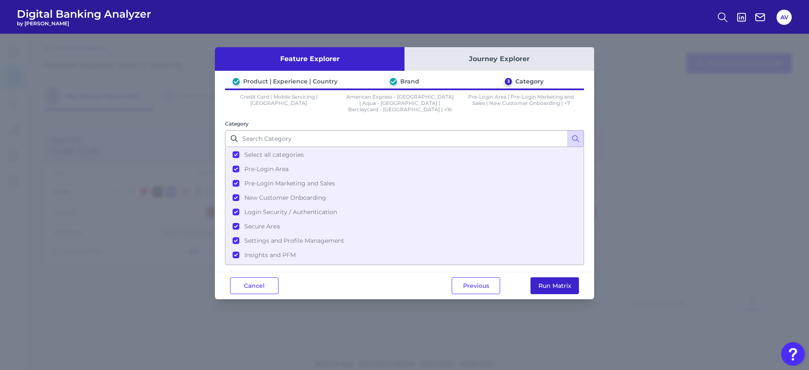
click at [567, 283] on button "Run Matrix" at bounding box center [555, 285] width 48 height 17
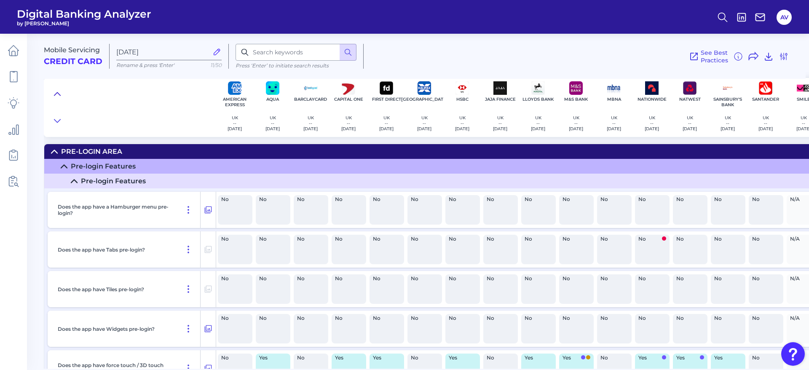
click at [58, 97] on icon at bounding box center [57, 94] width 7 height 8
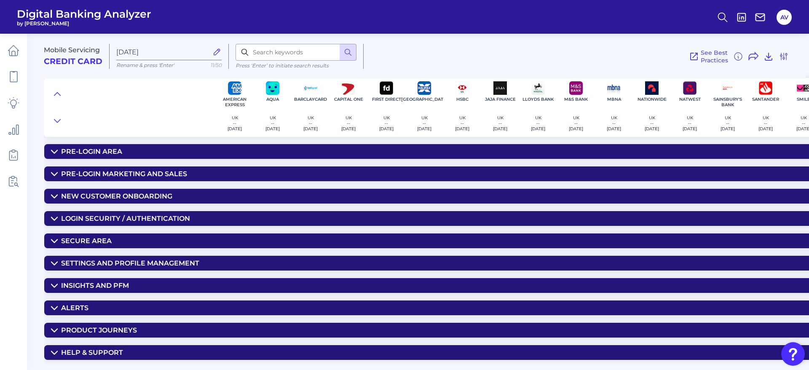
click at [124, 329] on div "Product Journeys" at bounding box center [99, 330] width 76 height 8
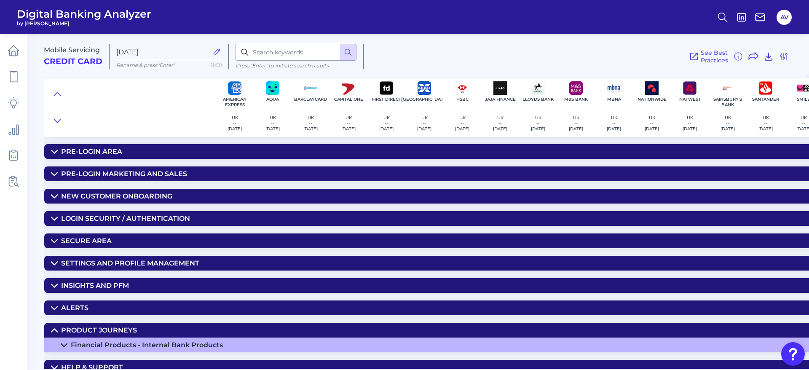
scroll to position [10, 0]
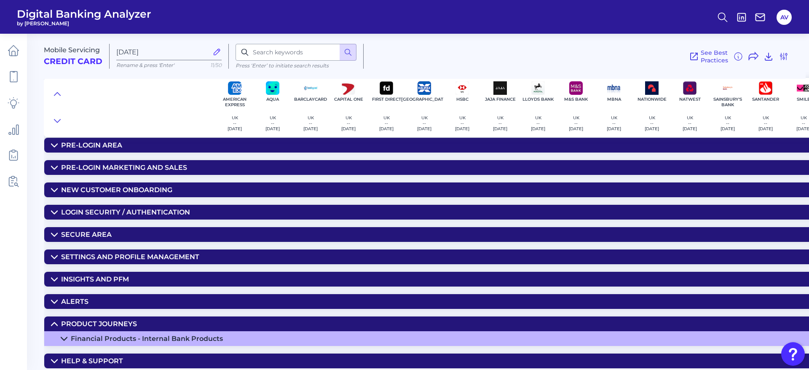
click at [212, 326] on summary "Product Journeys" at bounding box center [490, 324] width 893 height 15
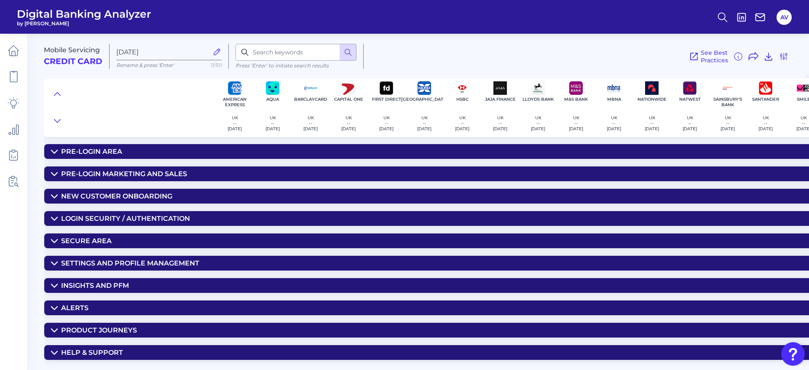
click at [123, 326] on div "Product Journeys" at bounding box center [99, 330] width 76 height 8
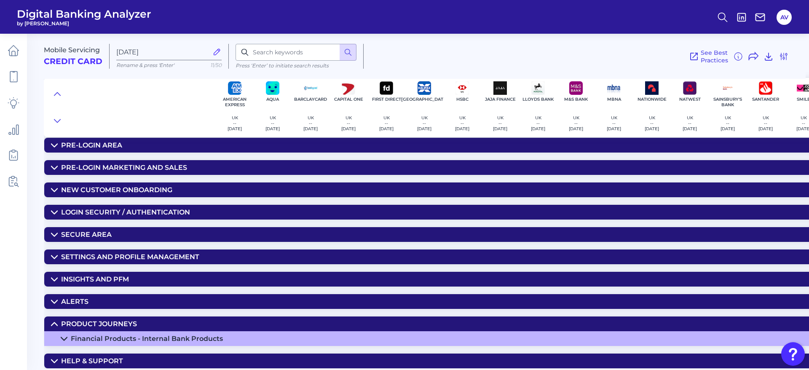
scroll to position [10, 0]
click at [177, 336] on div "Financial Products - Internal Bank Products" at bounding box center [147, 339] width 152 height 8
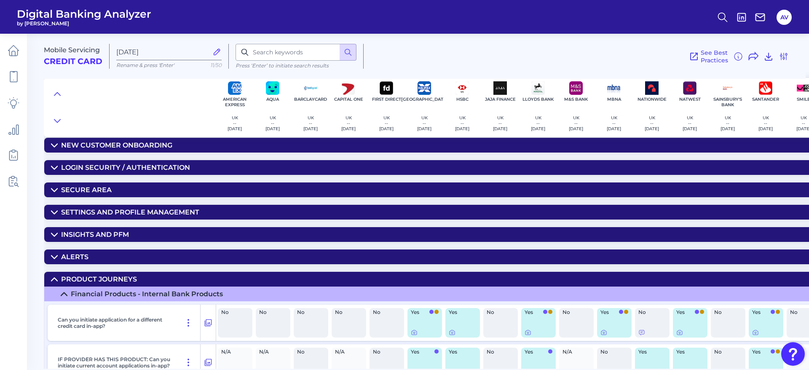
scroll to position [0, 0]
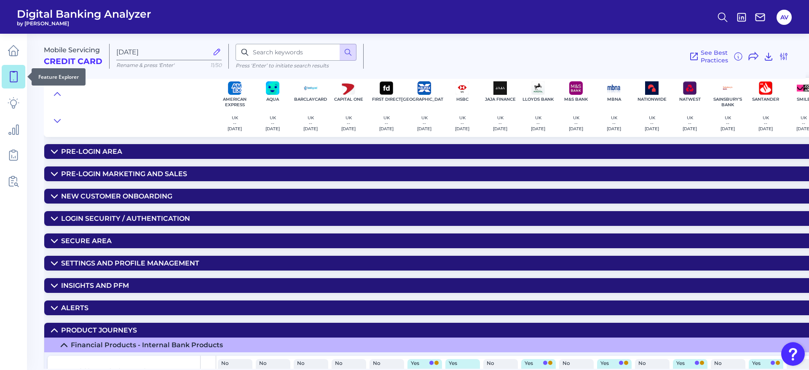
click at [17, 75] on icon at bounding box center [13, 77] width 7 height 11
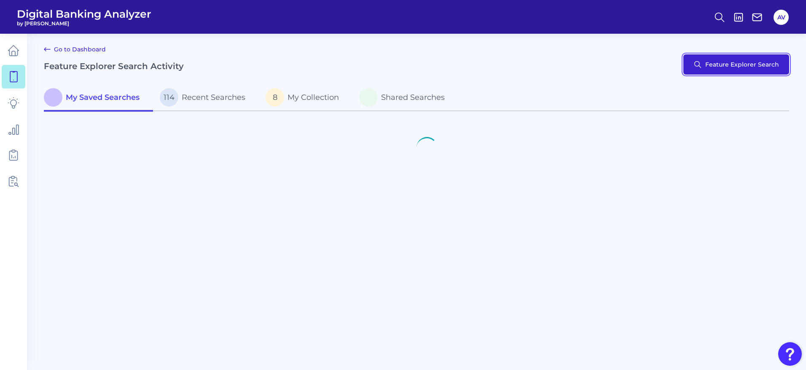
click at [722, 74] on button "Feature Explorer Search" at bounding box center [736, 64] width 106 height 20
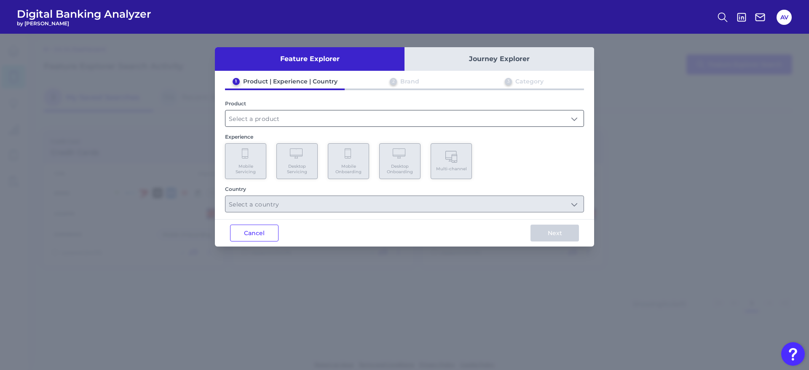
click at [340, 123] on input "text" at bounding box center [405, 118] width 358 height 16
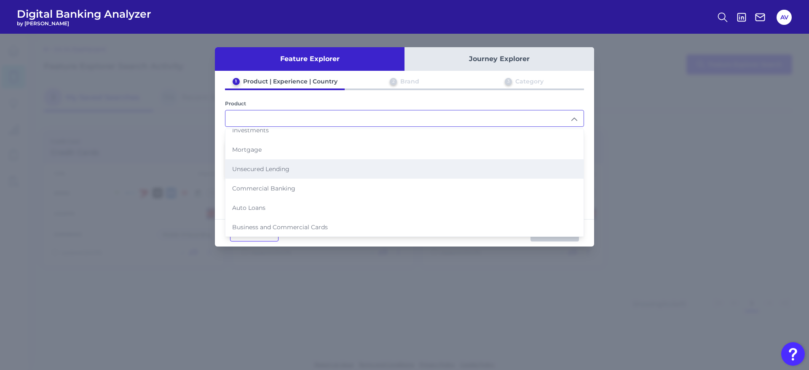
scroll to position [86, 0]
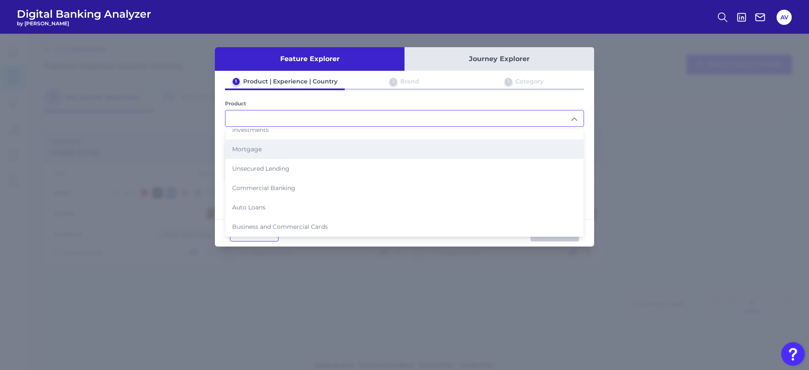
click at [267, 152] on li "Mortgage" at bounding box center [405, 149] width 358 height 19
type input "Mortgage"
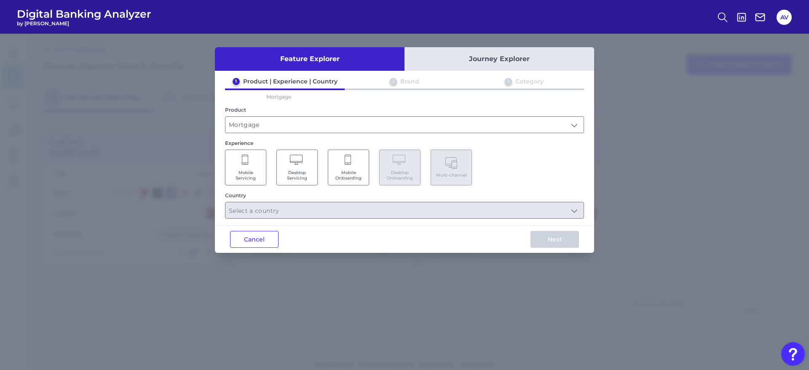
click at [252, 161] on Servicing "Mobile Servicing" at bounding box center [245, 168] width 41 height 36
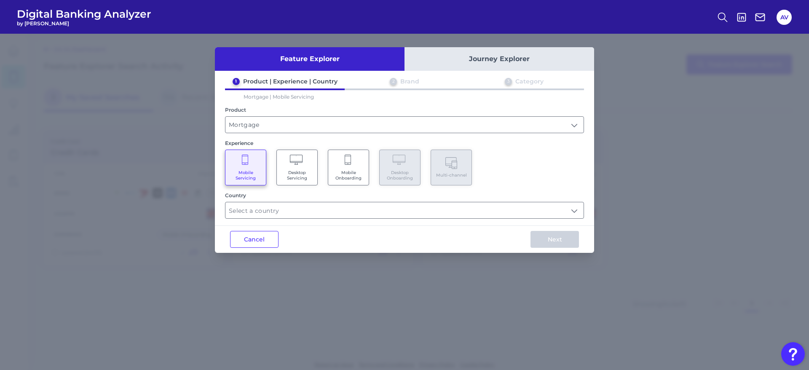
click at [293, 222] on div "Feature Explorer Journey Explorer 1 Product | Experience | Country 2 Brand 3 Ca…" at bounding box center [404, 150] width 379 height 206
click at [371, 210] on input "text" at bounding box center [405, 210] width 358 height 16
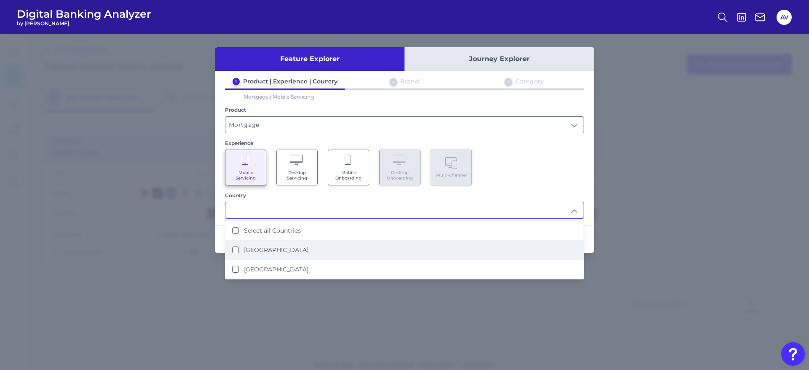
click at [344, 249] on li "[GEOGRAPHIC_DATA]" at bounding box center [405, 249] width 358 height 19
type input "[GEOGRAPHIC_DATA]"
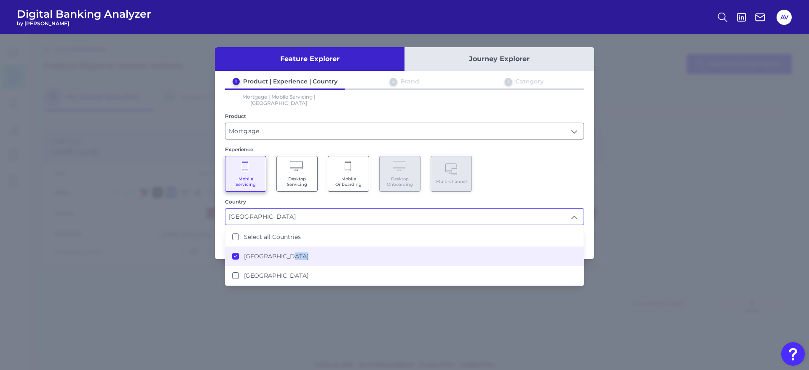
click at [344, 249] on li "[GEOGRAPHIC_DATA]" at bounding box center [405, 256] width 358 height 19
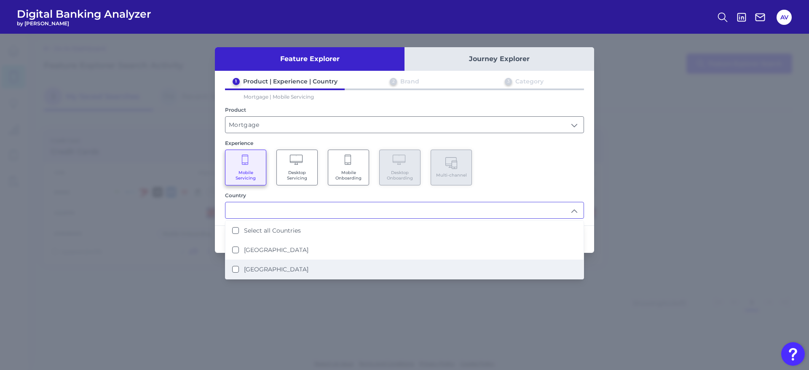
click at [343, 260] on li "[GEOGRAPHIC_DATA]" at bounding box center [405, 269] width 358 height 19
type input "[GEOGRAPHIC_DATA]"
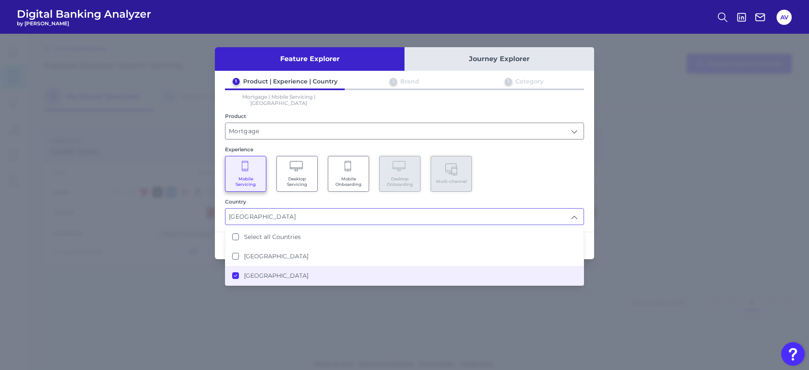
scroll to position [1, 0]
click at [527, 157] on div "Mobile Servicing Desktop Servicing Mobile Onboarding Desktop Onboarding Multi-c…" at bounding box center [404, 174] width 359 height 36
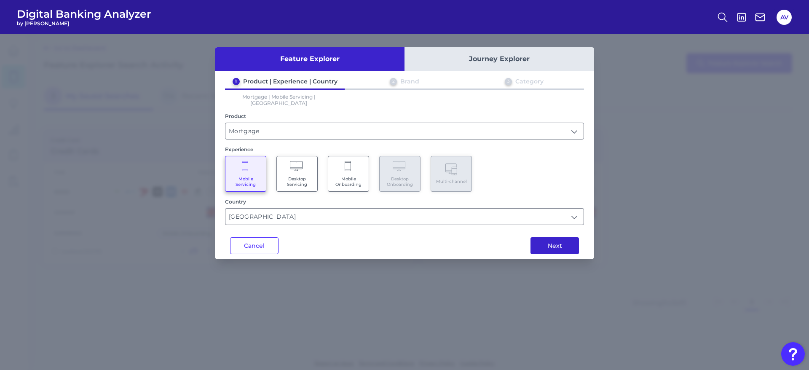
click at [533, 242] on button "Next" at bounding box center [555, 245] width 48 height 17
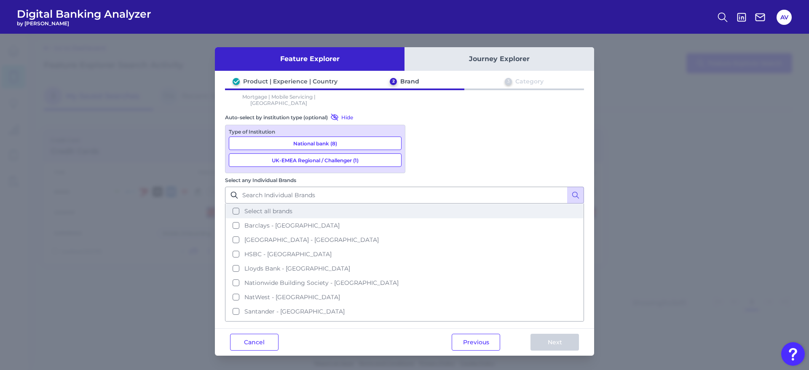
click at [293, 207] on span "Select all brands" at bounding box center [268, 211] width 48 height 8
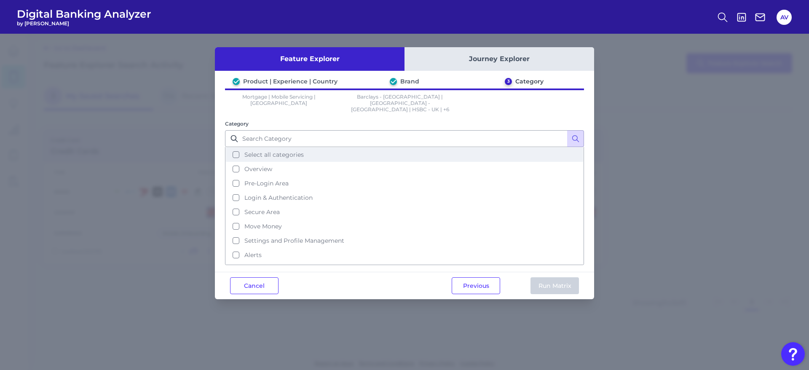
click at [320, 151] on button "Select all categories" at bounding box center [404, 155] width 357 height 14
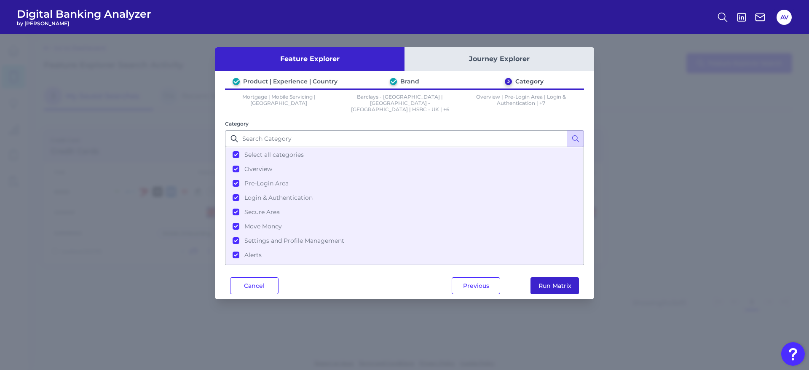
click at [559, 277] on button "Run Matrix" at bounding box center [555, 285] width 48 height 17
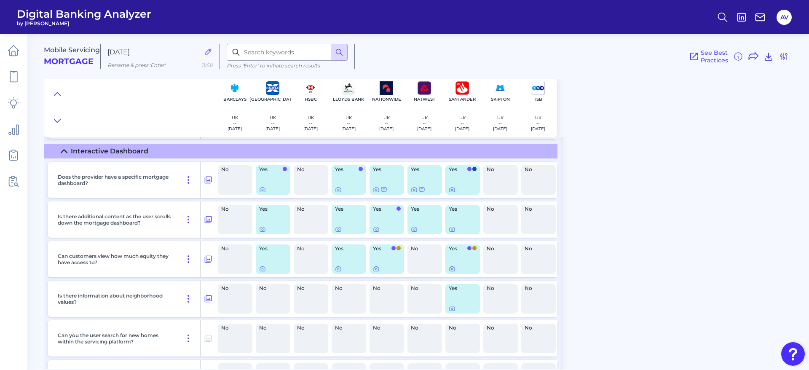
scroll to position [4616, 0]
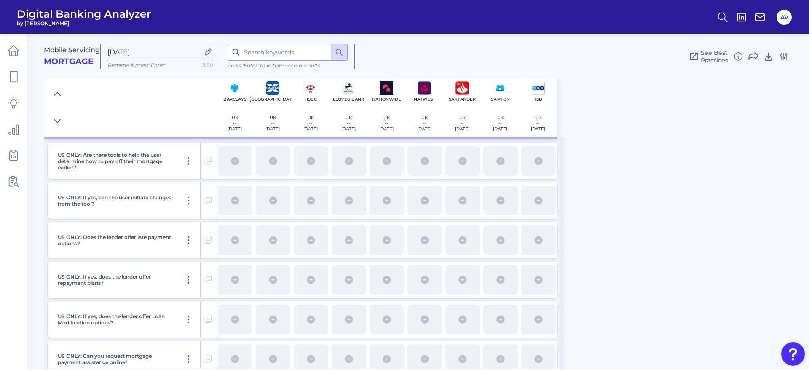
click at [278, 245] on div at bounding box center [273, 241] width 35 height 30
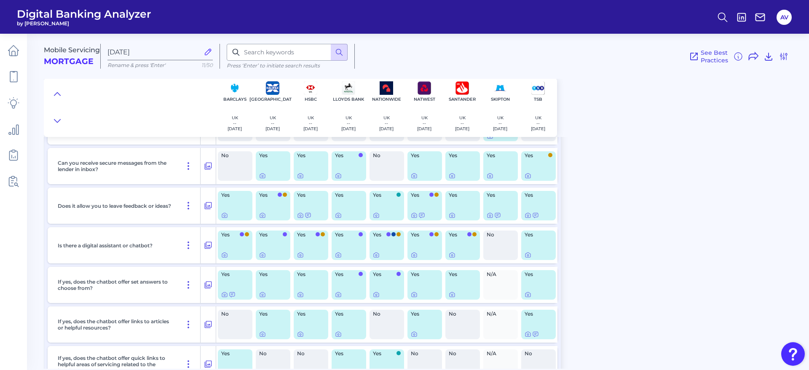
scroll to position [7772, 0]
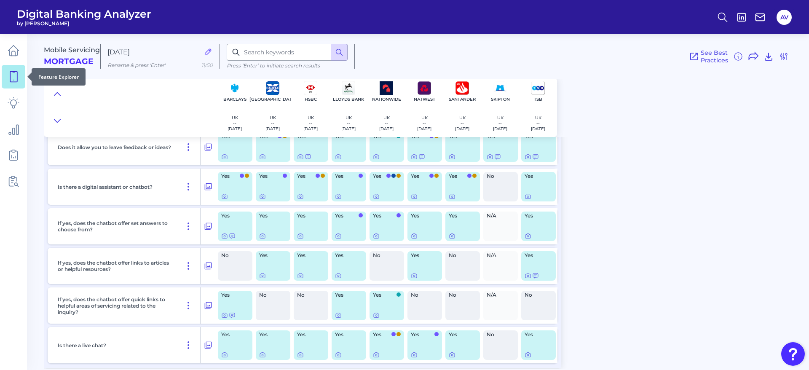
click at [5, 83] on link at bounding box center [14, 77] width 24 height 24
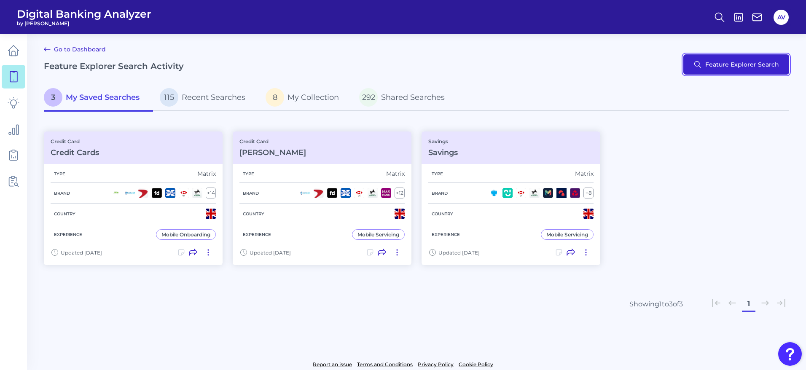
click at [714, 60] on button "Feature Explorer Search" at bounding box center [736, 64] width 106 height 20
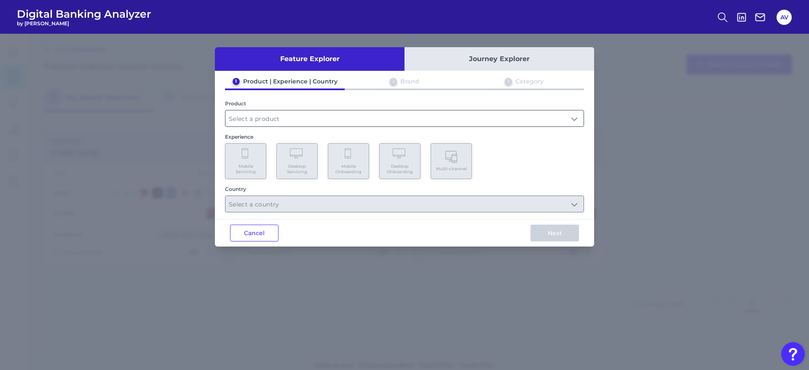
click at [341, 120] on input "text" at bounding box center [405, 118] width 358 height 16
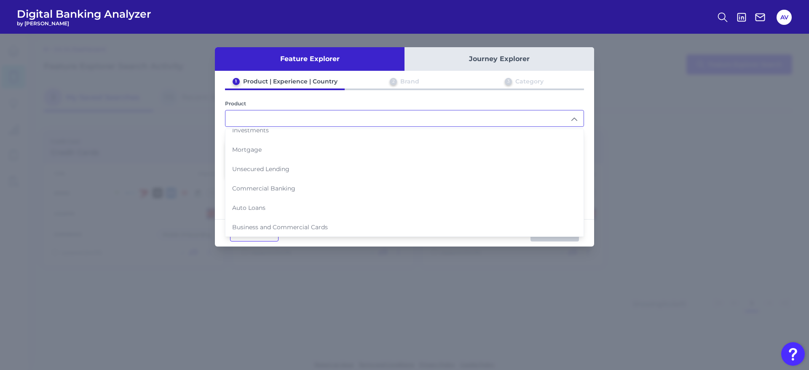
scroll to position [86, 0]
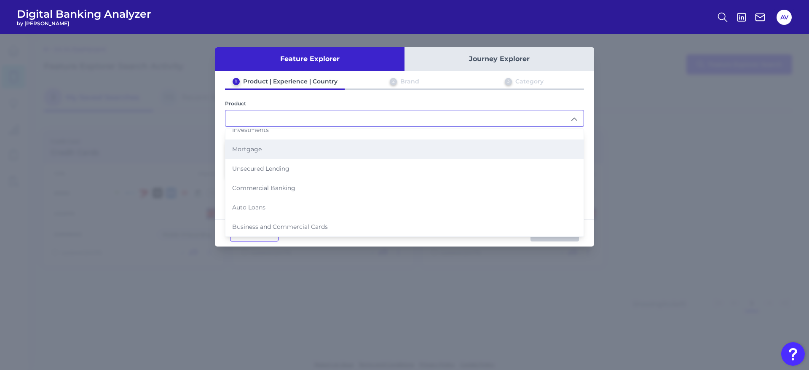
click at [279, 147] on li "Mortgage" at bounding box center [405, 149] width 358 height 19
type input "Mortgage"
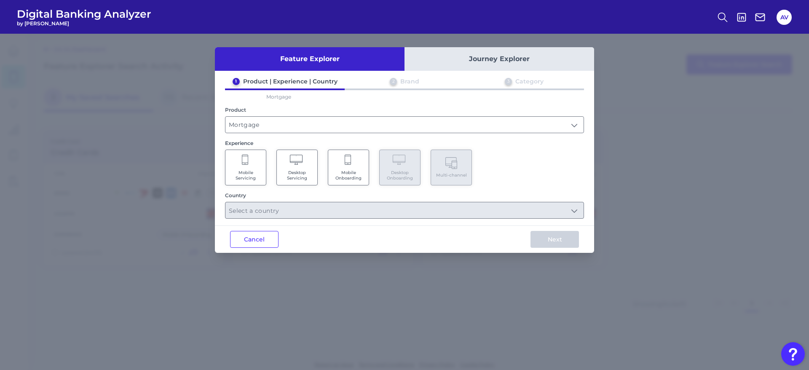
click at [349, 170] on span "Mobile Onboarding" at bounding box center [349, 175] width 32 height 11
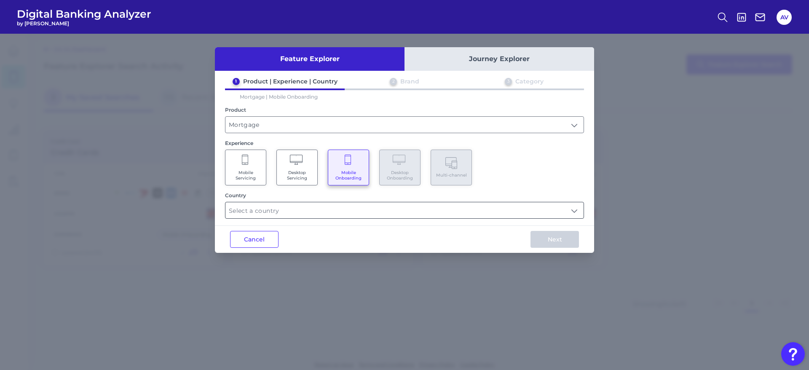
click at [343, 214] on input "text" at bounding box center [405, 210] width 358 height 16
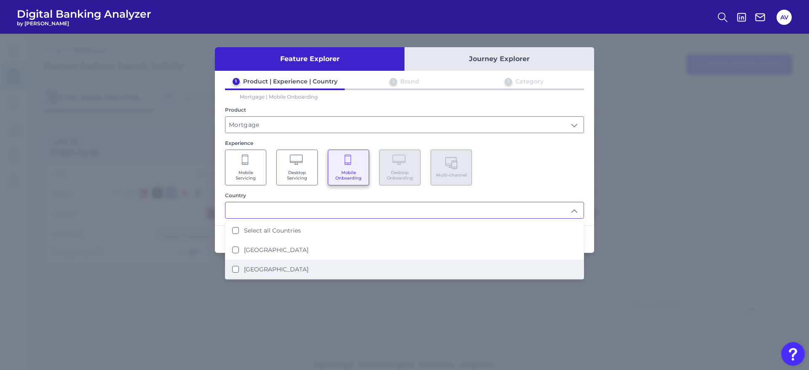
click at [331, 267] on li "[GEOGRAPHIC_DATA]" at bounding box center [405, 269] width 358 height 19
type input "[GEOGRAPHIC_DATA]"
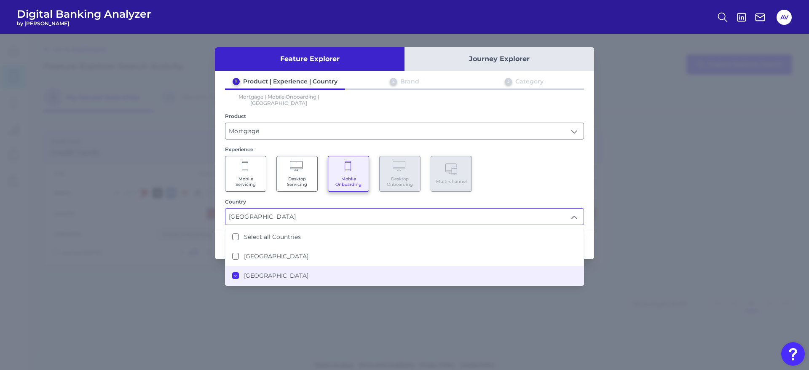
scroll to position [0, 0]
click at [502, 156] on div "Mobile Servicing Desktop Servicing Mobile Onboarding Desktop Onboarding Multi-c…" at bounding box center [404, 174] width 359 height 36
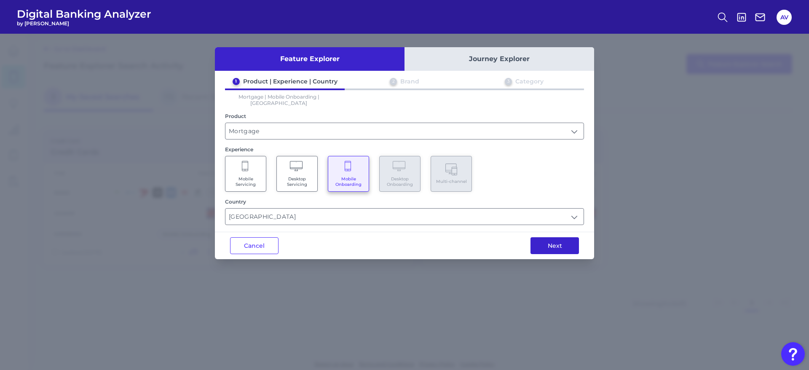
drag, startPoint x: 520, startPoint y: 235, endPoint x: 540, endPoint y: 238, distance: 20.0
click at [521, 235] on div "Next" at bounding box center [555, 245] width 79 height 27
click at [541, 238] on button "Next" at bounding box center [555, 245] width 48 height 17
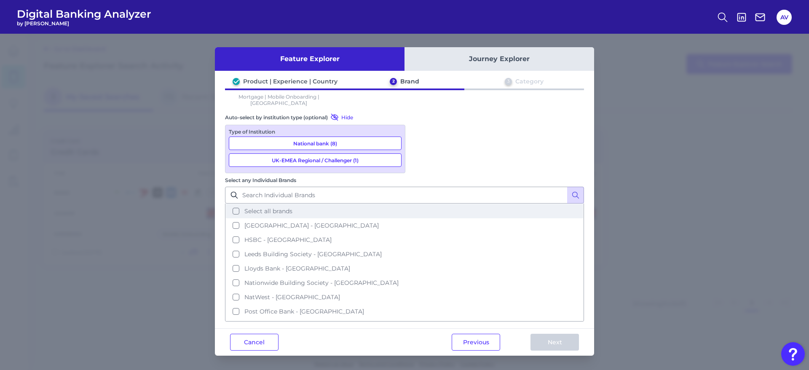
click at [424, 204] on button "Select all brands" at bounding box center [404, 211] width 357 height 14
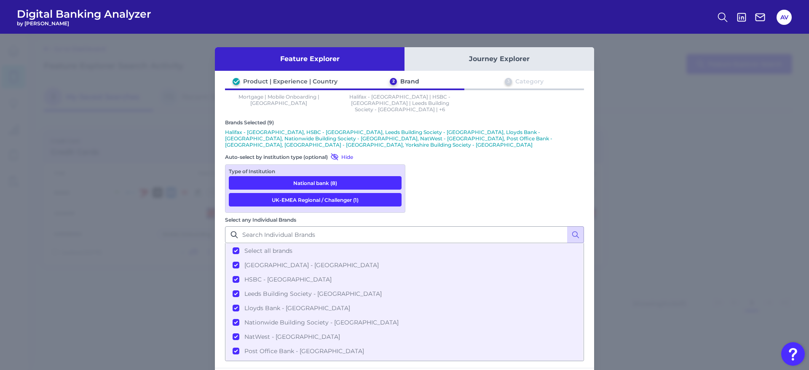
click at [556, 291] on div "Feature Explorer Journey Explorer Product | Experience | Country 2 Brand 3 Cate…" at bounding box center [404, 221] width 379 height 348
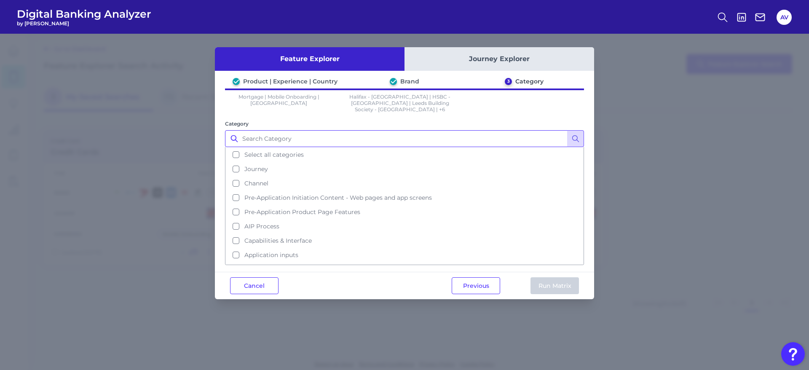
click at [271, 140] on input "Category" at bounding box center [404, 138] width 359 height 17
click at [271, 151] on span "Select all categories" at bounding box center [273, 155] width 59 height 8
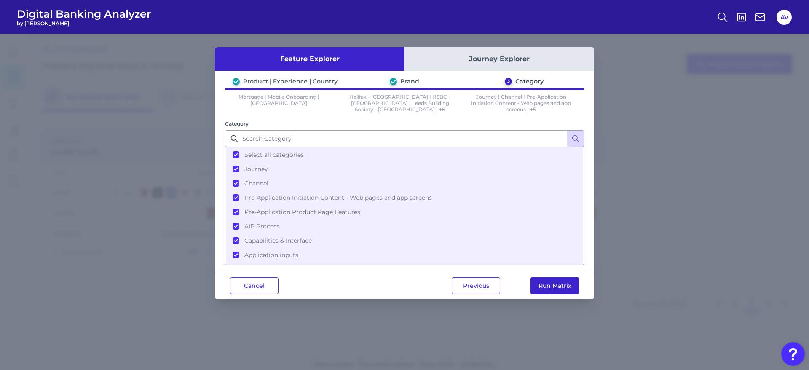
click at [563, 290] on button "Run Matrix" at bounding box center [555, 285] width 48 height 17
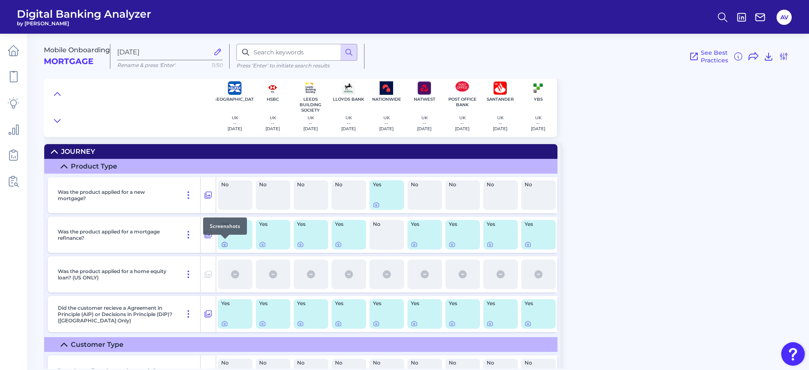
click at [223, 243] on div at bounding box center [225, 239] width 8 height 8
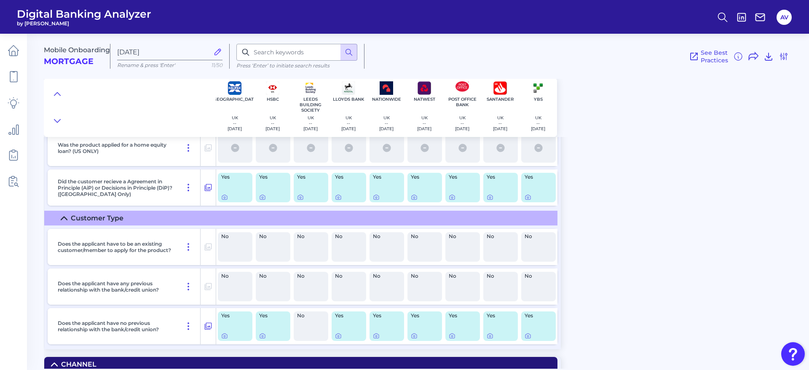
scroll to position [190, 0]
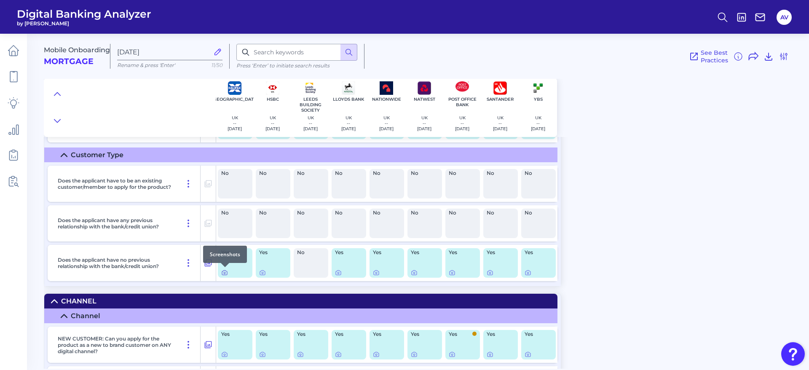
click at [221, 270] on div at bounding box center [225, 267] width 8 height 8
click at [224, 271] on icon at bounding box center [224, 272] width 7 height 7
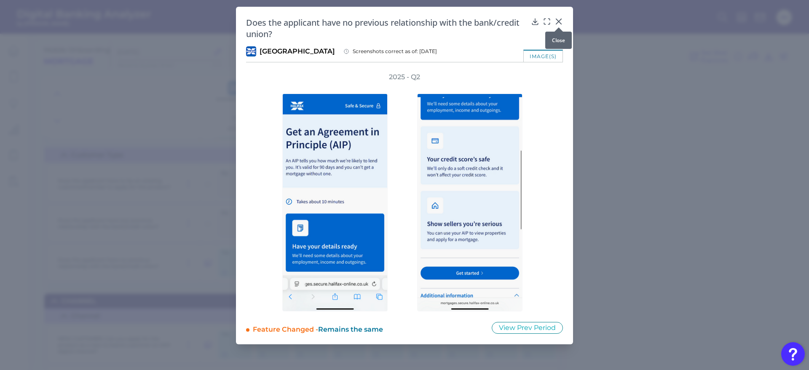
click at [560, 22] on icon at bounding box center [558, 21] width 5 height 5
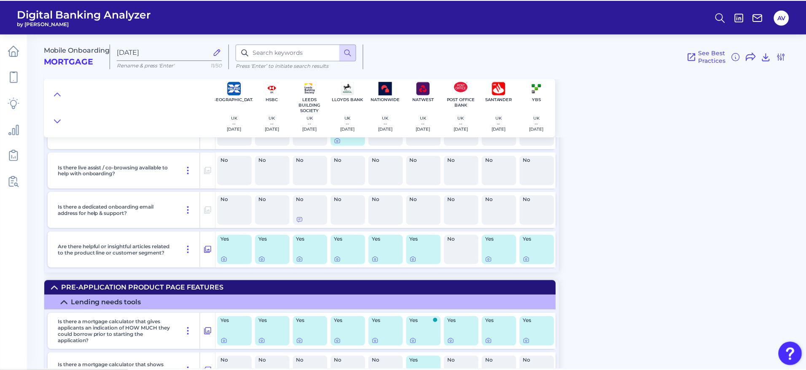
scroll to position [1138, 0]
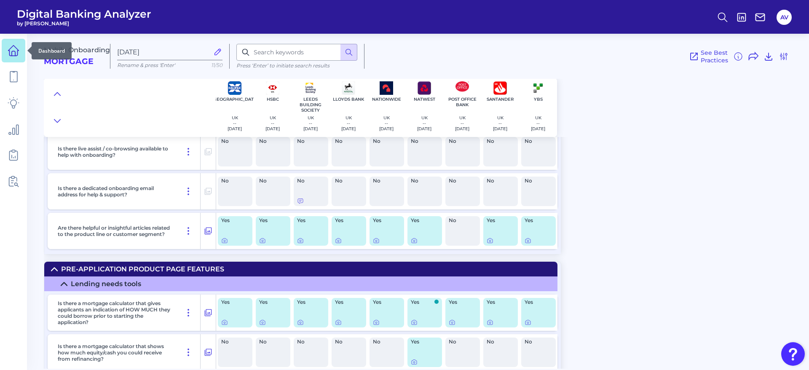
click at [11, 60] on link at bounding box center [14, 51] width 24 height 24
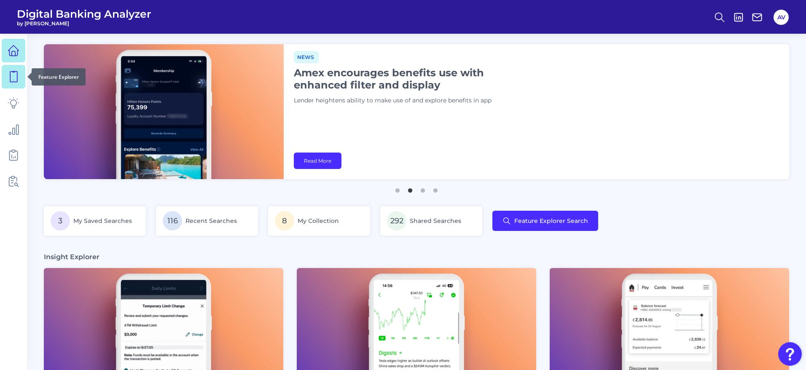
click at [19, 82] on icon at bounding box center [14, 77] width 12 height 12
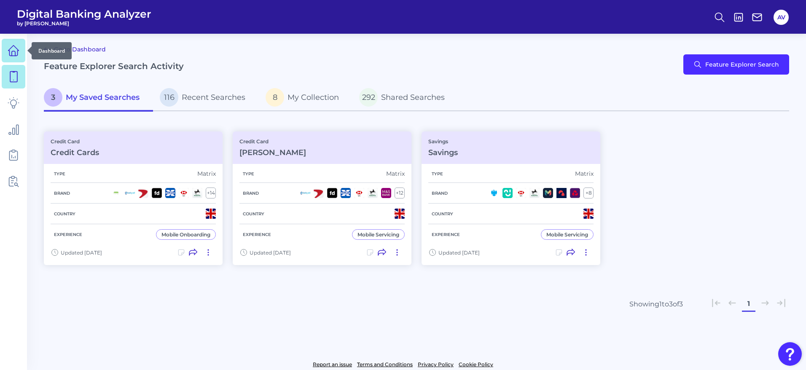
click at [8, 48] on icon at bounding box center [14, 51] width 12 height 12
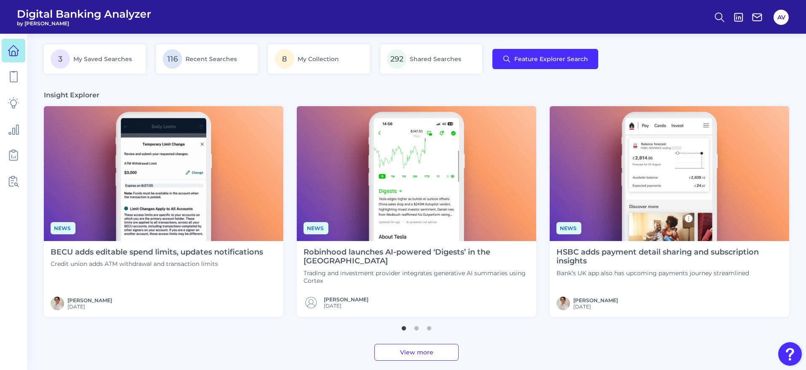
scroll to position [190, 0]
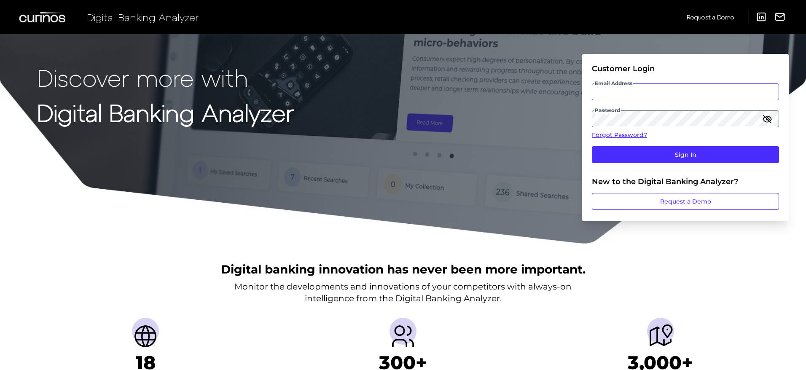
type input "[PERSON_NAME][EMAIL_ADDRESS][DOMAIN_NAME]"
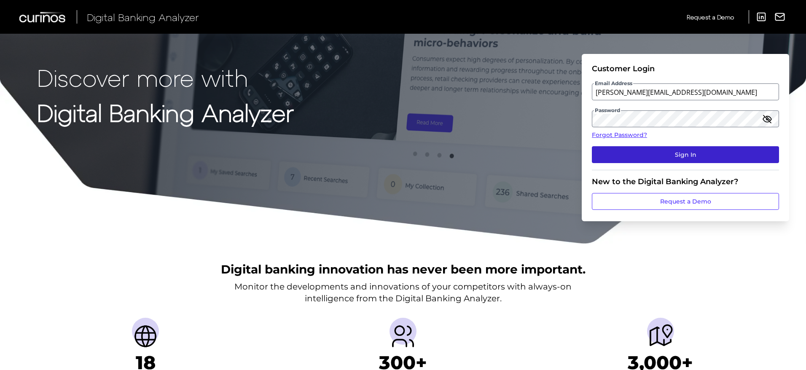
drag, startPoint x: 660, startPoint y: 172, endPoint x: 660, endPoint y: 156, distance: 15.2
click at [660, 172] on section "New to the Digital Banking Analyzer? Request a Demo" at bounding box center [685, 190] width 187 height 40
click at [659, 155] on button "Sign In" at bounding box center [685, 154] width 187 height 17
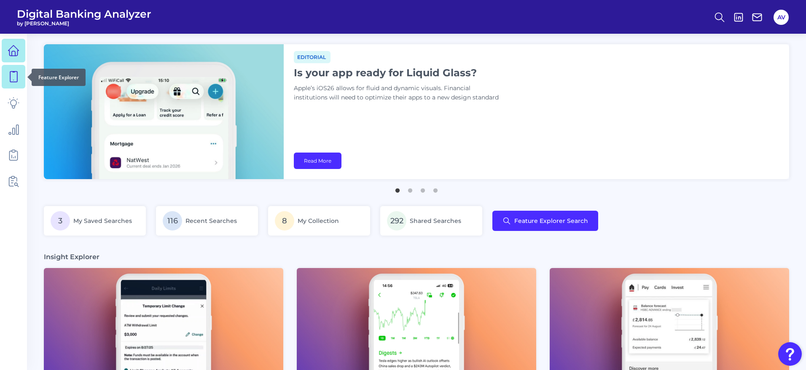
click at [16, 80] on icon at bounding box center [14, 77] width 12 height 12
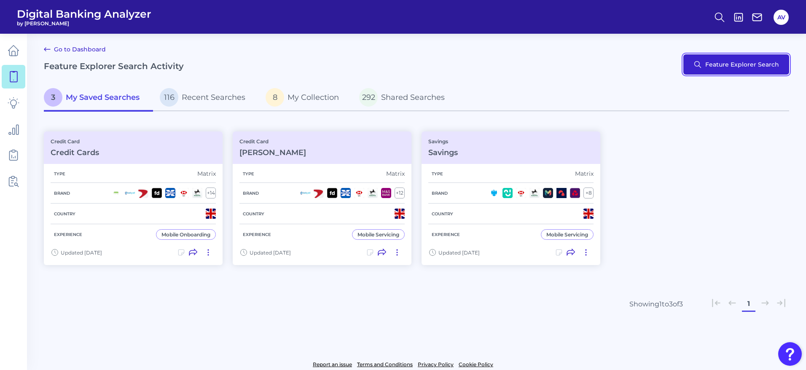
click at [730, 57] on button "Feature Explorer Search" at bounding box center [736, 64] width 106 height 20
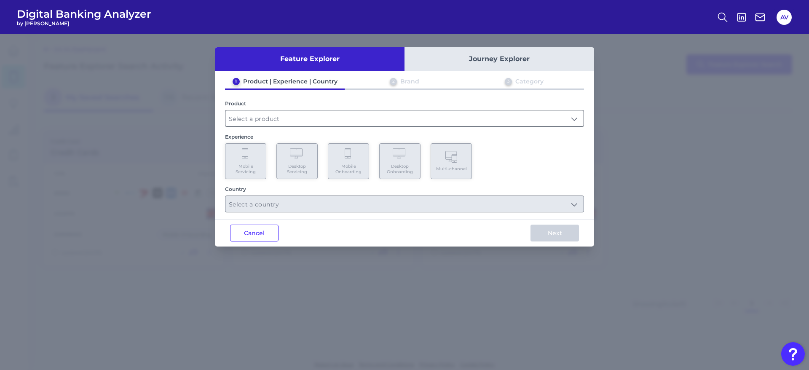
click at [351, 110] on div at bounding box center [404, 118] width 359 height 17
click at [346, 119] on input "text" at bounding box center [405, 118] width 358 height 16
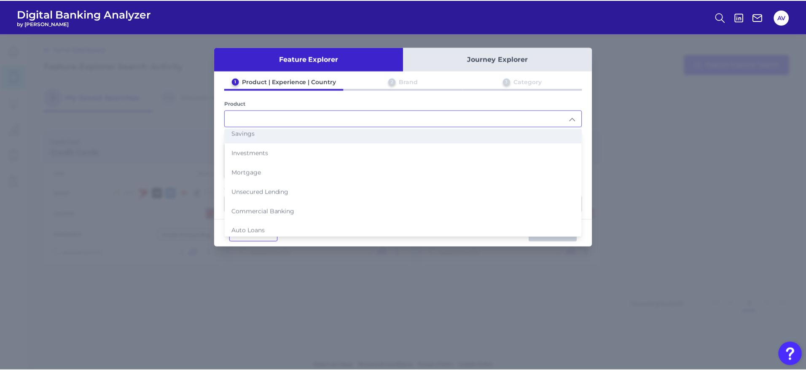
scroll to position [86, 0]
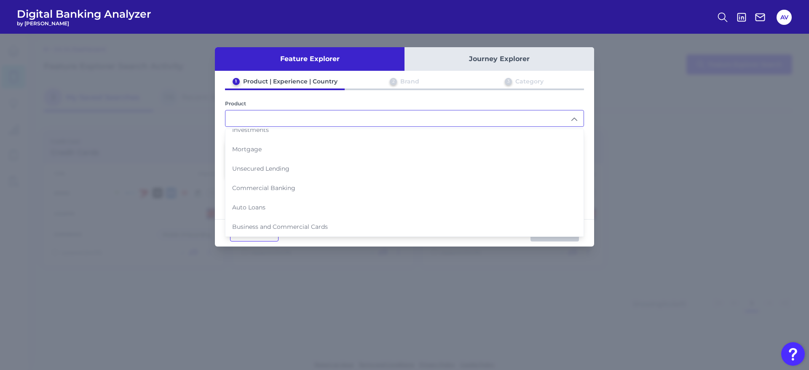
click at [177, 110] on div "Feature Explorer Journey Explorer 1 Product | Experience | Country 2 Brand 3 Ca…" at bounding box center [404, 202] width 809 height 336
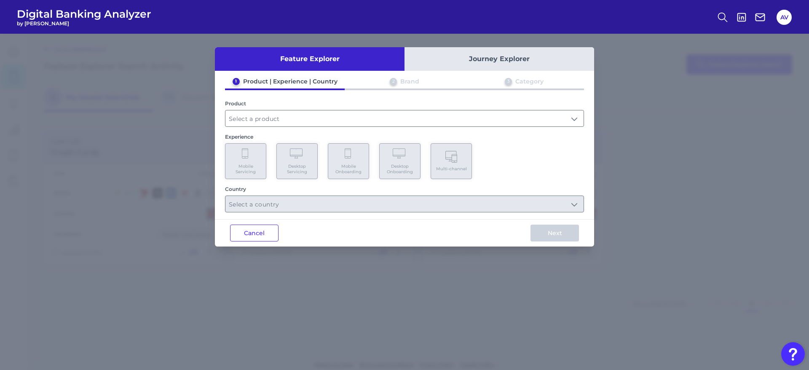
click at [671, 81] on div "Feature Explorer Journey Explorer 1 Product | Experience | Country 2 Brand 3 Ca…" at bounding box center [404, 202] width 809 height 336
click at [268, 234] on button "Cancel" at bounding box center [254, 233] width 48 height 17
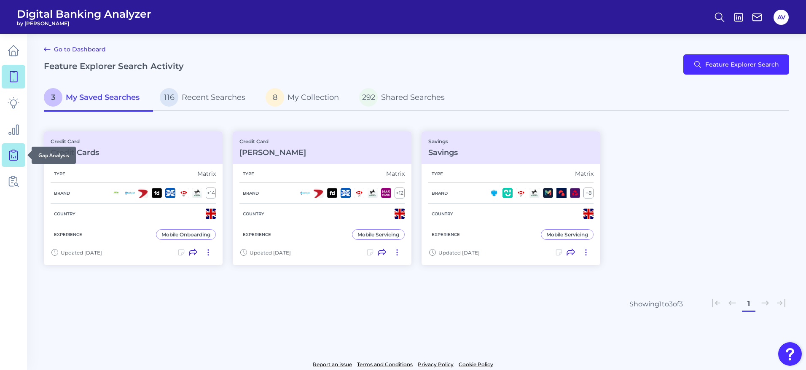
click at [13, 156] on icon at bounding box center [14, 155] width 12 height 12
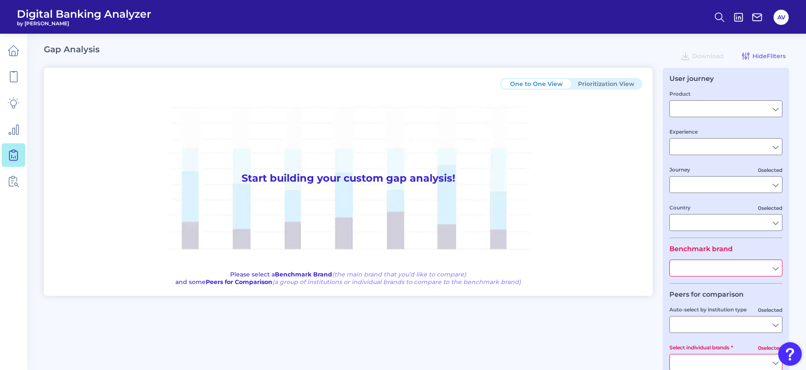
type input "Checking / Current Account"
type input "Mobile Servicing"
type input "Pre-Login Area, New Customer Onboarding, Login & Authentication, Accounts and t…"
type input "[GEOGRAPHIC_DATA]"
type input "All Select individual brands"
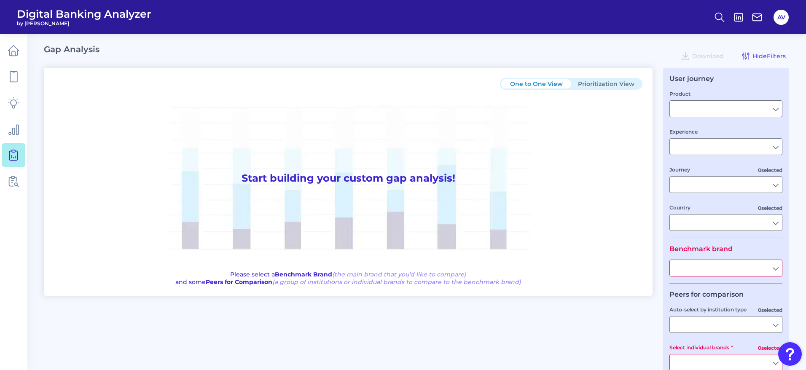
type input "All Journeys"
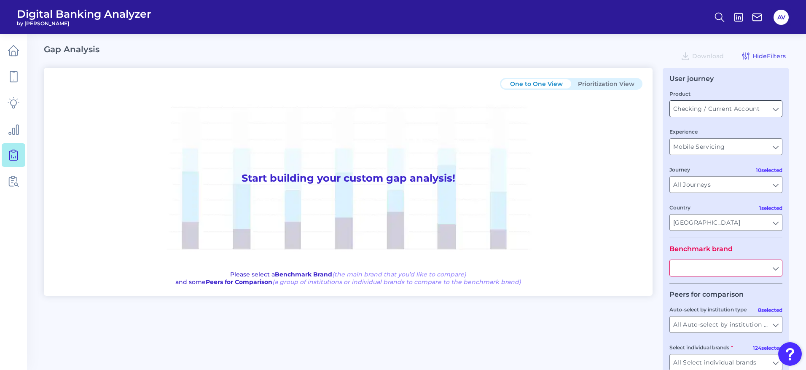
click at [697, 103] on input "Checking / Current Account" at bounding box center [726, 109] width 112 height 16
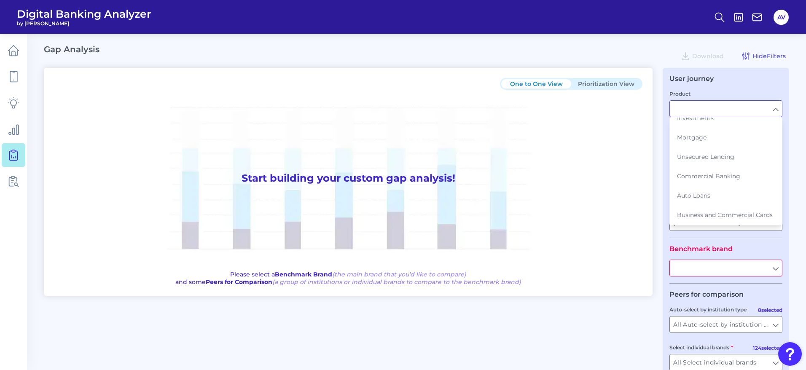
scroll to position [95, 0]
click at [714, 136] on button "Mortgage" at bounding box center [725, 137] width 111 height 19
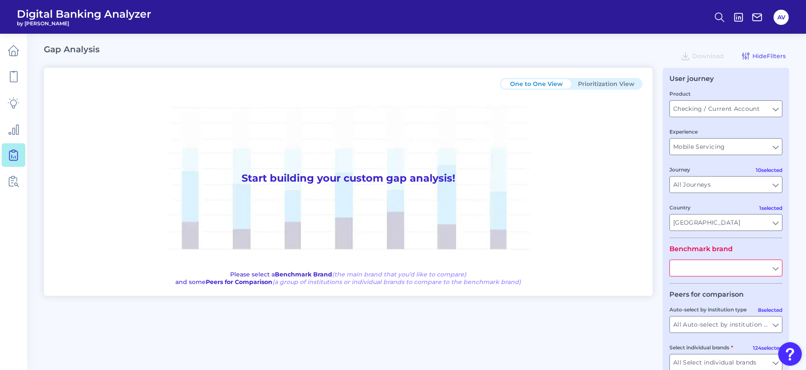
type input "Mortgage"
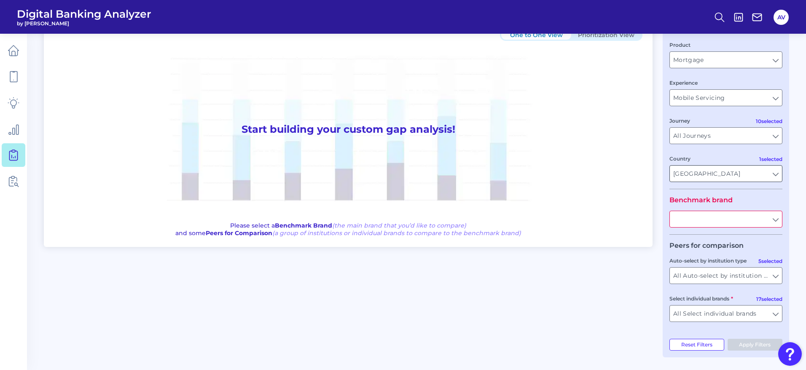
click at [712, 179] on input "[GEOGRAPHIC_DATA]" at bounding box center [726, 174] width 112 height 16
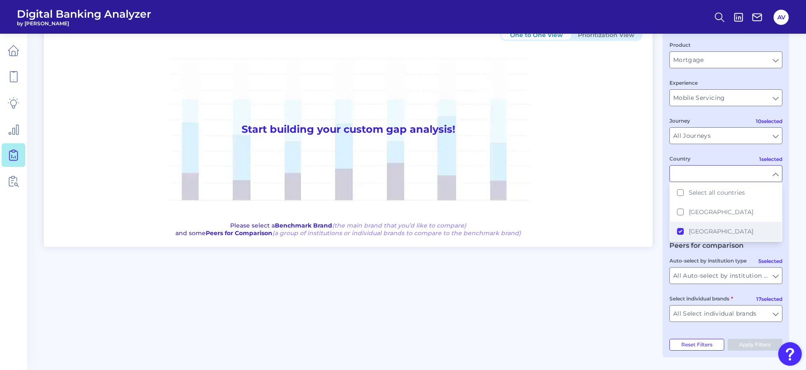
click at [680, 234] on button "[GEOGRAPHIC_DATA]" at bounding box center [725, 231] width 111 height 19
click at [677, 209] on button "[GEOGRAPHIC_DATA]" at bounding box center [725, 211] width 111 height 19
click at [720, 162] on div "Country" at bounding box center [725, 168] width 113 height 28
click at [725, 155] on div "Country" at bounding box center [725, 168] width 113 height 28
click at [765, 148] on fieldset "Product Mortgage Mortgage Experience Mobile Servicing Mobile Servicing 10 selec…" at bounding box center [725, 114] width 113 height 149
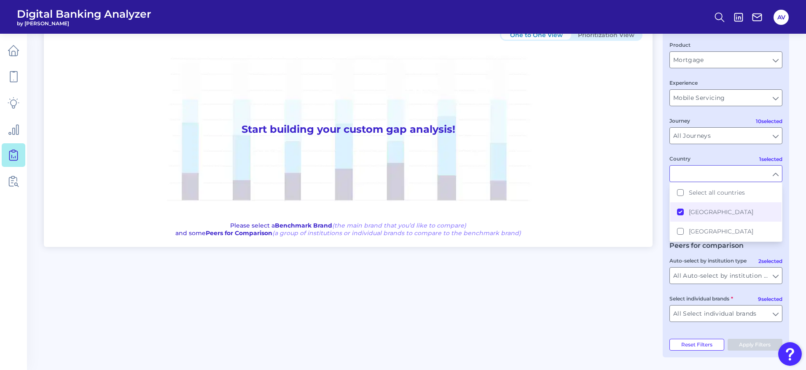
type input "[GEOGRAPHIC_DATA]"
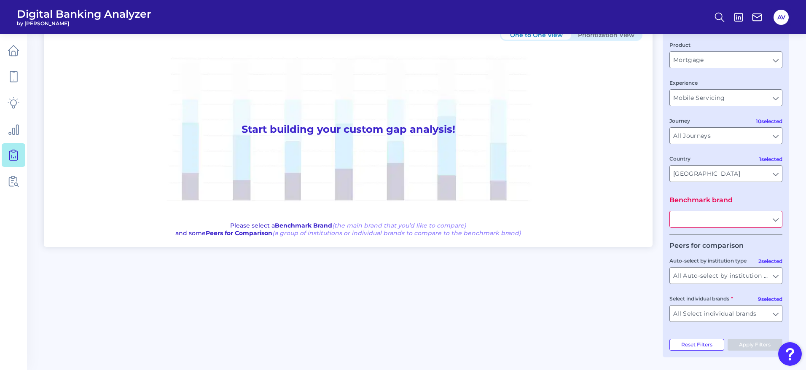
click at [735, 215] on input "text" at bounding box center [726, 219] width 112 height 16
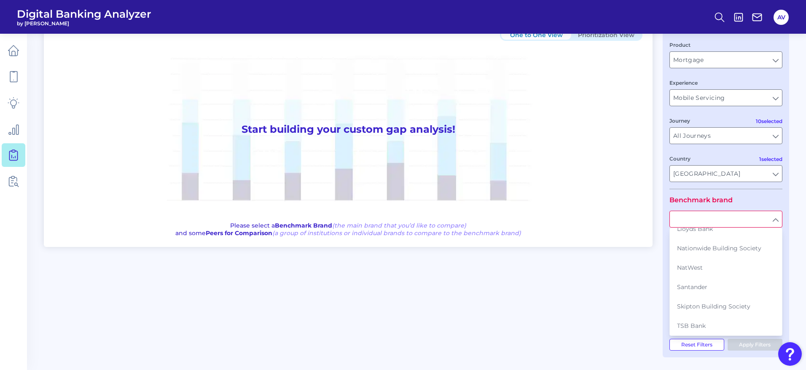
scroll to position [68, 0]
click at [728, 244] on span "Nationwide Building Society" at bounding box center [719, 248] width 84 height 8
type input "Nationwide Building Society"
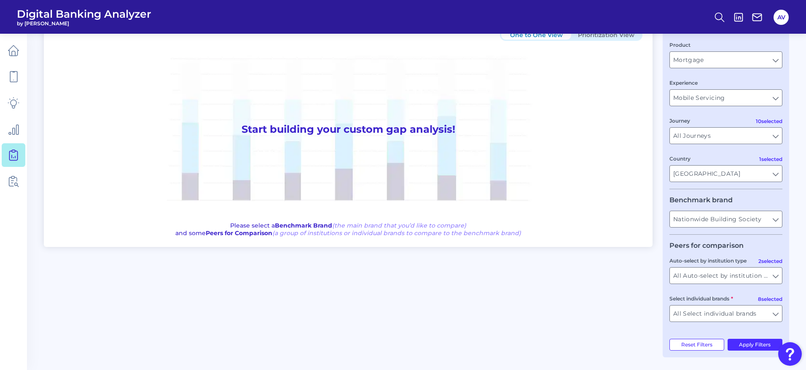
click at [754, 196] on fieldset "Benchmark brand Nationwide Building Society Nationwide Building Society" at bounding box center [725, 215] width 113 height 39
click at [752, 339] on button "Apply Filters" at bounding box center [755, 345] width 55 height 12
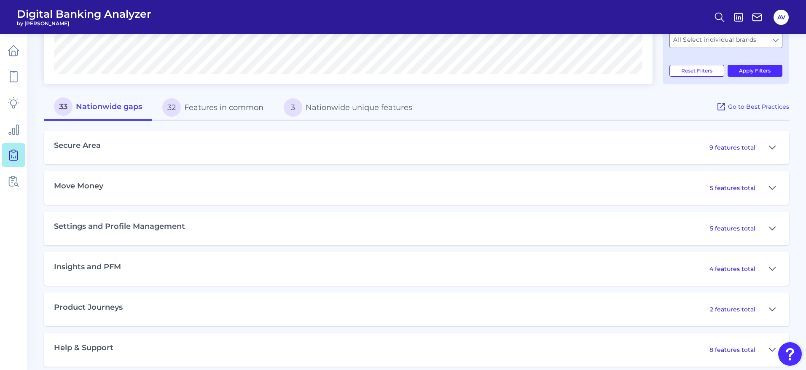
scroll to position [332, 0]
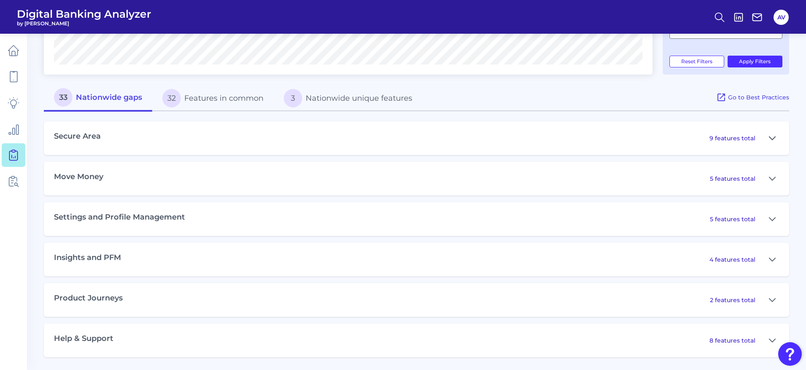
click at [770, 138] on icon at bounding box center [772, 138] width 7 height 10
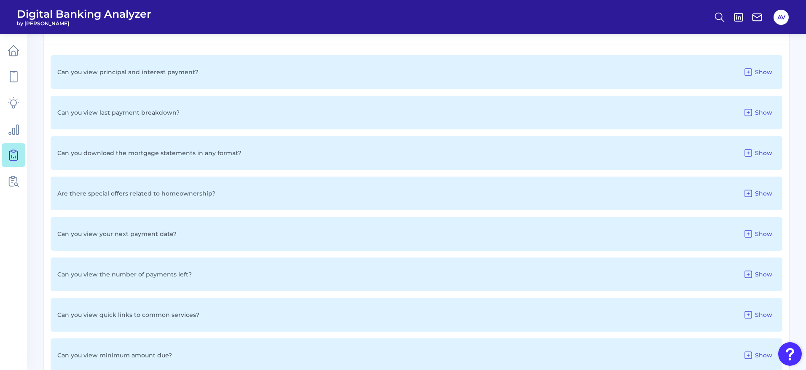
scroll to position [459, 0]
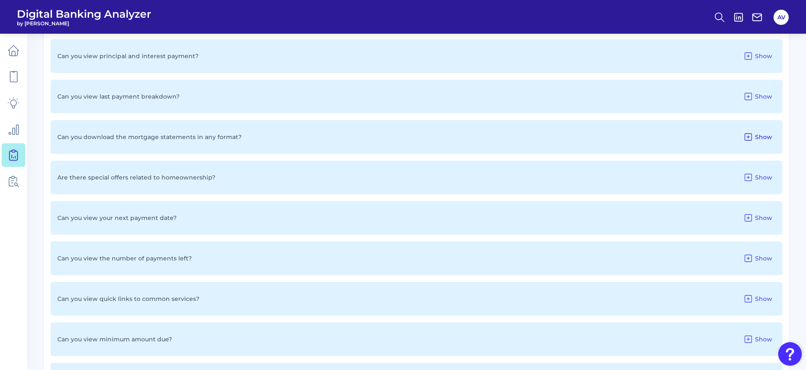
click at [765, 136] on span "Show" at bounding box center [763, 137] width 17 height 8
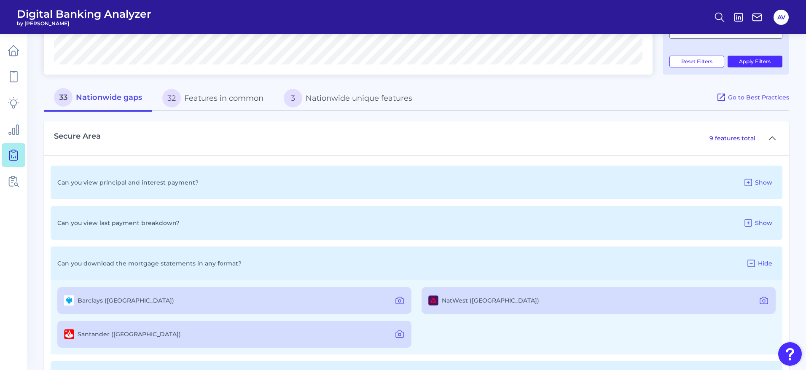
click at [356, 99] on button "3 Nationwide unique features" at bounding box center [348, 98] width 149 height 27
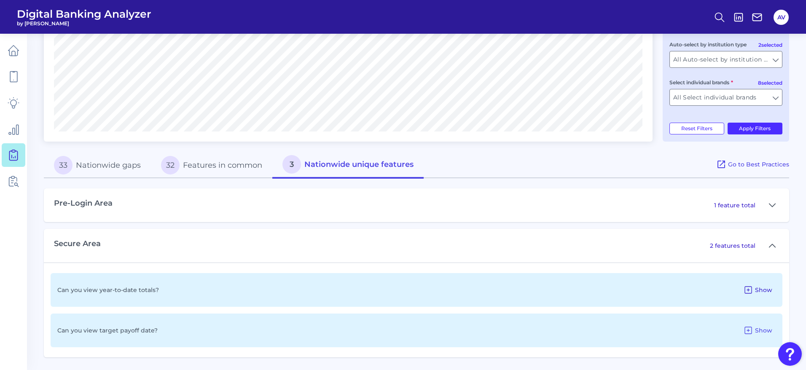
click at [763, 290] on span "Show" at bounding box center [763, 290] width 17 height 8
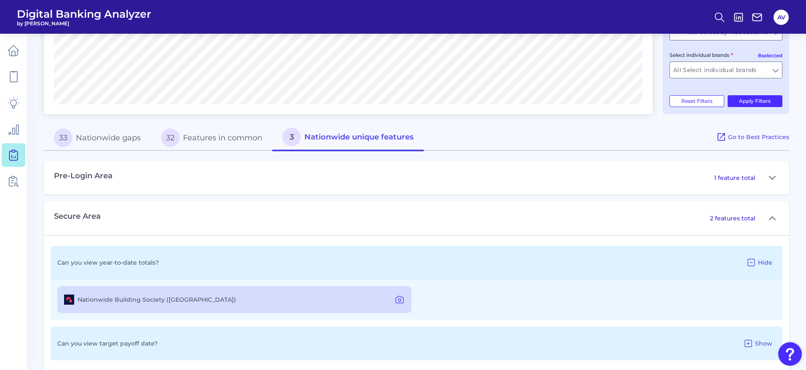
scroll to position [306, 0]
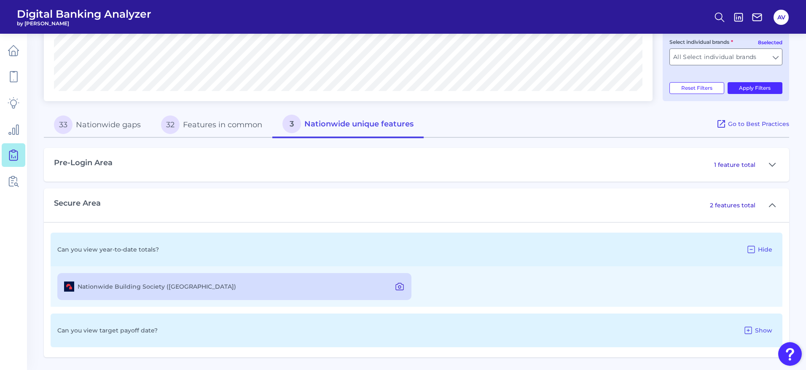
click at [401, 287] on icon at bounding box center [400, 287] width 10 height 10
click at [207, 129] on button "32 Features in common" at bounding box center [211, 124] width 121 height 27
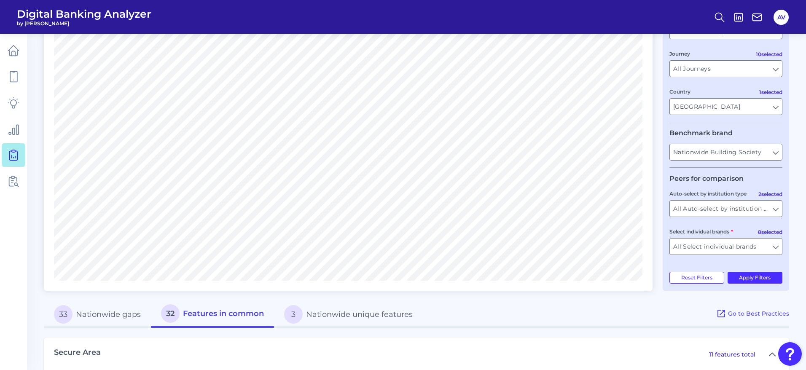
scroll to position [0, 0]
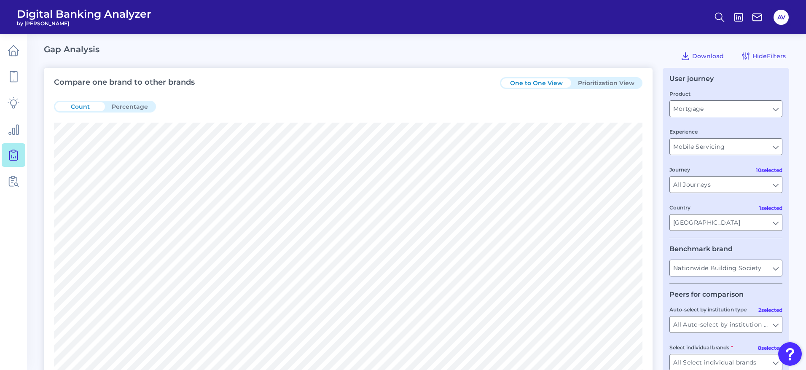
click at [596, 86] on button "Prioritization View" at bounding box center [606, 82] width 70 height 9
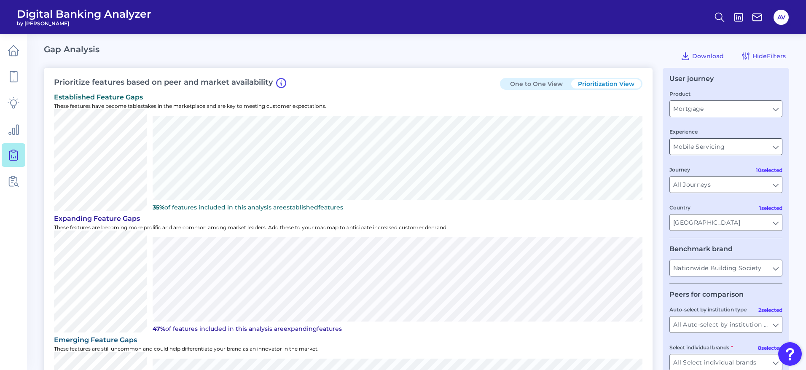
click at [724, 147] on input "Mobile Servicing" at bounding box center [726, 147] width 112 height 16
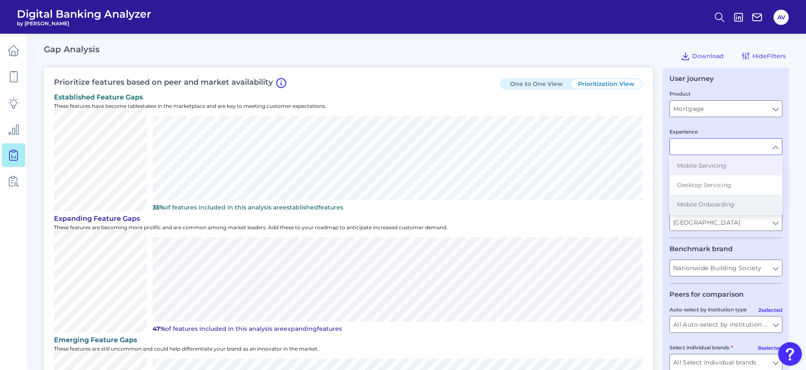
click at [710, 201] on span "Mobile Onboarding" at bounding box center [705, 205] width 57 height 8
type input "Mobile Onboarding"
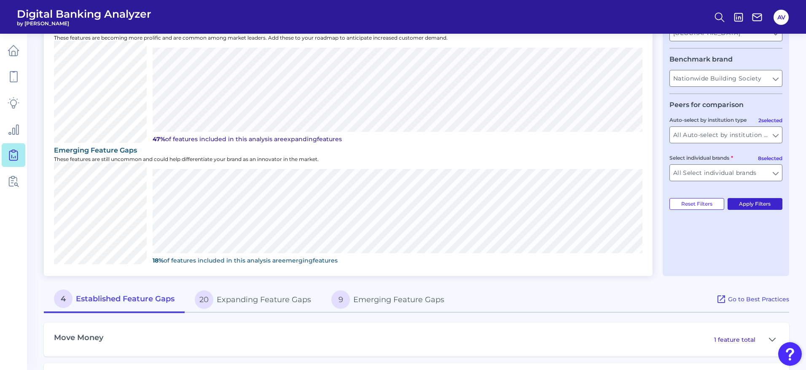
click at [750, 202] on button "Apply Filters" at bounding box center [755, 204] width 55 height 12
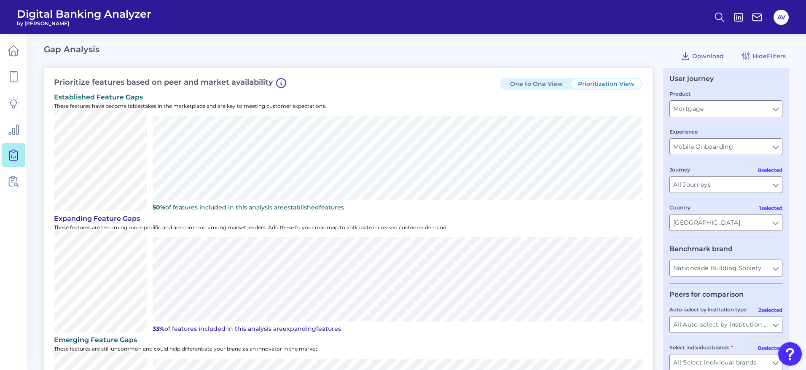
click at [532, 91] on div "Prioritize features based on peer and market availability One to One View Prior…" at bounding box center [348, 267] width 609 height 398
click at [538, 82] on button "One to One View" at bounding box center [536, 83] width 70 height 9
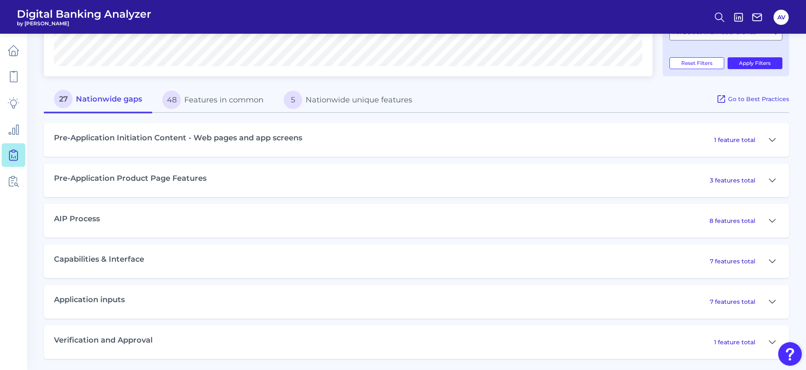
scroll to position [332, 0]
click at [383, 94] on button "5 Nationwide unique features" at bounding box center [348, 98] width 149 height 27
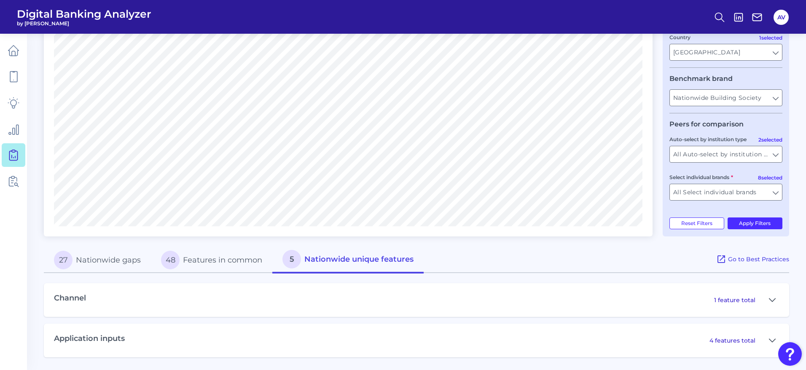
click at [731, 305] on div "1 feature total" at bounding box center [746, 299] width 65 height 13
click at [735, 293] on div "Channel 1 feature total" at bounding box center [416, 300] width 745 height 34
click at [777, 298] on button at bounding box center [771, 299] width 13 height 13
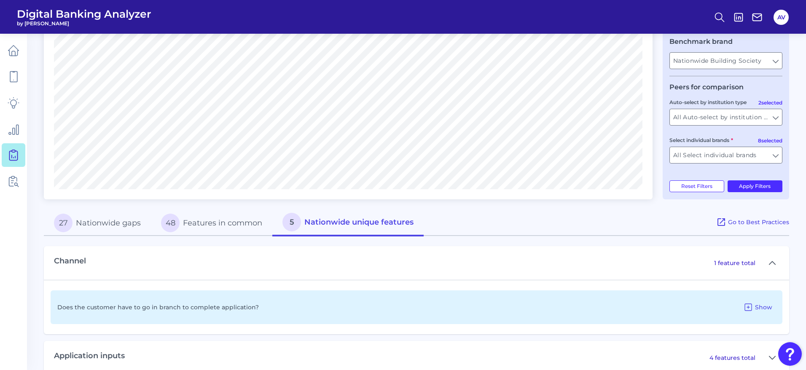
scroll to position [225, 0]
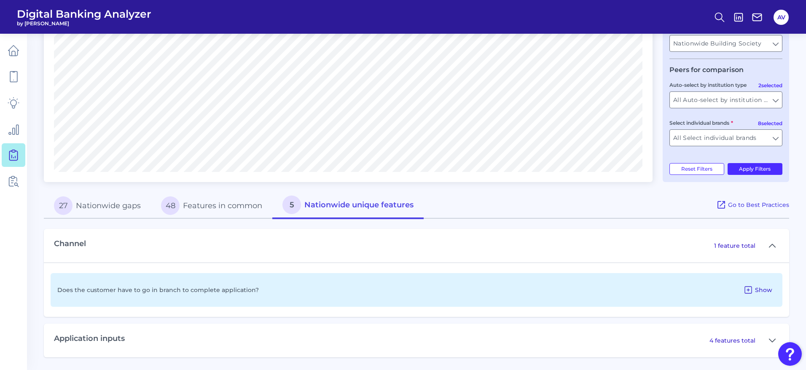
click at [773, 294] on button "Show" at bounding box center [758, 289] width 36 height 13
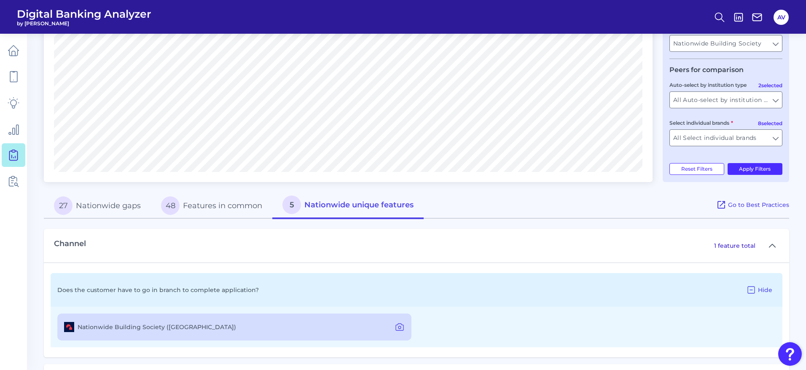
scroll to position [265, 0]
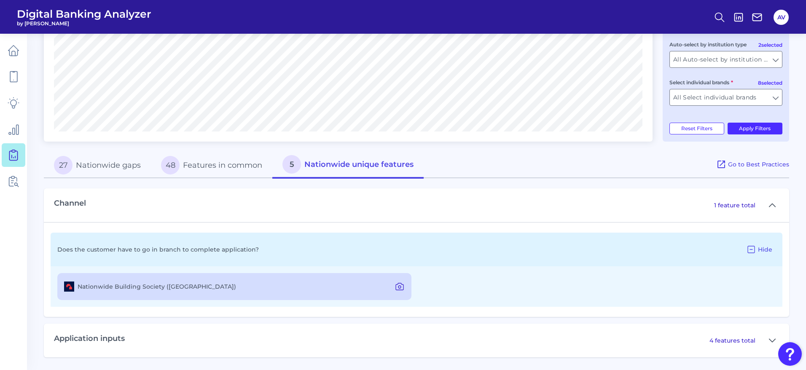
click at [401, 291] on icon at bounding box center [400, 287] width 10 height 10
click at [774, 340] on icon at bounding box center [772, 341] width 7 height 10
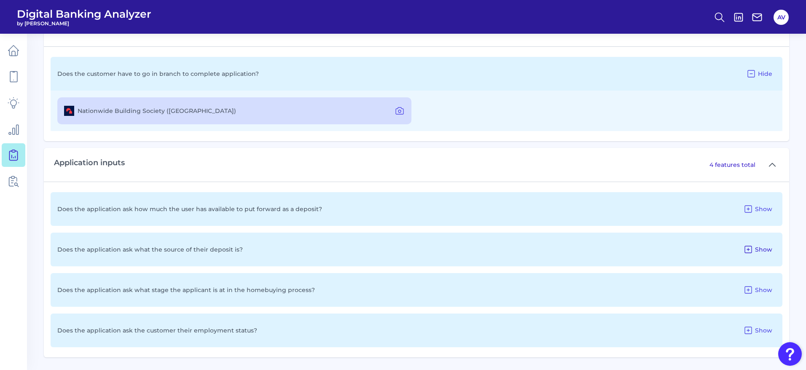
click at [764, 252] on span "Show" at bounding box center [763, 250] width 17 height 8
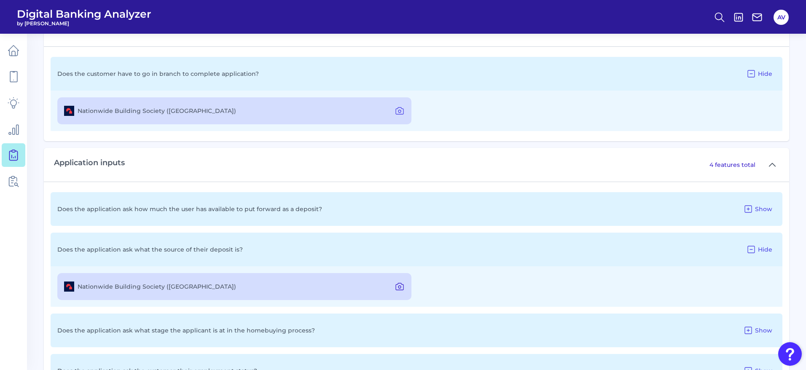
click at [397, 285] on icon at bounding box center [400, 287] width 10 height 10
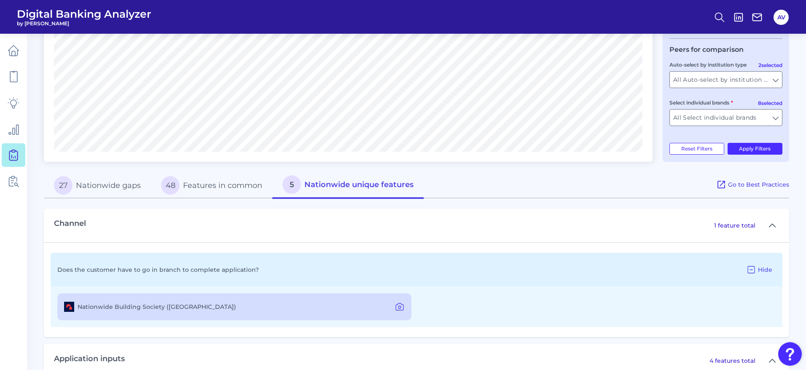
scroll to position [165, 0]
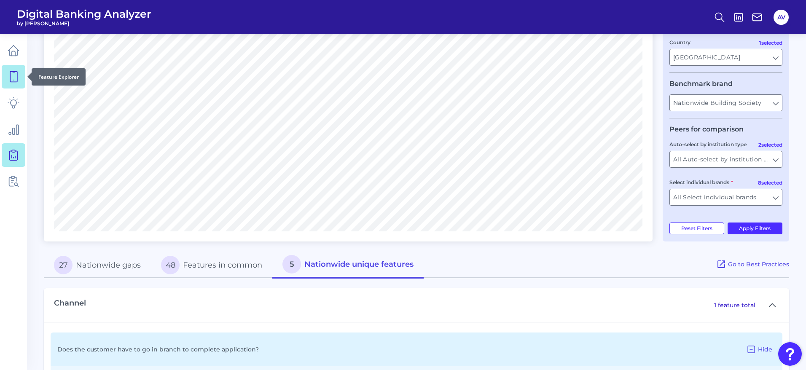
click at [20, 79] on link at bounding box center [14, 77] width 24 height 24
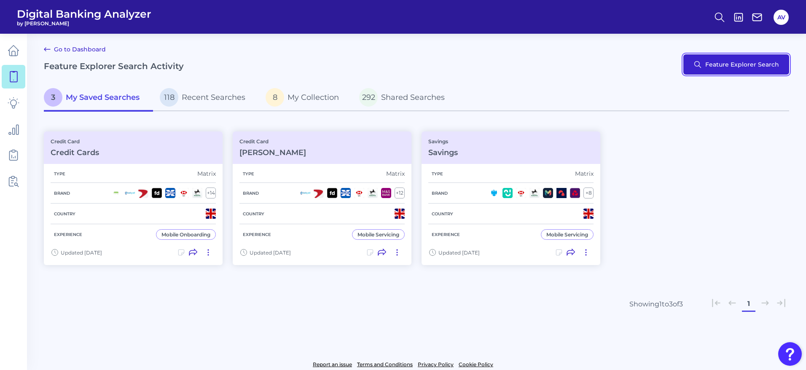
click at [754, 69] on button "Feature Explorer Search" at bounding box center [736, 64] width 106 height 20
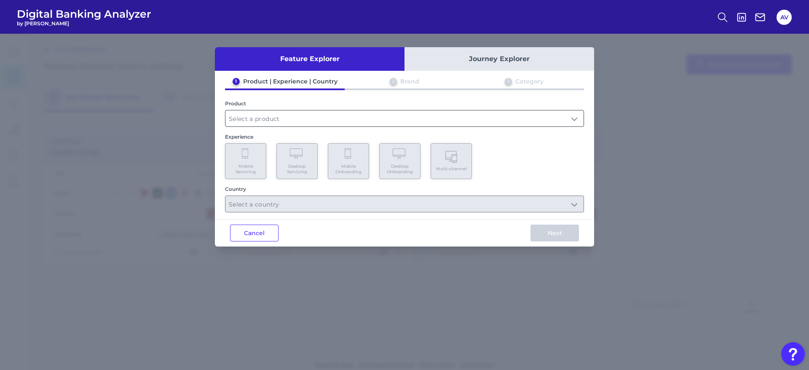
click at [320, 112] on input "text" at bounding box center [405, 118] width 358 height 16
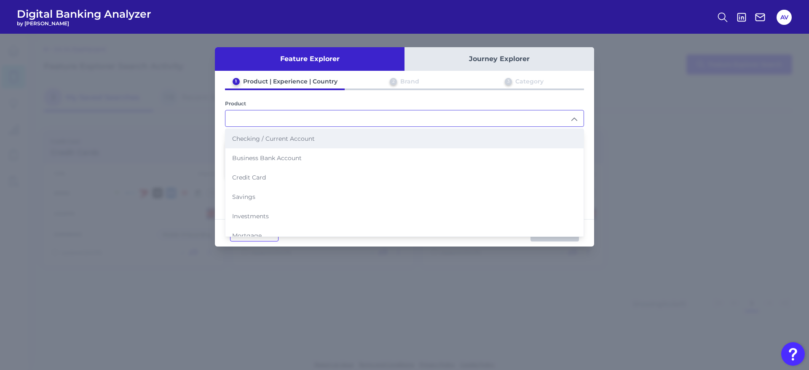
click at [320, 143] on li "Checking / Current Account" at bounding box center [405, 138] width 358 height 19
type input "Checking / Current Account"
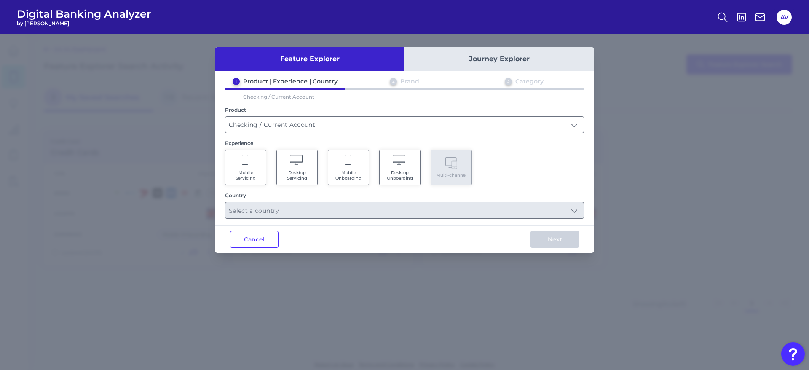
click at [244, 173] on span "Mobile Servicing" at bounding box center [246, 175] width 32 height 11
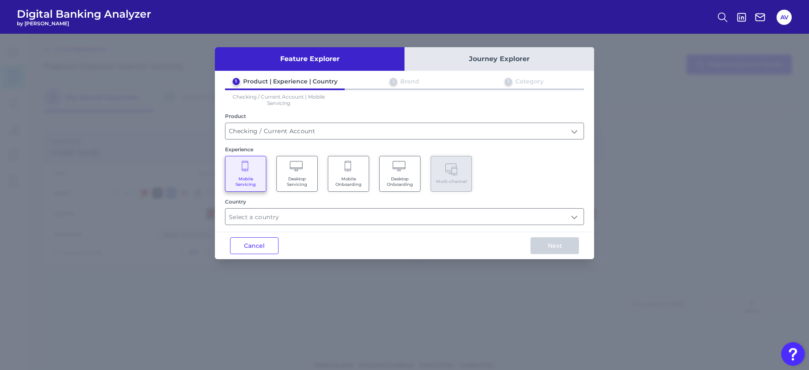
click at [325, 226] on div "Feature Explorer Journey Explorer 1 Product | Experience | Country 2 Brand 3 Ca…" at bounding box center [404, 153] width 379 height 212
click at [326, 211] on input "text" at bounding box center [405, 217] width 358 height 16
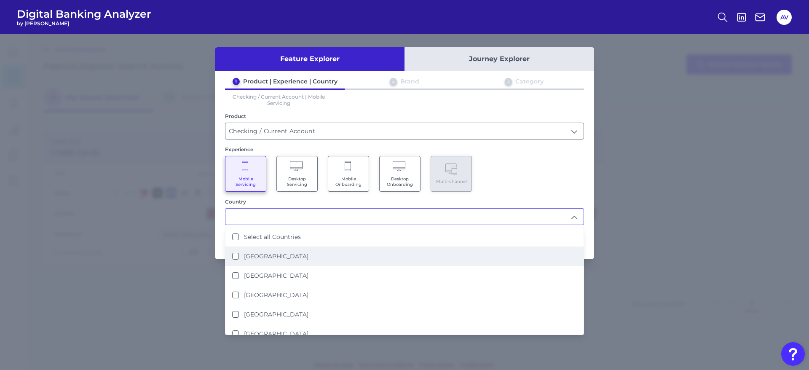
click at [338, 261] on li "[GEOGRAPHIC_DATA]" at bounding box center [405, 256] width 358 height 19
type input "[GEOGRAPHIC_DATA]"
click at [512, 186] on div "Mobile Servicing Desktop Servicing Mobile Onboarding Desktop Onboarding Multi-c…" at bounding box center [404, 174] width 359 height 36
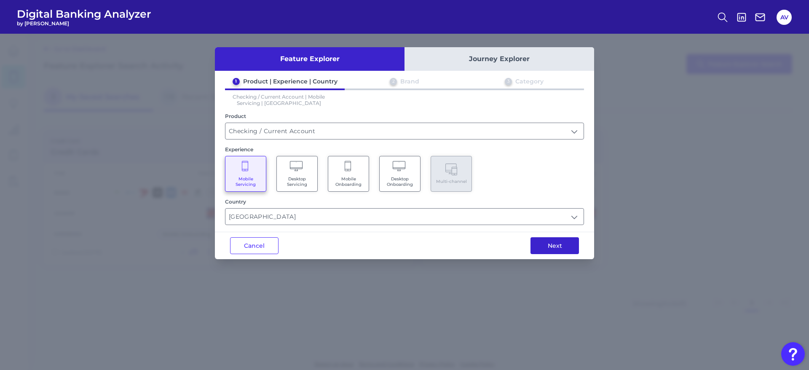
click at [546, 246] on button "Next" at bounding box center [555, 245] width 48 height 17
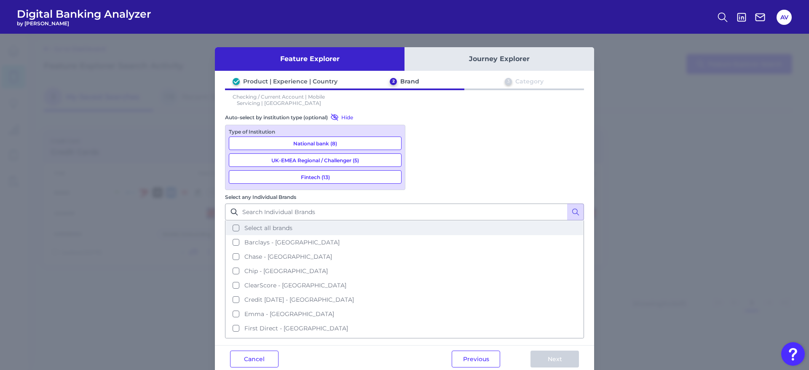
click at [293, 224] on span "Select all brands" at bounding box center [268, 228] width 48 height 8
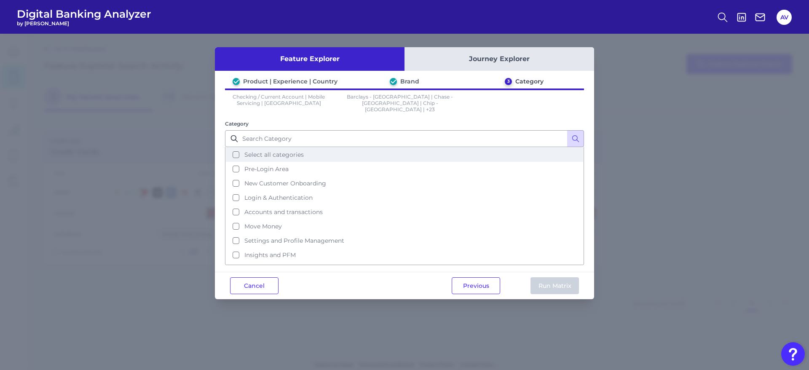
click at [312, 148] on button "Select all categories" at bounding box center [404, 155] width 357 height 14
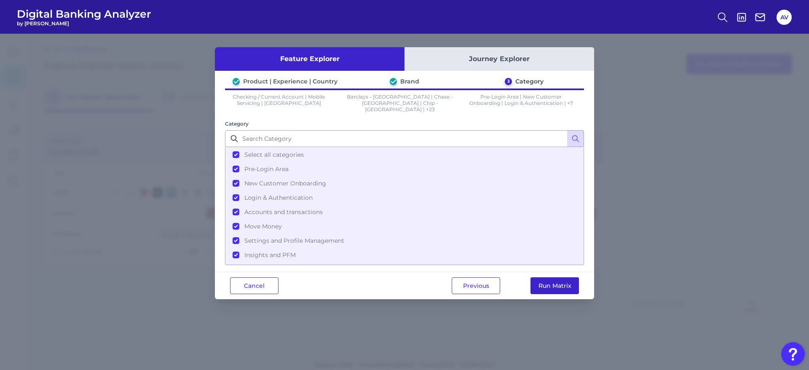
click at [558, 279] on button "Run Matrix" at bounding box center [555, 285] width 48 height 17
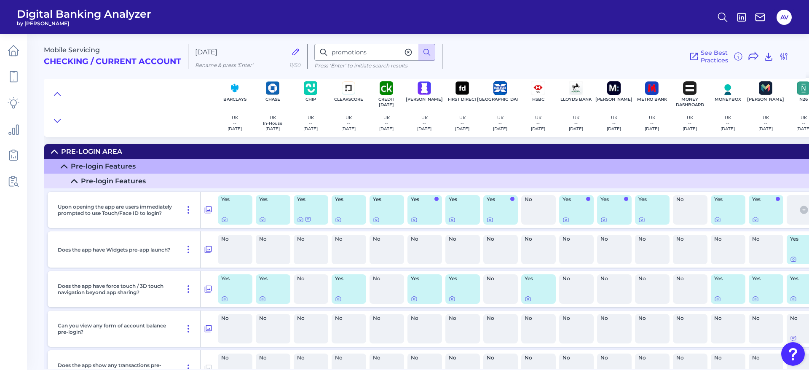
type input "promotions"
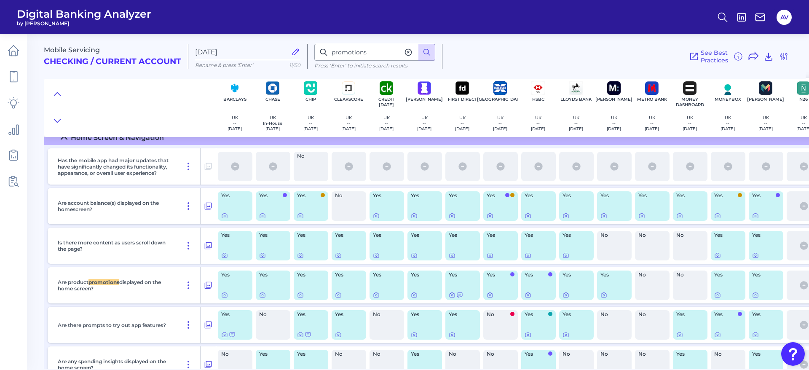
scroll to position [1602, 0]
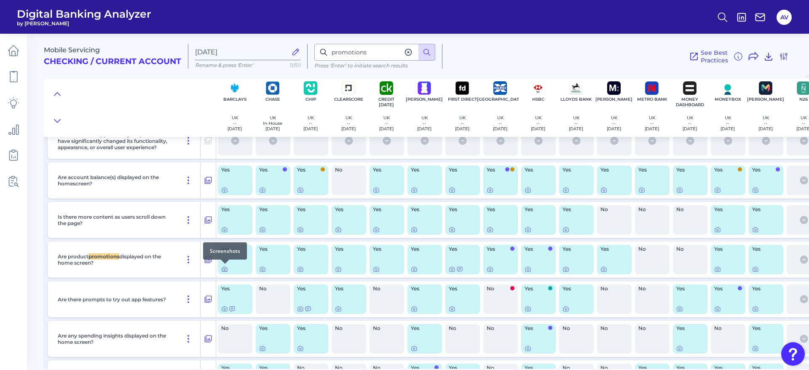
click at [223, 268] on icon at bounding box center [224, 269] width 7 height 7
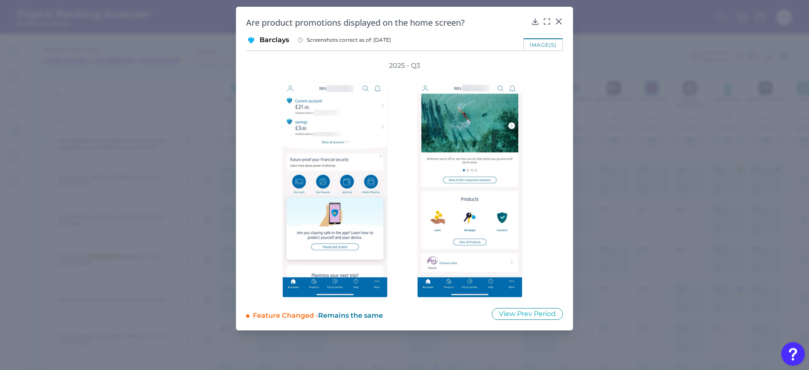
click at [541, 182] on div "2025 - Q3" at bounding box center [405, 179] width 290 height 236
click at [558, 19] on icon at bounding box center [559, 21] width 8 height 8
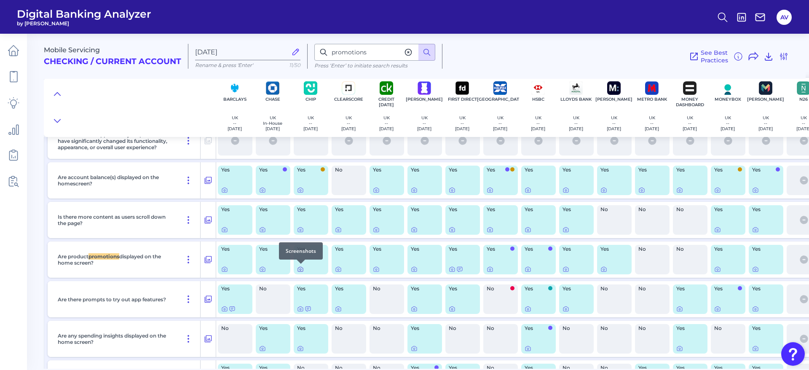
click at [300, 270] on icon at bounding box center [300, 269] width 7 height 7
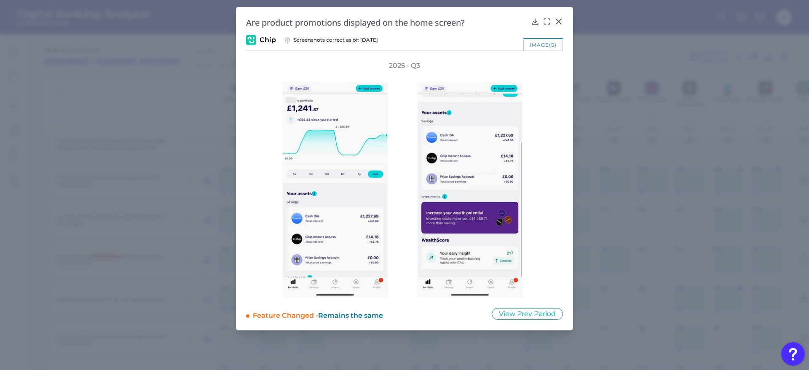
click at [550, 155] on div "2025 - Q3" at bounding box center [404, 179] width 317 height 236
click at [559, 18] on icon at bounding box center [559, 21] width 8 height 8
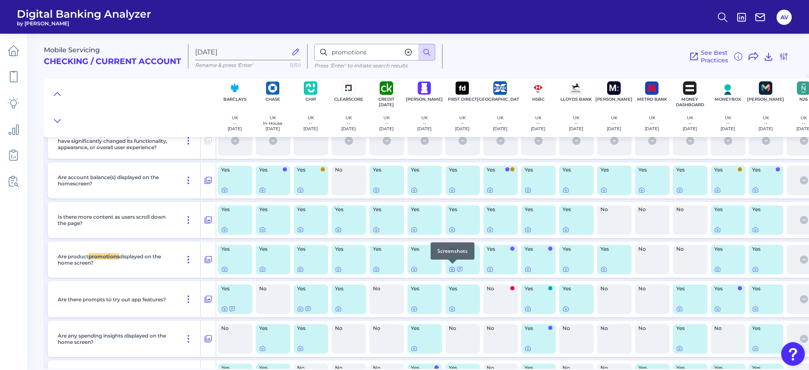
click at [452, 269] on icon at bounding box center [452, 269] width 7 height 7
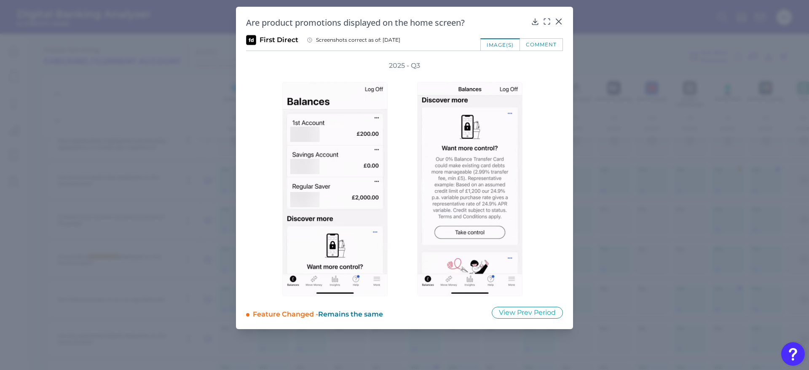
drag, startPoint x: 563, startPoint y: 22, endPoint x: 559, endPoint y: 20, distance: 4.3
click at [561, 22] on icon at bounding box center [559, 21] width 8 height 8
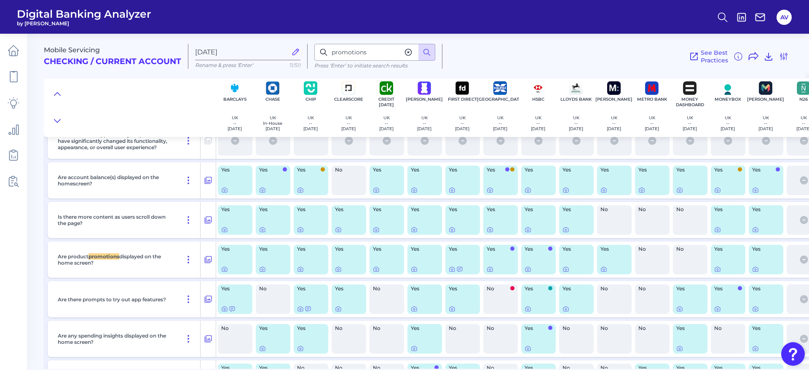
click at [559, 20] on header "Digital Banking Analyzer by [PERSON_NAME] AV" at bounding box center [404, 17] width 809 height 34
